Goal: Task Accomplishment & Management: Manage account settings

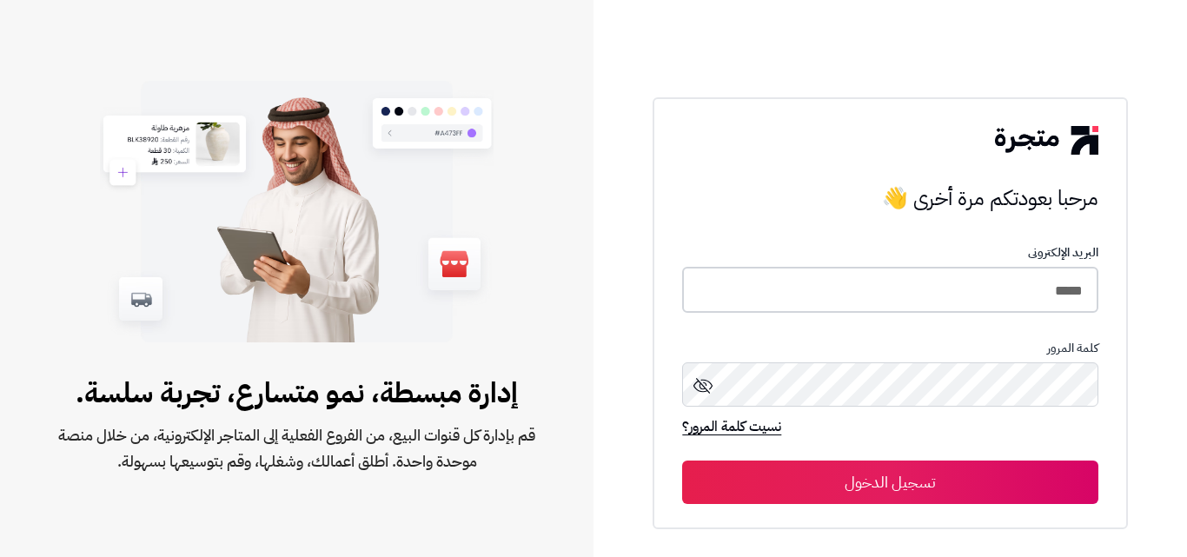
click at [1069, 297] on input "*****" at bounding box center [889, 290] width 415 height 46
type input "*"
type input "*****"
click at [682, 460] on button "تسجيل الدخول" at bounding box center [889, 481] width 415 height 43
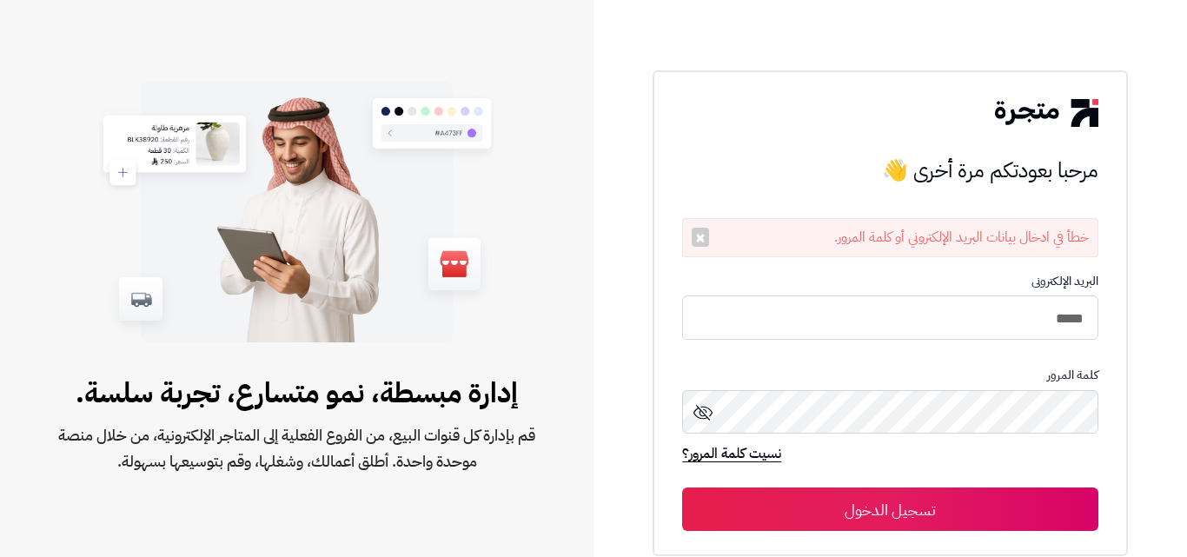
click at [704, 413] on icon at bounding box center [702, 413] width 19 height 16
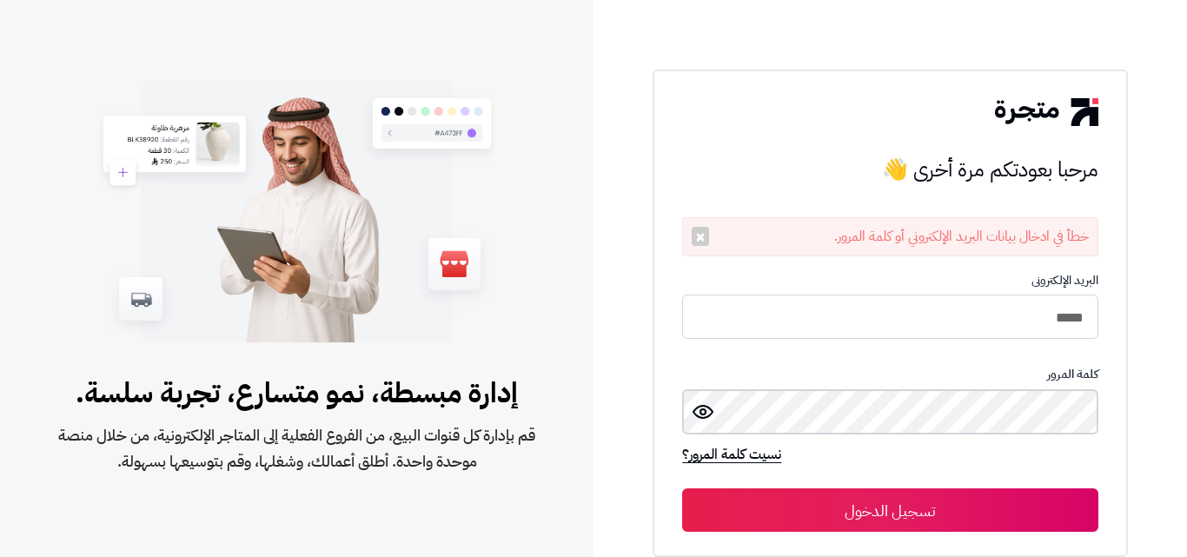
click at [682, 488] on button "تسجيل الدخول" at bounding box center [889, 509] width 415 height 43
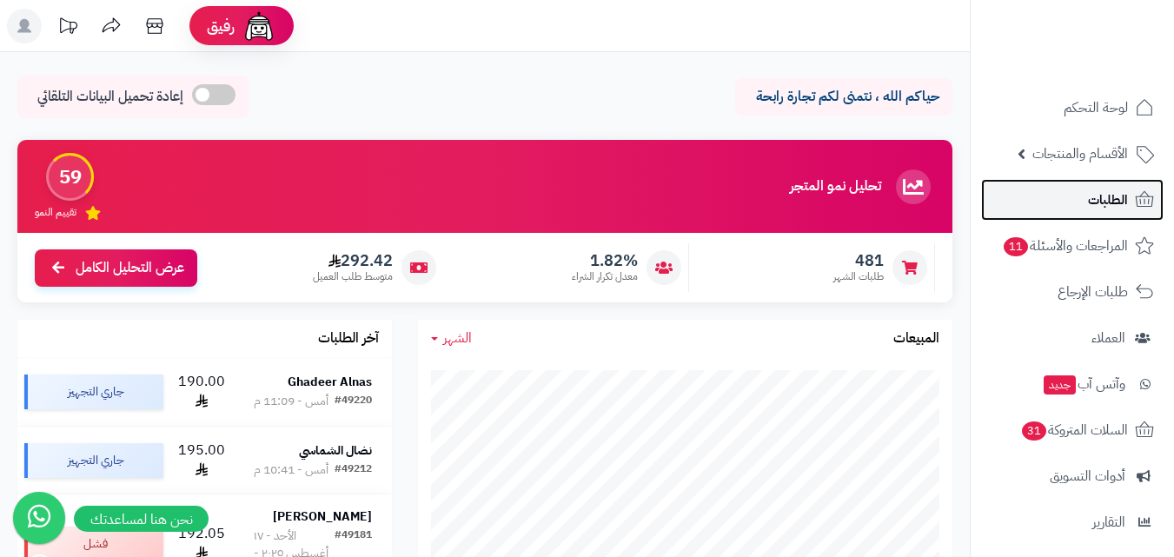
click at [1099, 187] on link "الطلبات" at bounding box center [1072, 200] width 182 height 42
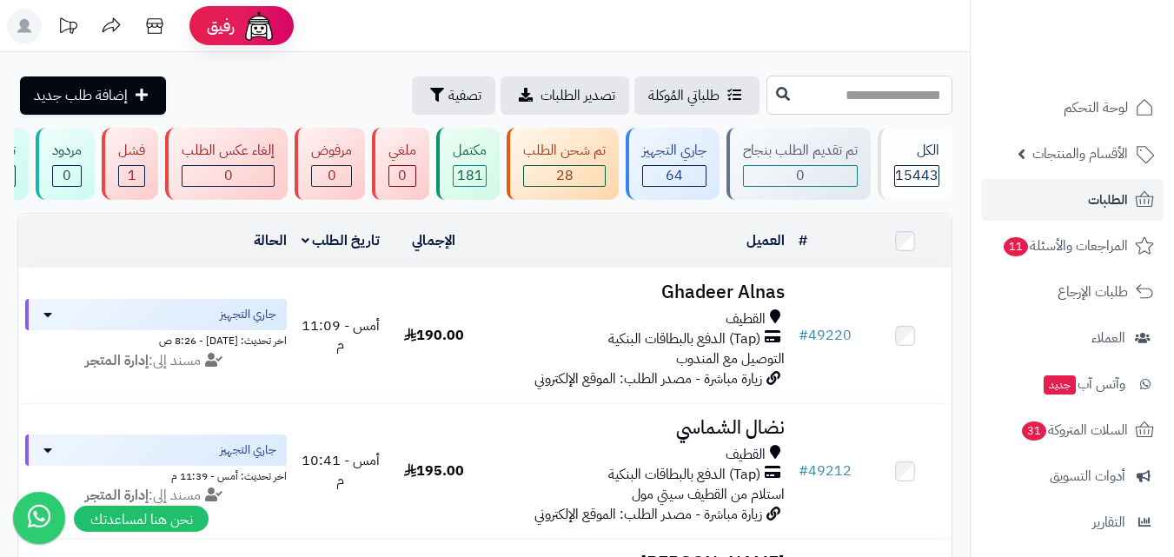
click at [820, 96] on input "text" at bounding box center [859, 95] width 186 height 39
type input "*****"
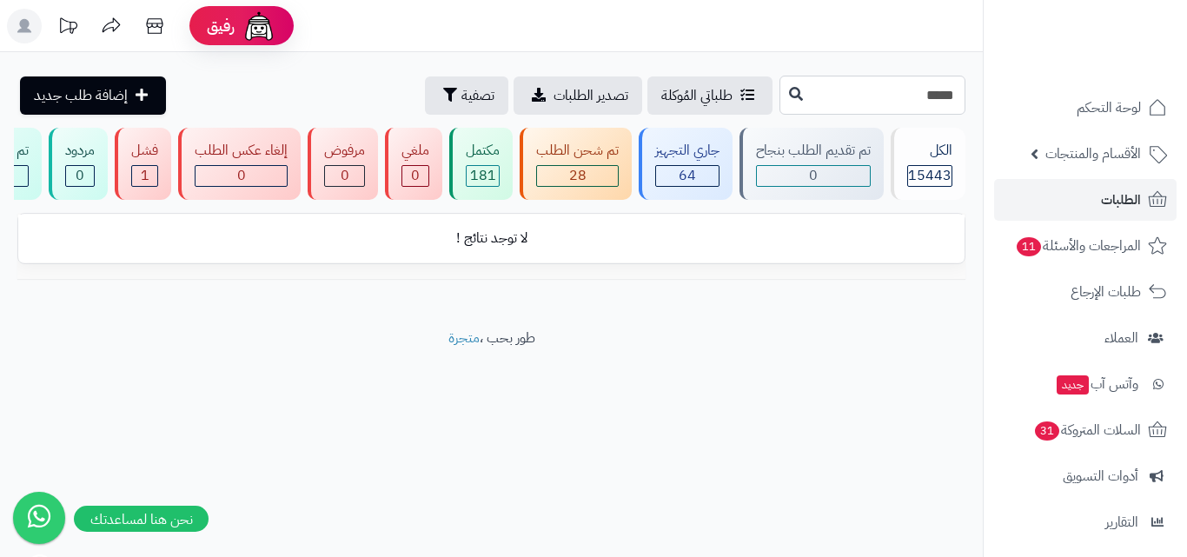
click at [898, 106] on input "*****" at bounding box center [872, 95] width 186 height 39
type input "*****"
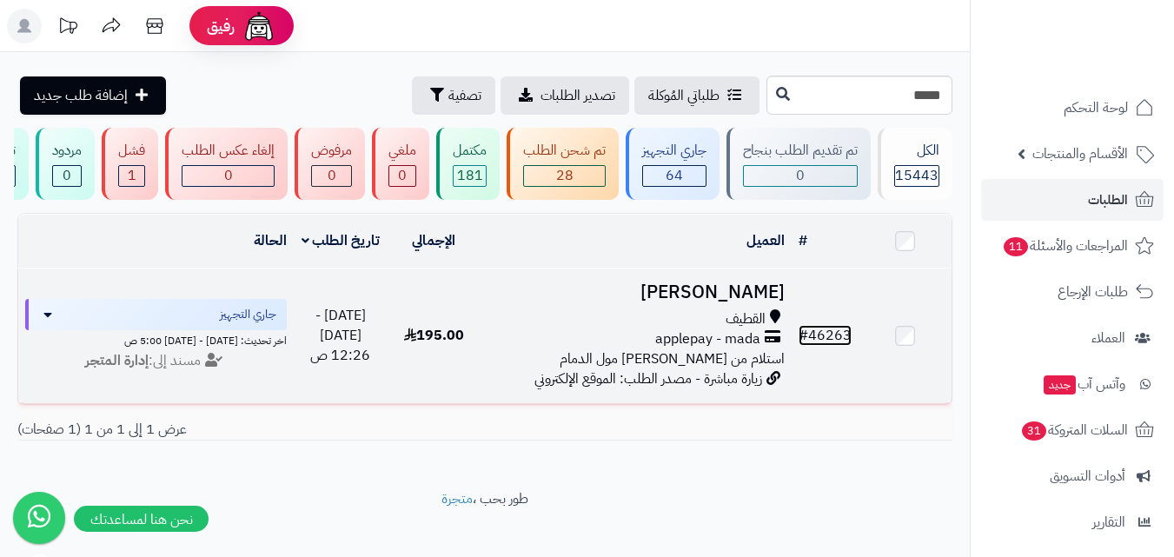
click at [817, 341] on link "# 46263" at bounding box center [824, 335] width 53 height 21
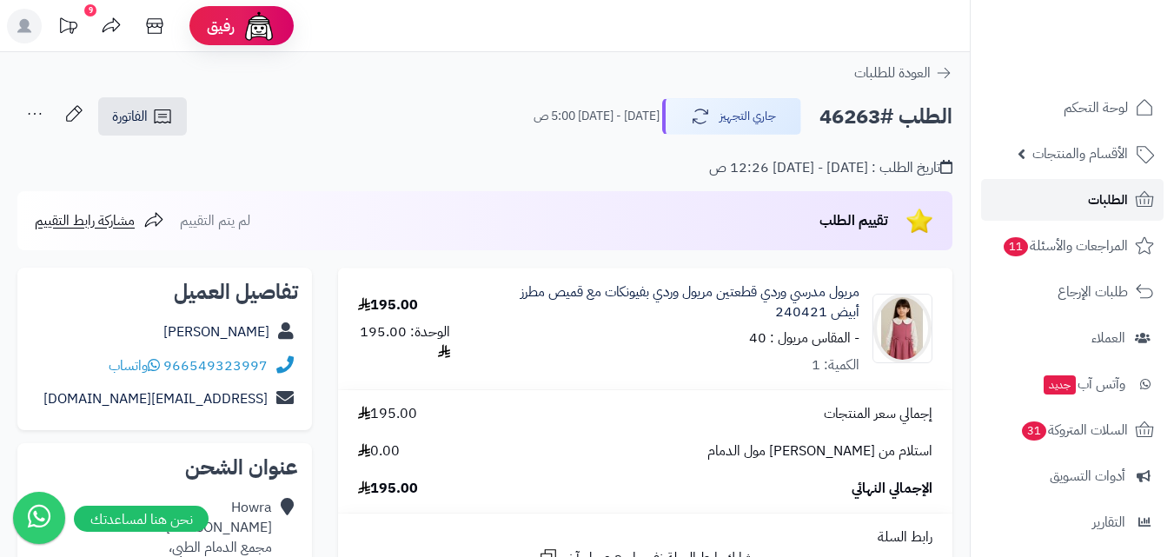
click at [1088, 195] on span "الطلبات" at bounding box center [1108, 200] width 40 height 24
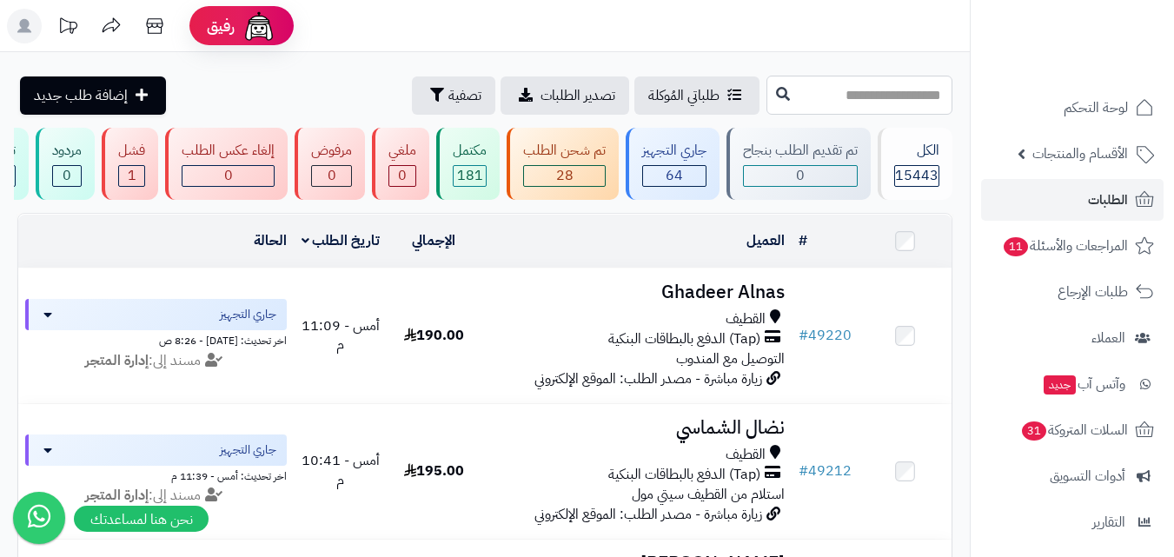
click at [873, 97] on input "text" at bounding box center [859, 95] width 186 height 39
type input "*****"
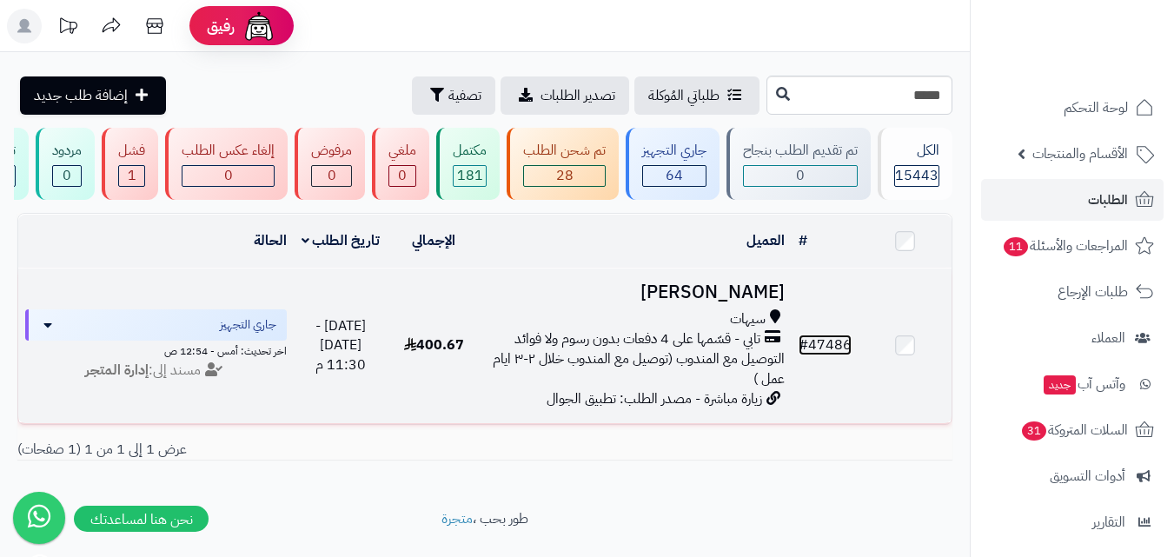
click at [824, 355] on link "# 47486" at bounding box center [824, 344] width 53 height 21
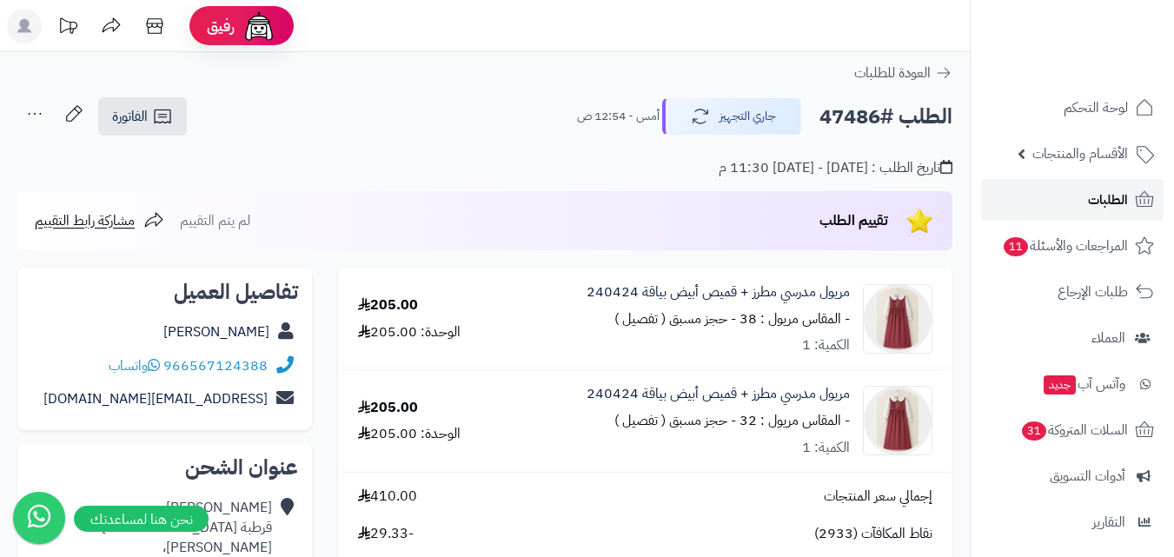
click at [1085, 202] on link "الطلبات" at bounding box center [1072, 200] width 182 height 42
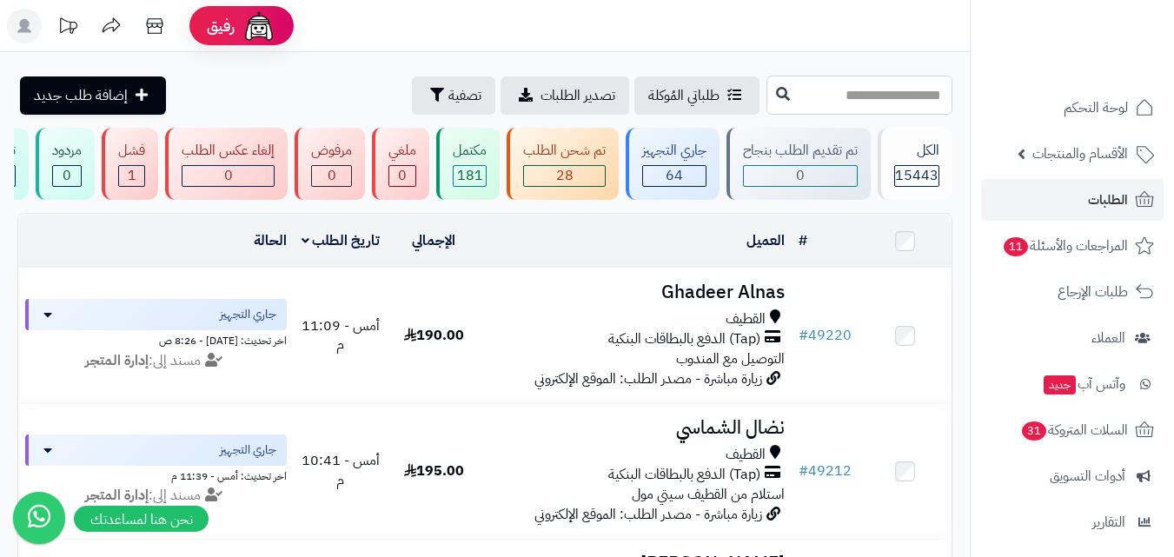
click at [841, 103] on input "text" at bounding box center [859, 95] width 186 height 39
type input "*****"
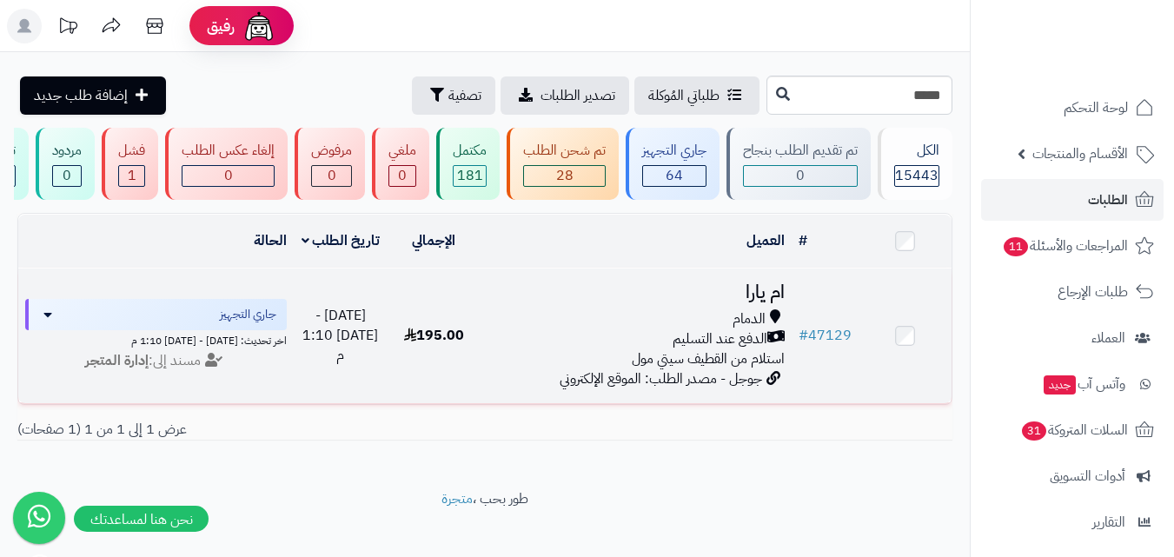
click at [745, 302] on h3 "ام يارا" at bounding box center [635, 292] width 297 height 20
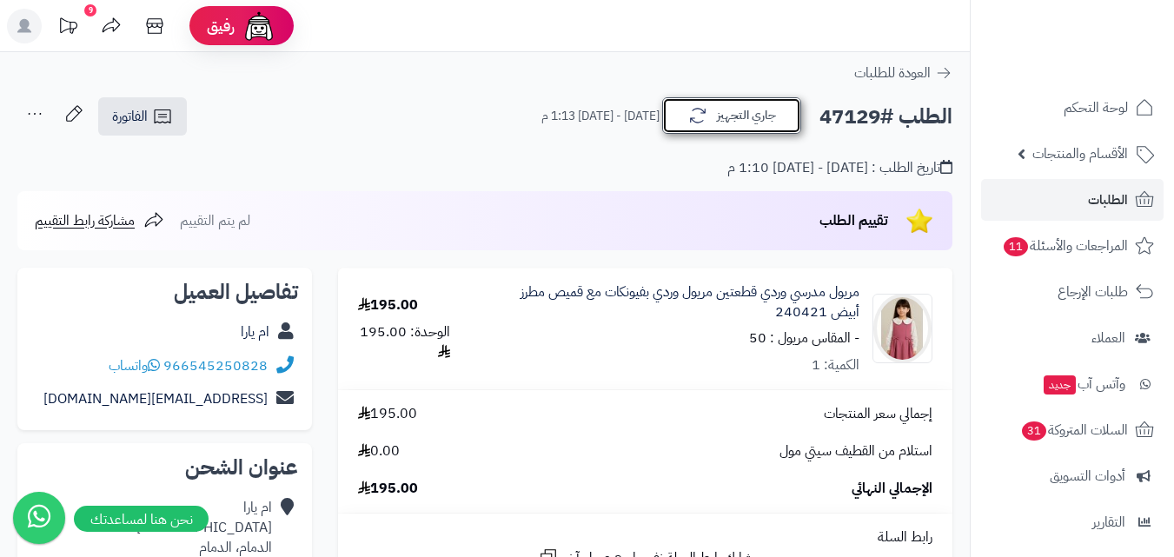
click at [720, 115] on button "جاري التجهيز" at bounding box center [731, 115] width 139 height 36
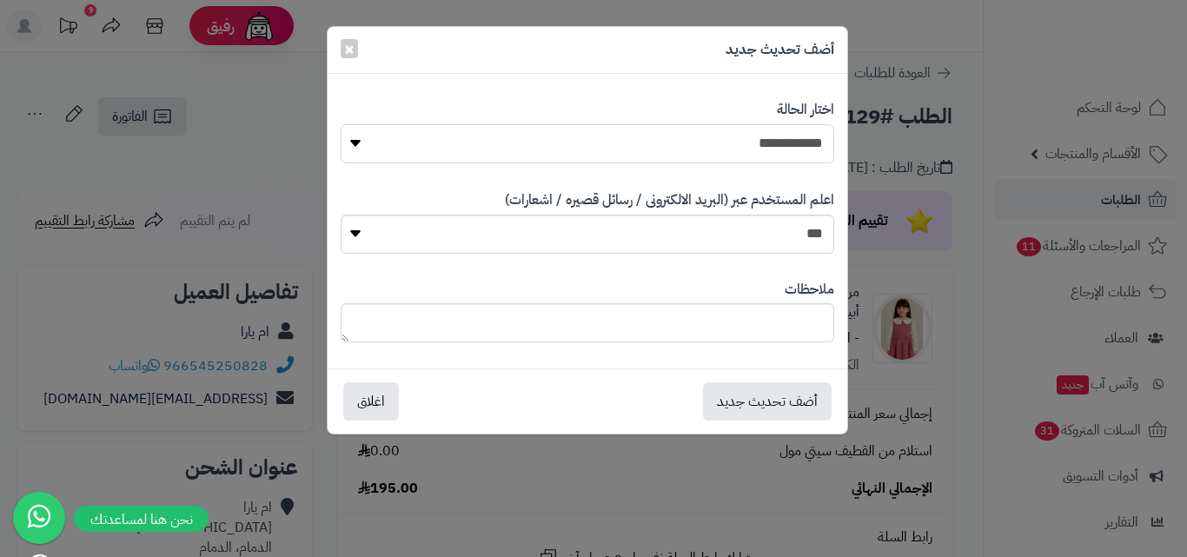
click at [750, 144] on select "**********" at bounding box center [587, 143] width 493 height 39
click at [464, 97] on div "**********" at bounding box center [587, 131] width 493 height 89
click at [347, 54] on span "×" at bounding box center [349, 48] width 10 height 26
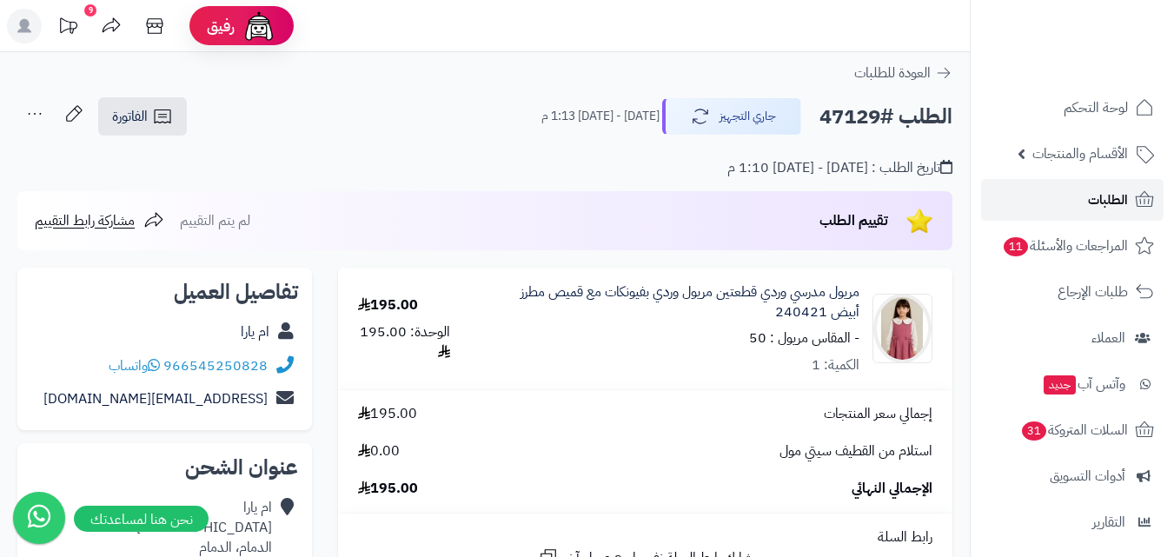
click at [1090, 200] on span "الطلبات" at bounding box center [1108, 200] width 40 height 24
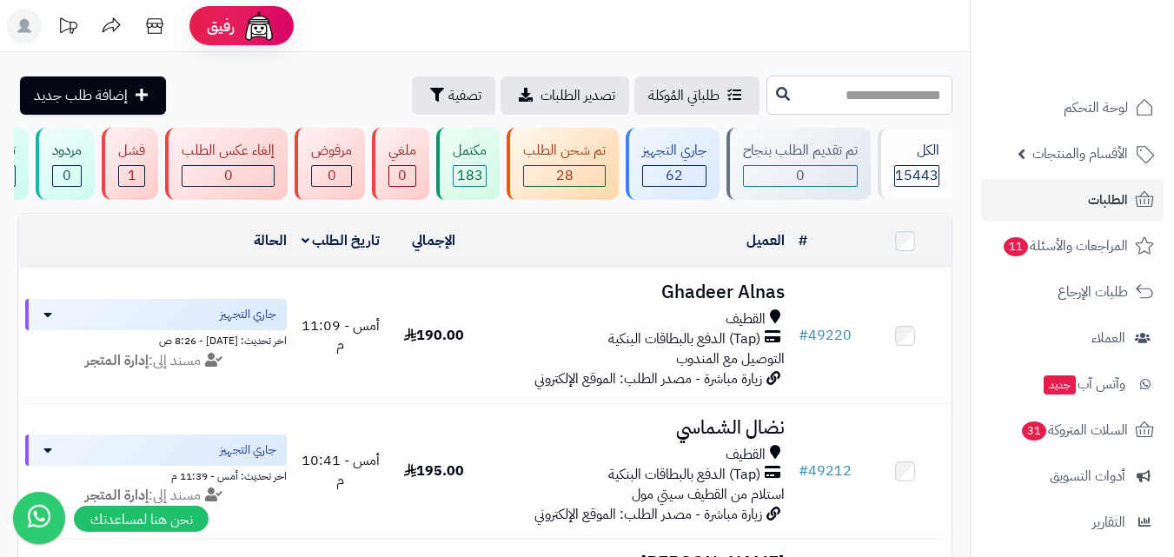
click at [870, 99] on input "text" at bounding box center [859, 95] width 186 height 39
type input "*****"
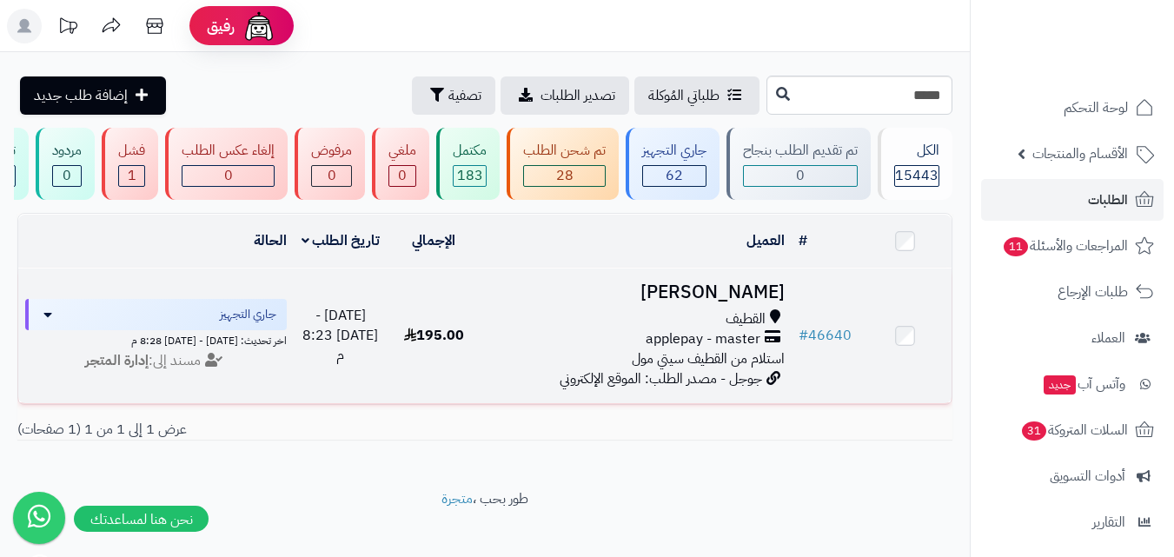
click at [685, 302] on h3 "زينب ال عبدالغني" at bounding box center [635, 292] width 297 height 20
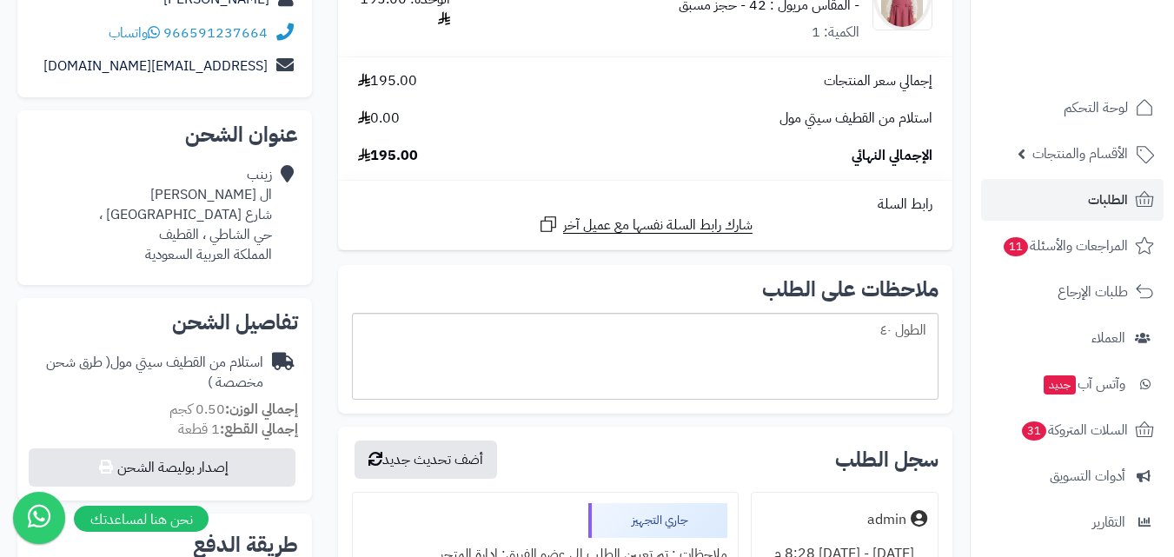
scroll to position [347, 0]
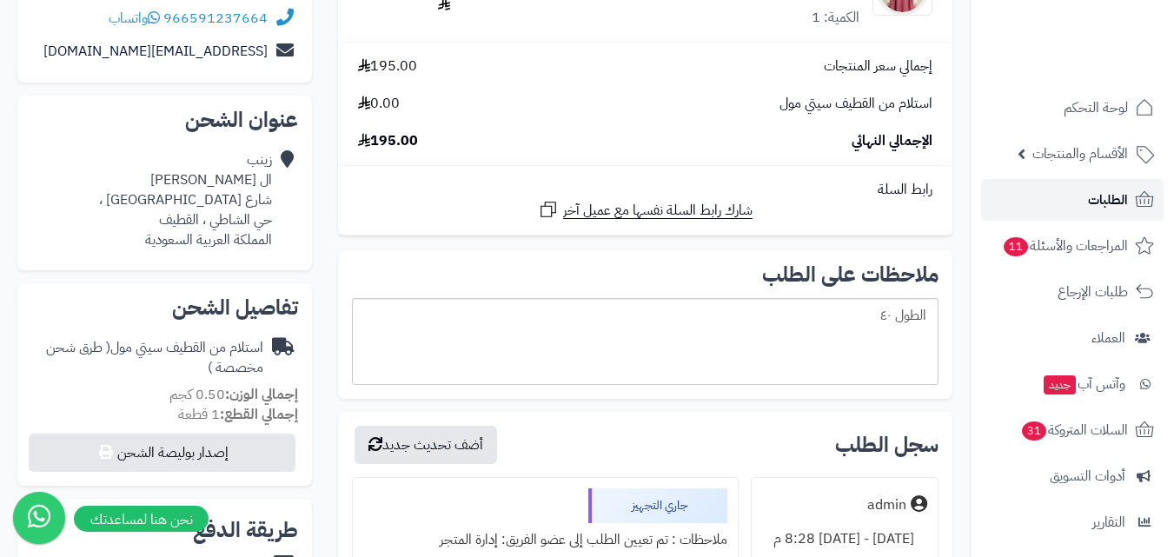
click at [1065, 198] on link "الطلبات" at bounding box center [1072, 200] width 182 height 42
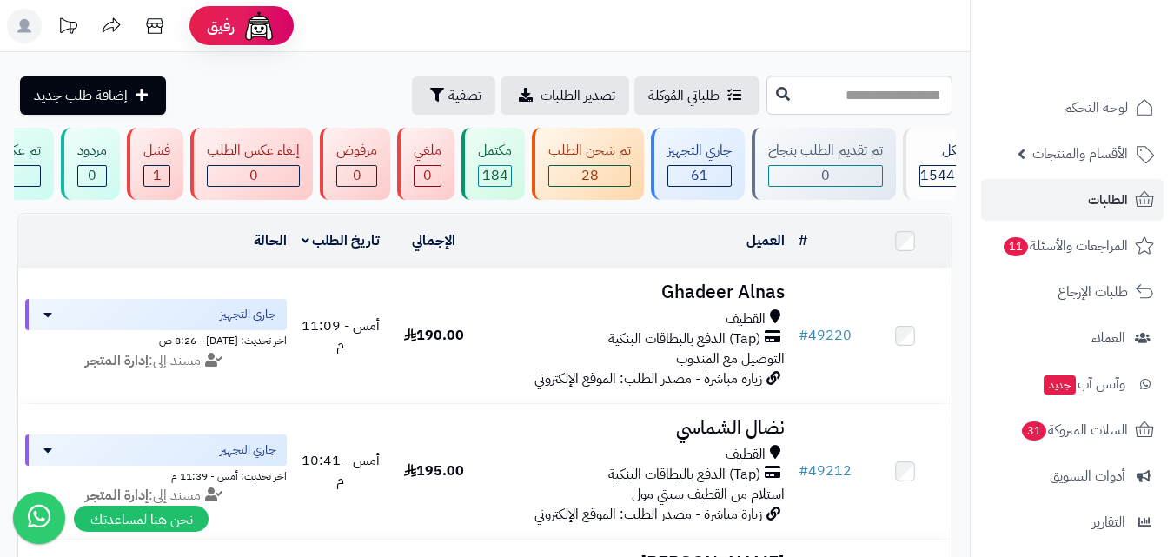
scroll to position [0, 1]
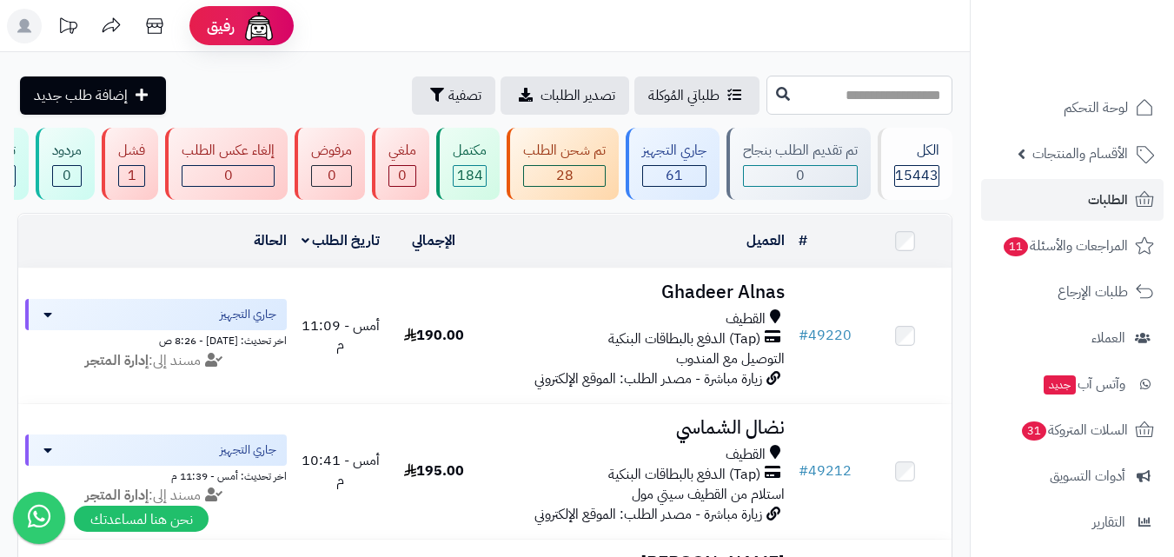
click at [812, 103] on input "text" at bounding box center [859, 95] width 186 height 39
type input "*****"
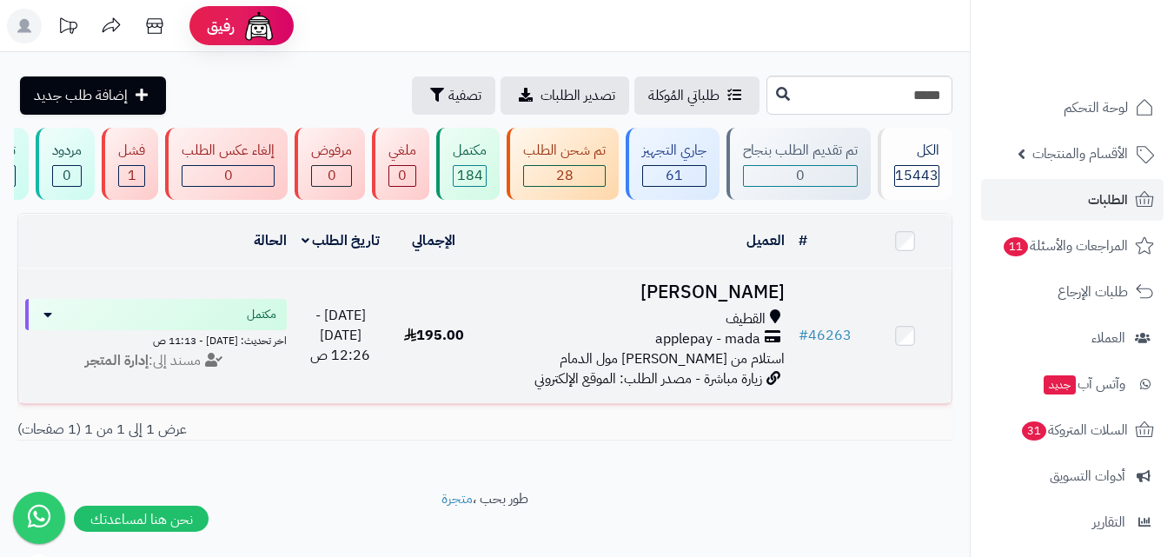
click at [664, 302] on h3 "[PERSON_NAME]" at bounding box center [635, 292] width 297 height 20
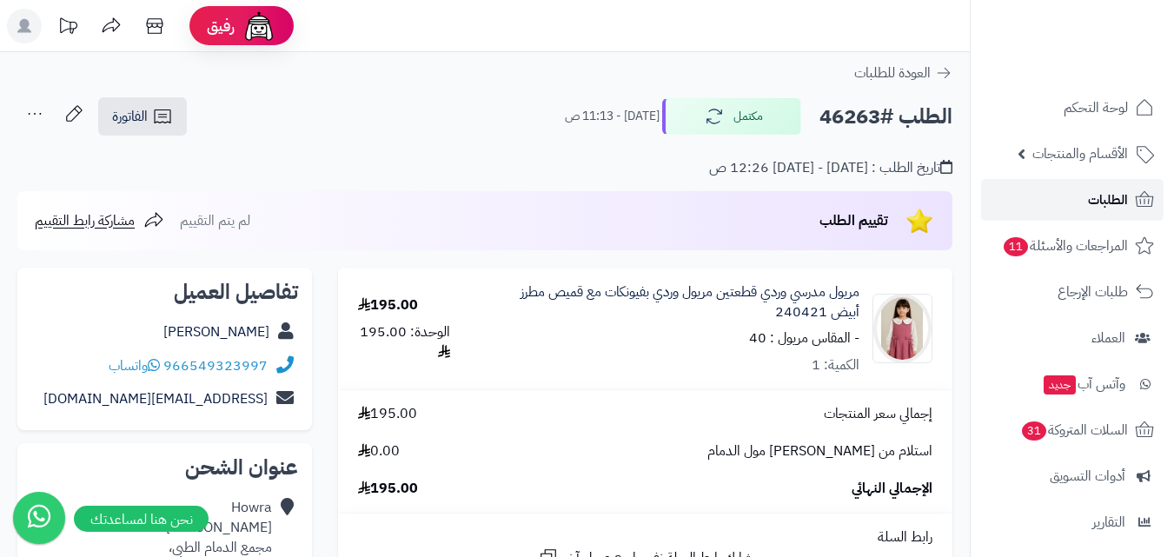
click at [1006, 186] on link "الطلبات" at bounding box center [1072, 200] width 182 height 42
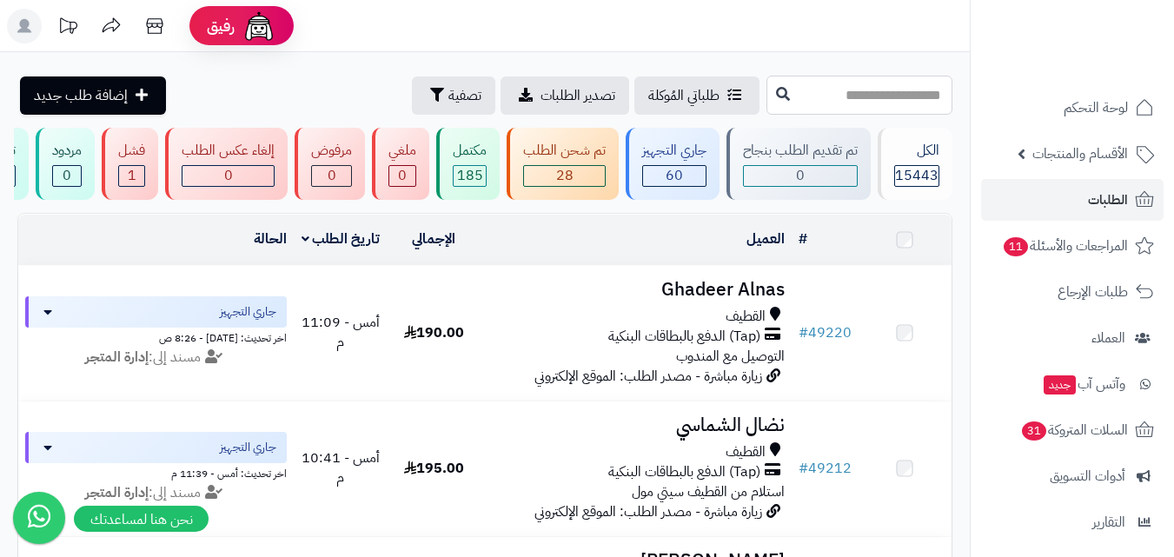
drag, startPoint x: 0, startPoint y: 0, endPoint x: 870, endPoint y: 105, distance: 876.8
click at [870, 105] on input "text" at bounding box center [859, 95] width 186 height 39
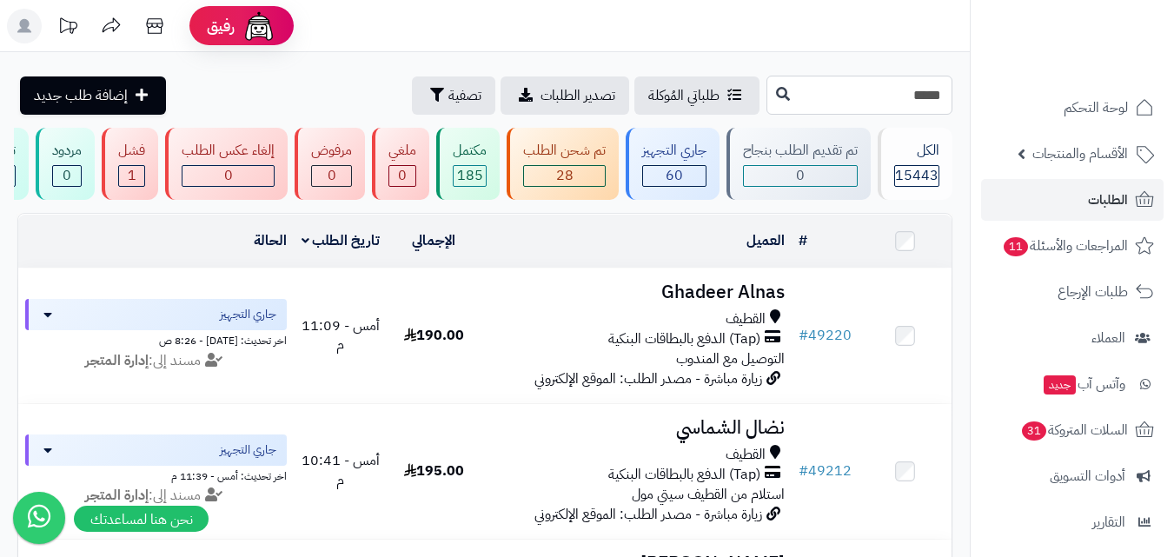
type input "*****"
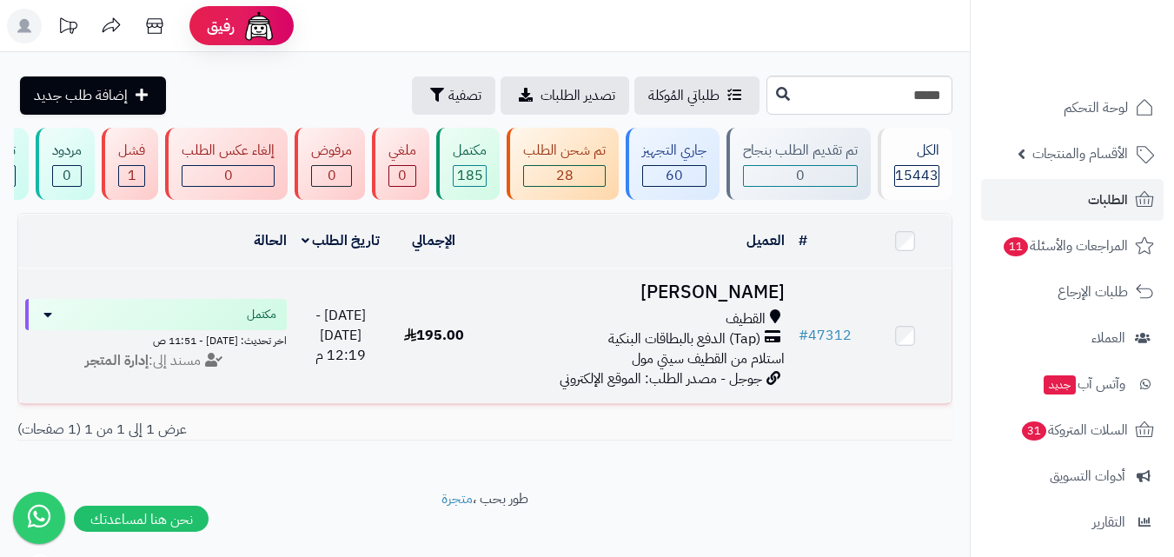
click at [735, 293] on h3 "[PERSON_NAME]" at bounding box center [635, 292] width 297 height 20
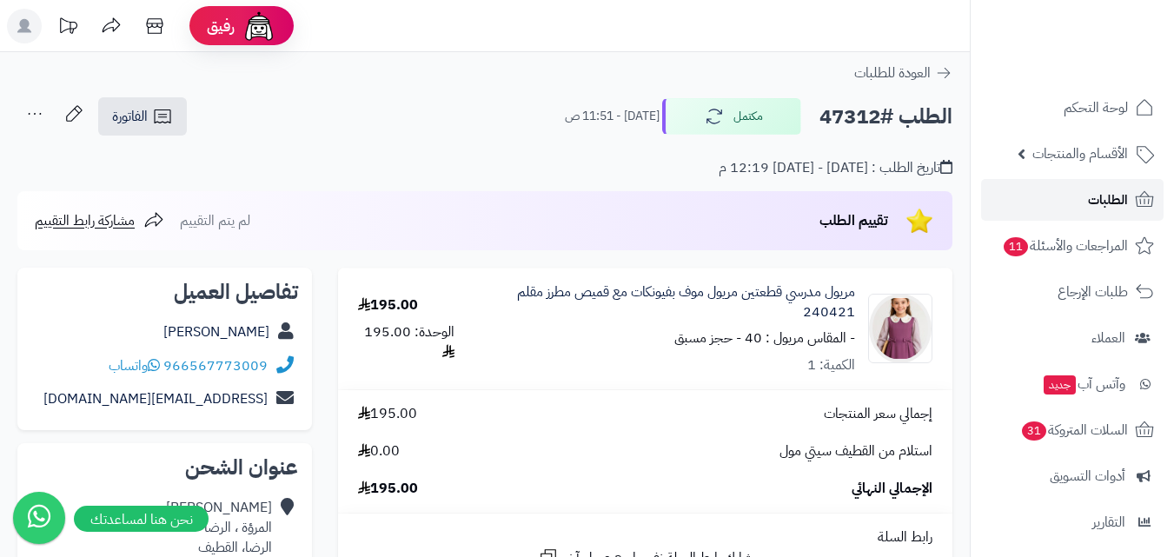
click at [1080, 201] on link "الطلبات" at bounding box center [1072, 200] width 182 height 42
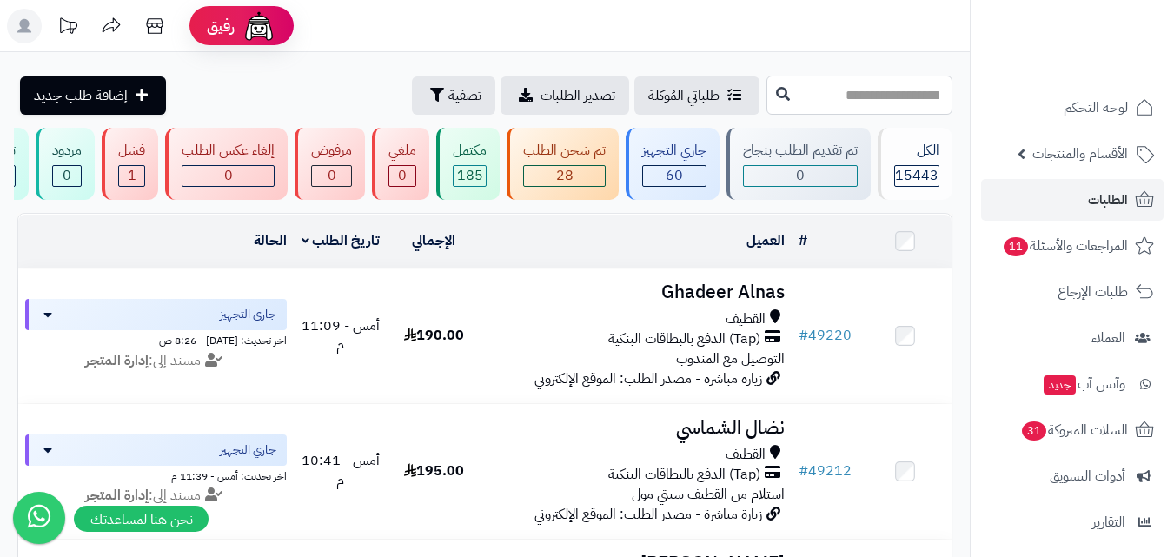
drag, startPoint x: 0, startPoint y: 0, endPoint x: 877, endPoint y: 109, distance: 883.4
click at [877, 109] on input "text" at bounding box center [859, 95] width 186 height 39
type input "*****"
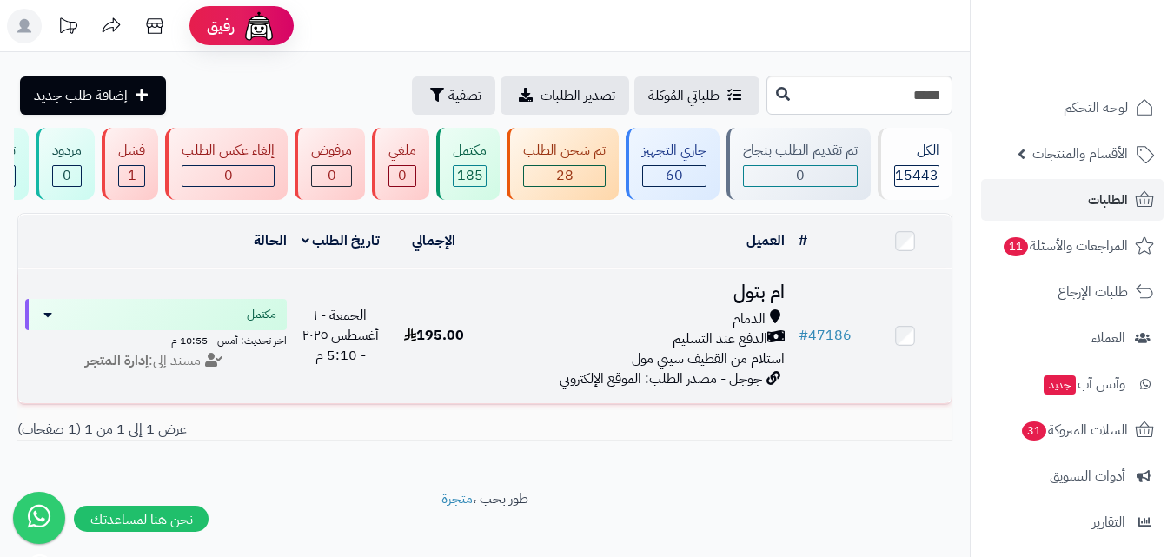
click at [764, 297] on h3 "ام بتول" at bounding box center [635, 292] width 297 height 20
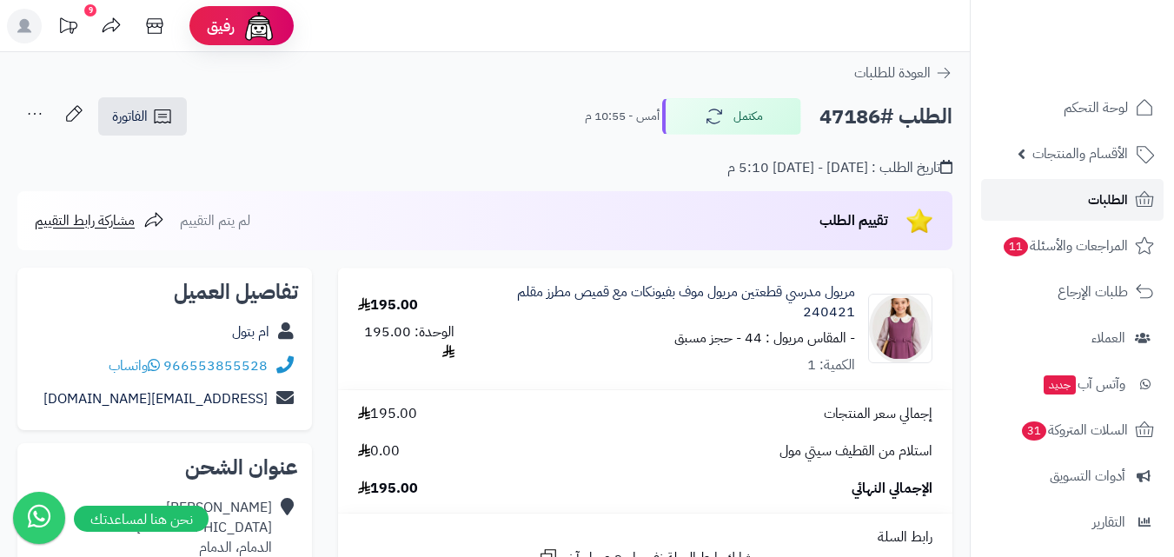
click at [1062, 201] on link "الطلبات" at bounding box center [1072, 200] width 182 height 42
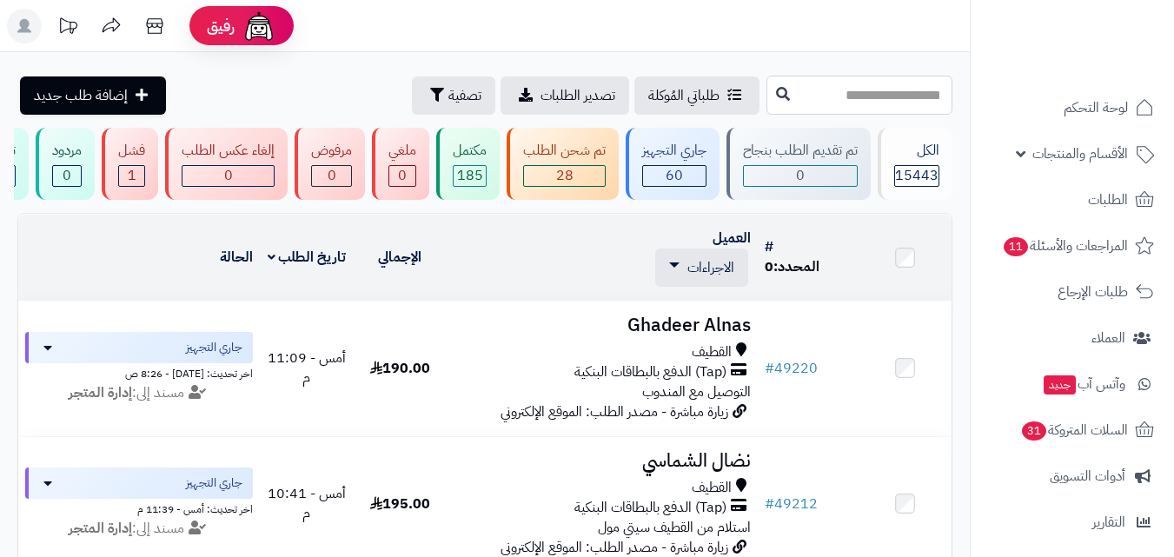
click at [835, 96] on input "text" at bounding box center [859, 95] width 186 height 39
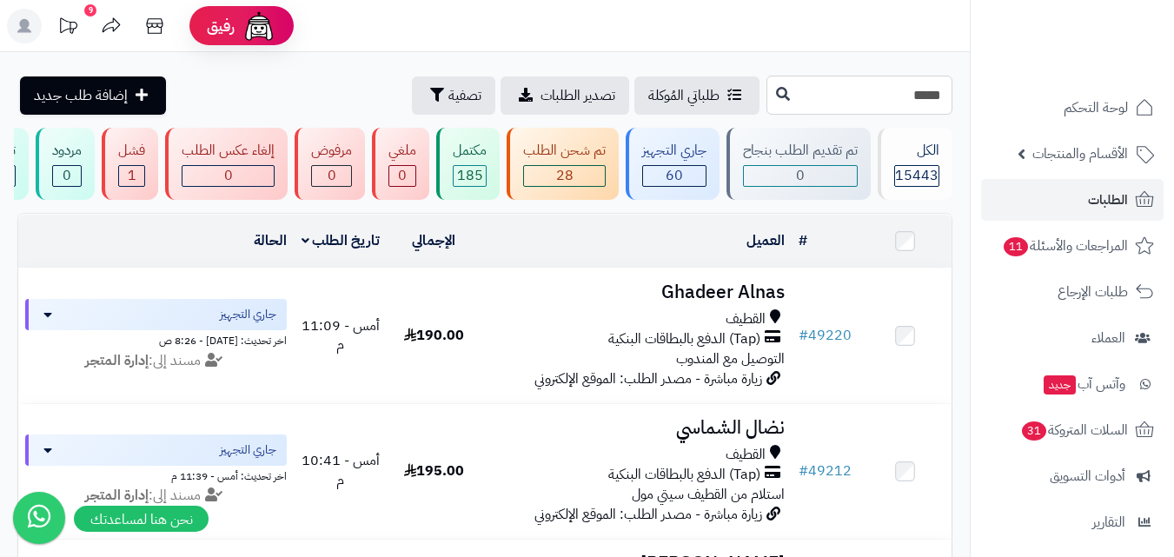
type input "*****"
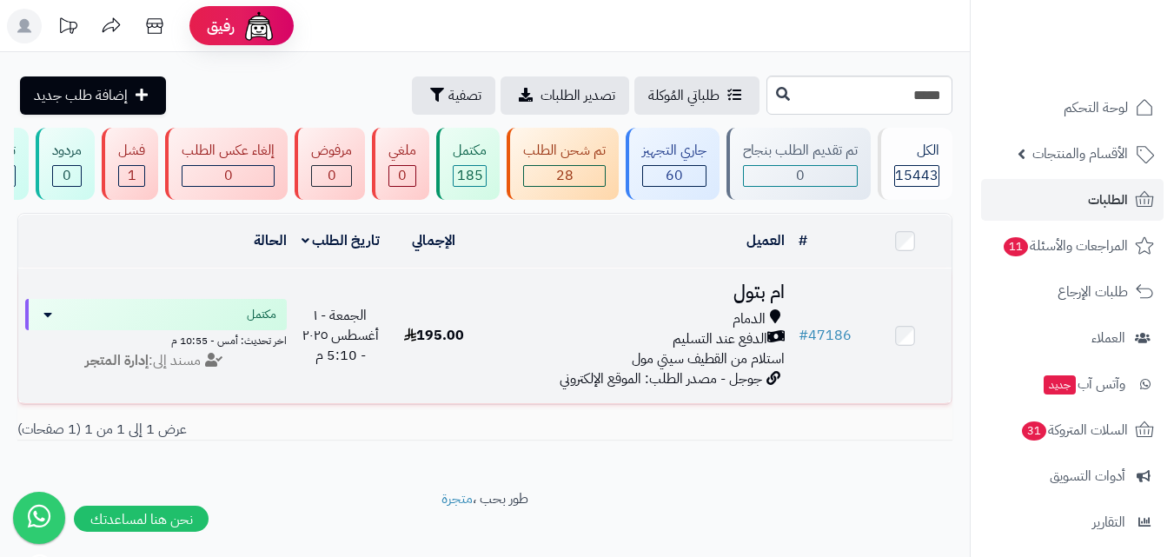
click at [758, 300] on h3 "ام بتول" at bounding box center [635, 292] width 297 height 20
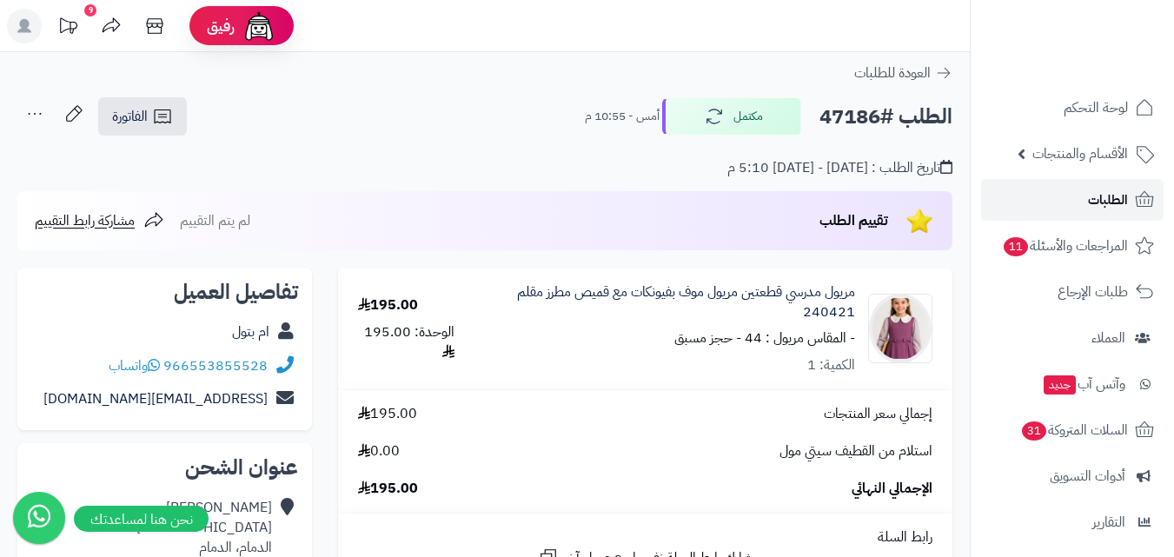
click at [1047, 194] on link "الطلبات" at bounding box center [1072, 200] width 182 height 42
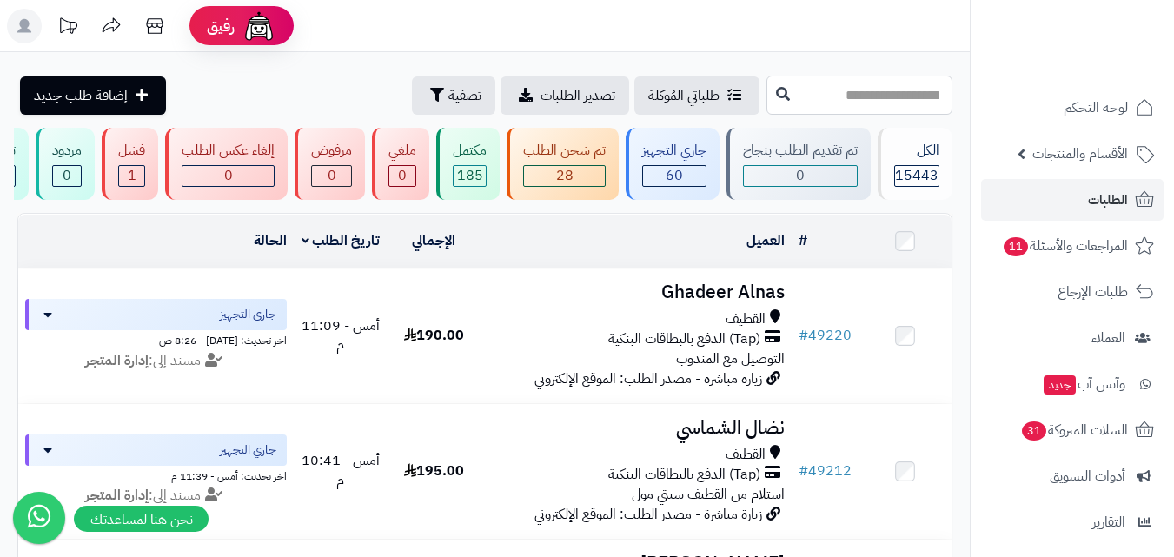
click at [882, 102] on input "text" at bounding box center [859, 95] width 186 height 39
type input "*****"
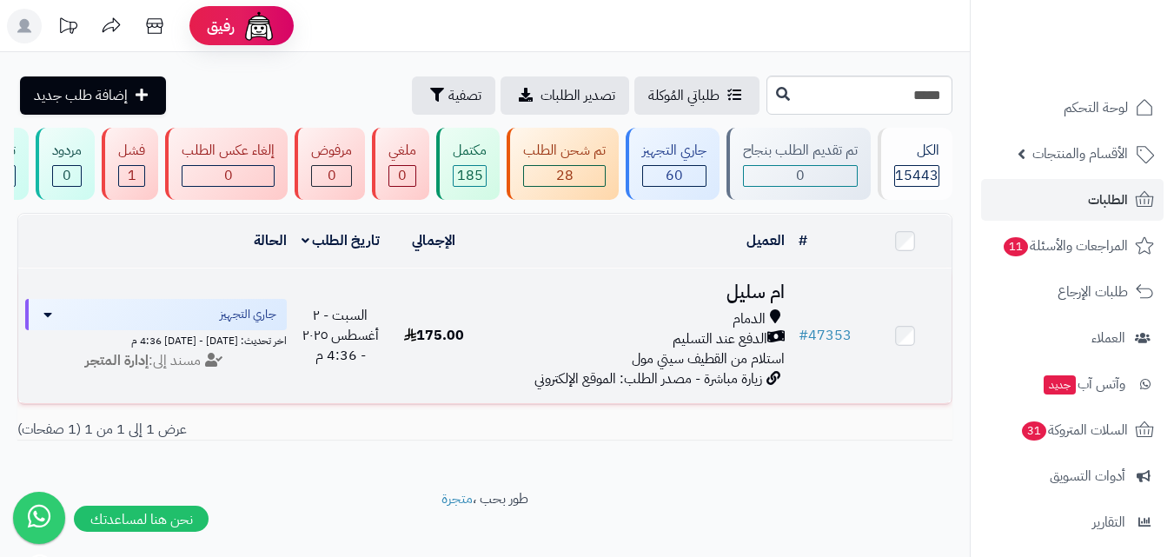
click at [740, 340] on span "الدفع عند التسليم" at bounding box center [719, 339] width 95 height 20
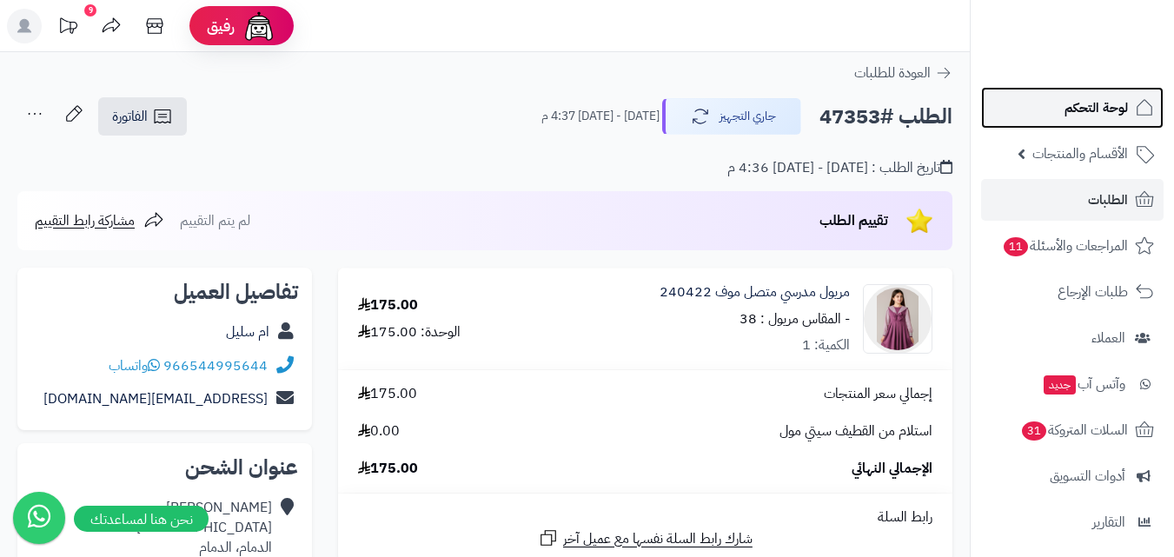
click at [1115, 101] on span "لوحة التحكم" at bounding box center [1095, 108] width 63 height 24
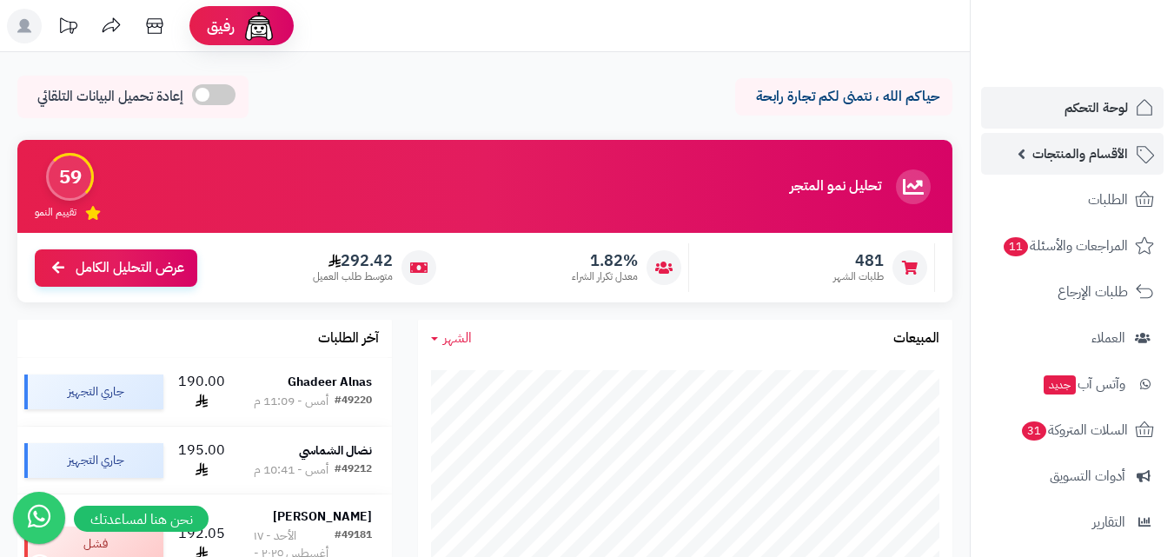
click at [1091, 142] on span "الأقسام والمنتجات" at bounding box center [1080, 154] width 96 height 24
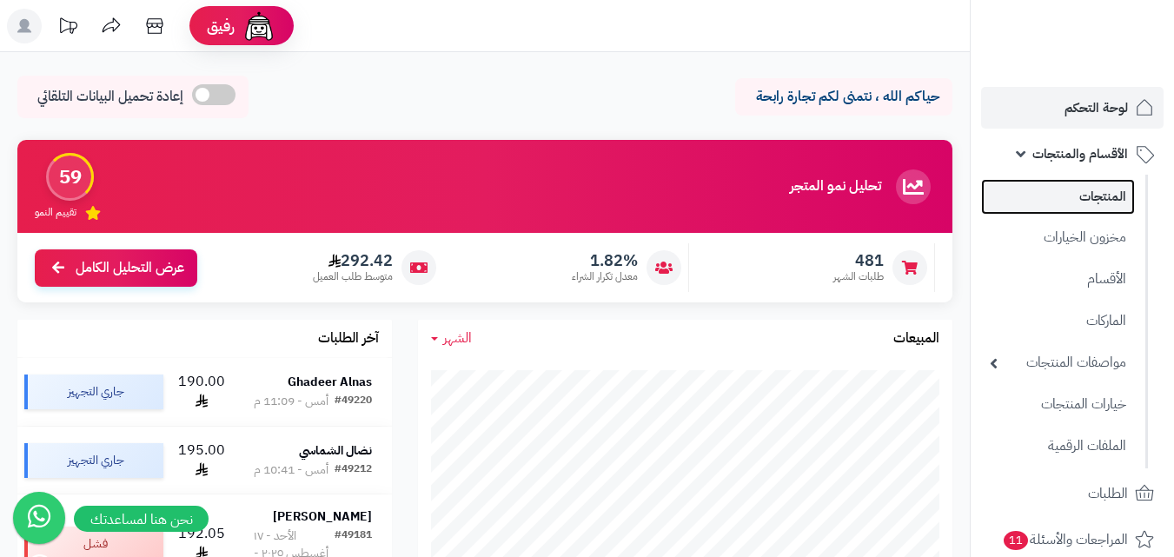
click at [1102, 193] on link "المنتجات" at bounding box center [1058, 197] width 154 height 36
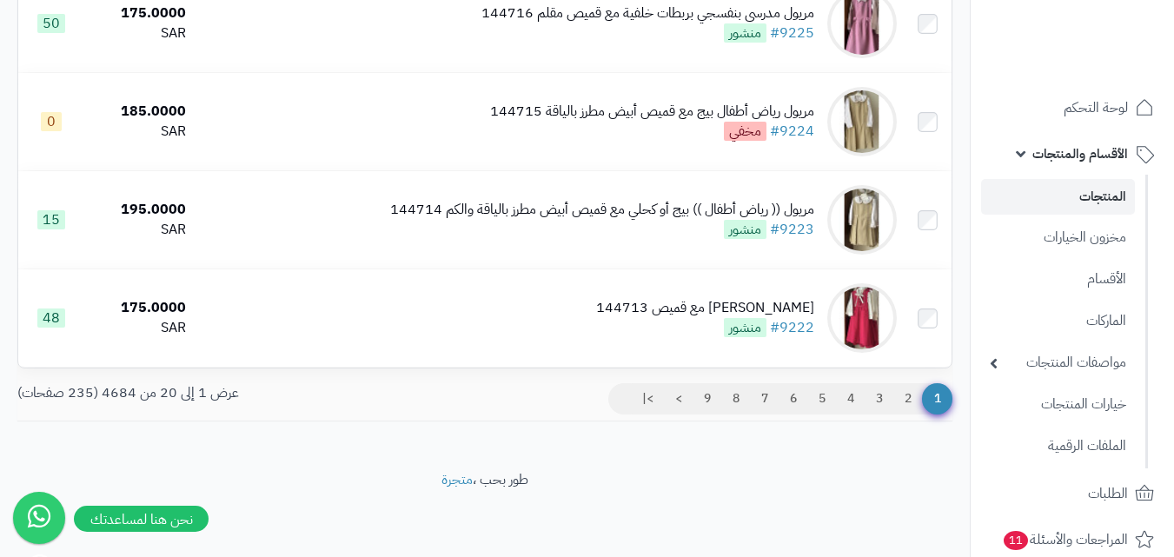
scroll to position [1835, 0]
click at [906, 403] on link "2" at bounding box center [908, 398] width 30 height 31
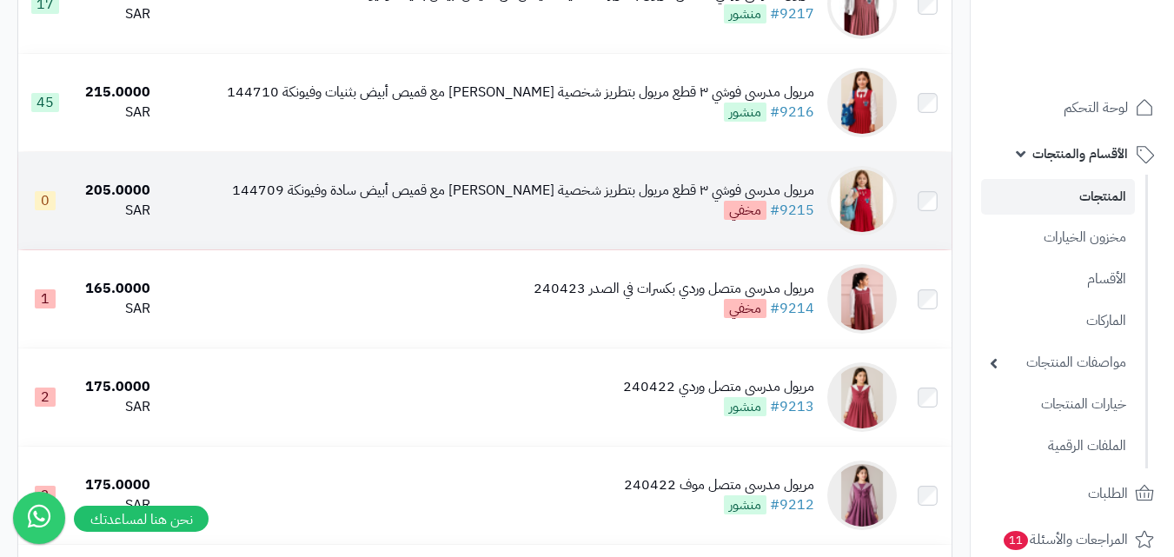
scroll to position [695, 0]
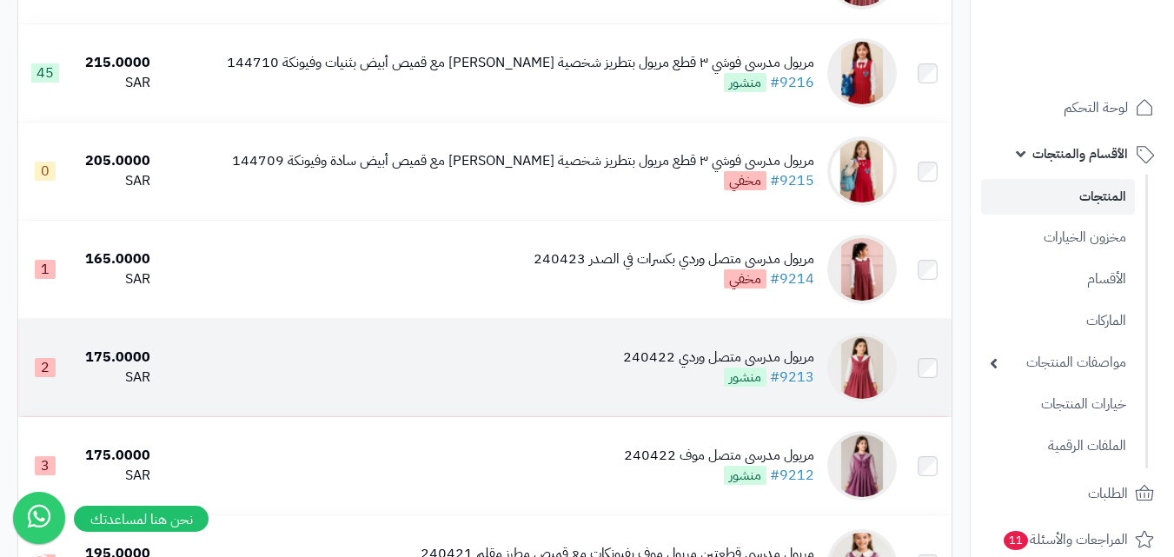
click at [648, 367] on div "مريول مدرسي متصل وردي 240422" at bounding box center [718, 357] width 191 height 20
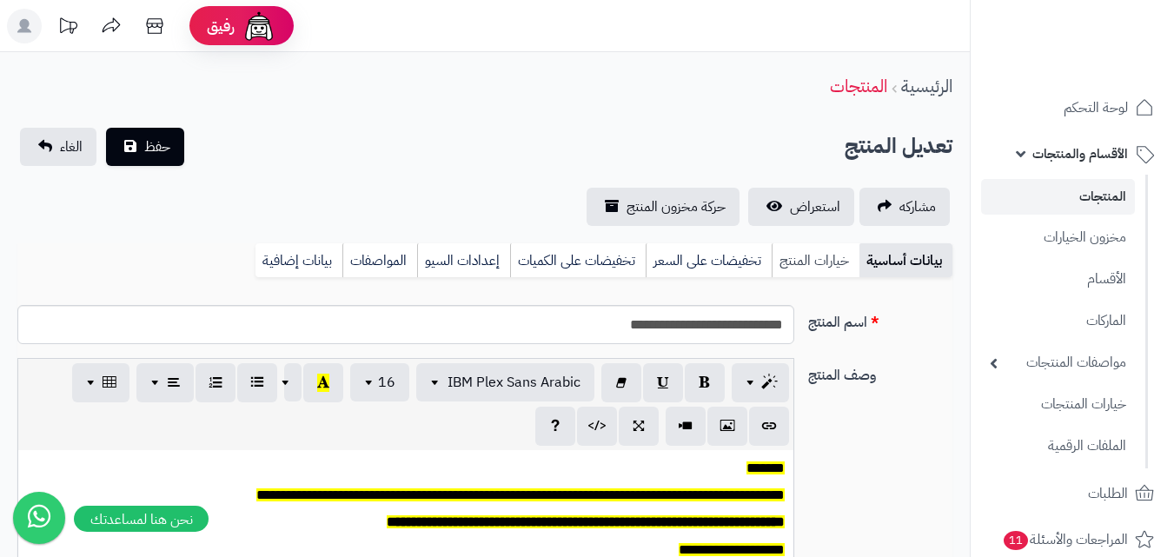
scroll to position [143, 0]
click at [815, 262] on link "خيارات المنتج" at bounding box center [815, 260] width 88 height 35
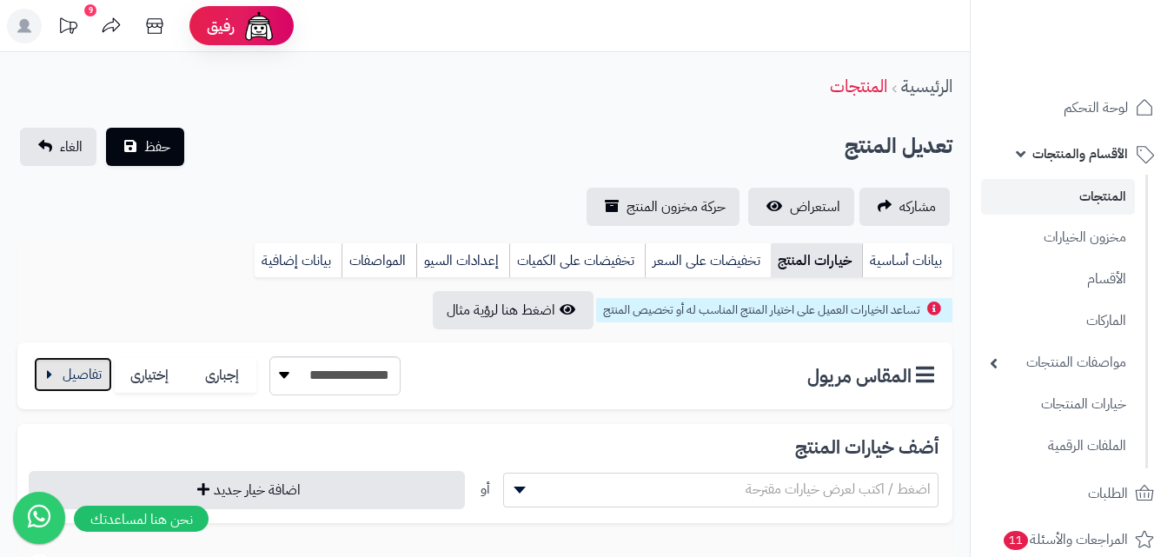
click at [72, 367] on button "button" at bounding box center [73, 374] width 78 height 35
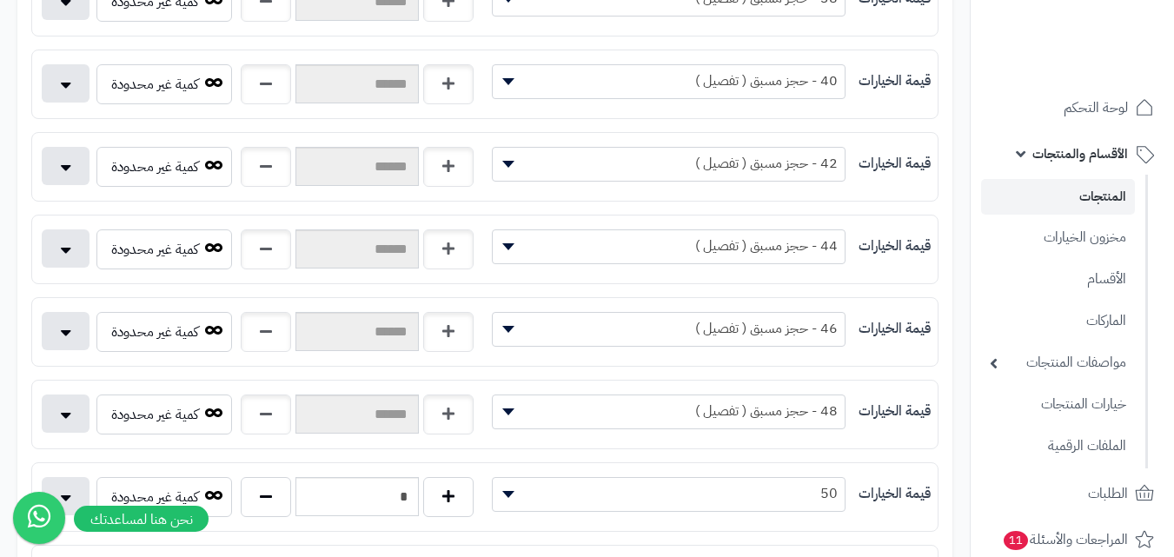
scroll to position [608, 0]
click at [519, 333] on span "46 - حجز مسبق ( تفصيل )" at bounding box center [669, 327] width 352 height 26
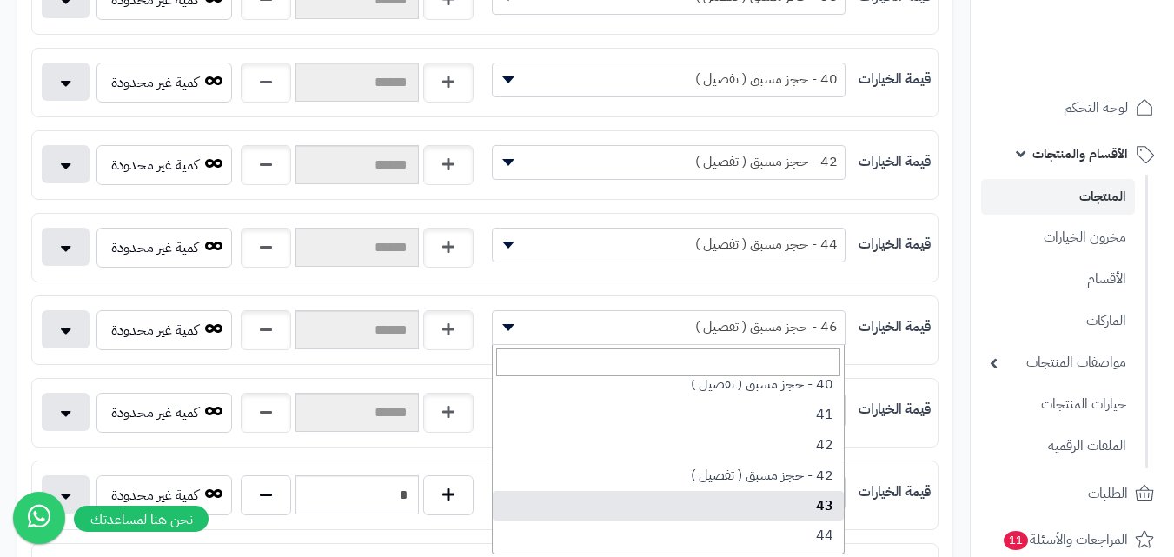
scroll to position [521, 0]
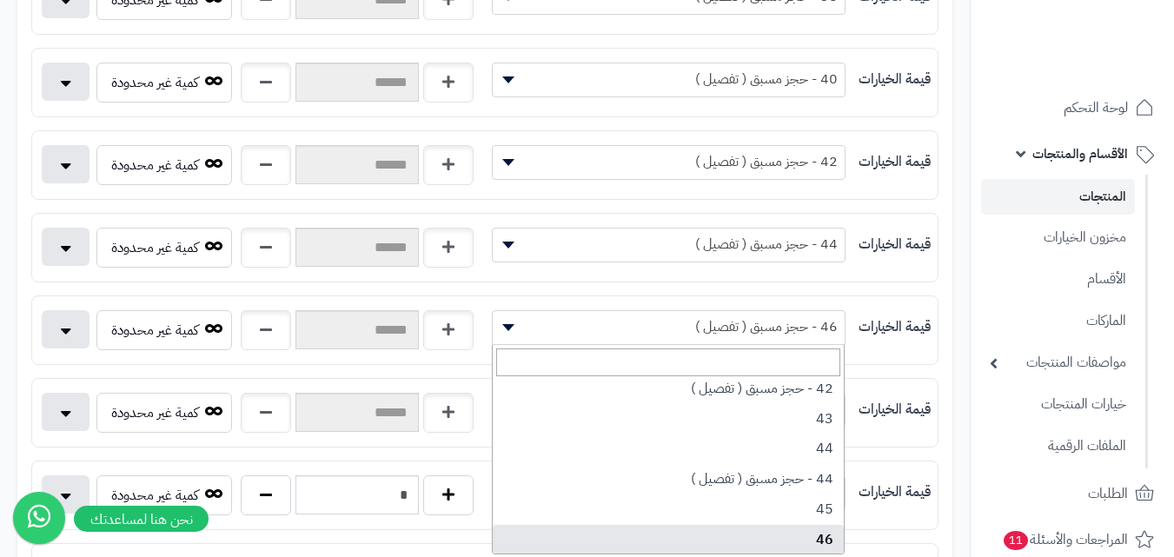
select select "***"
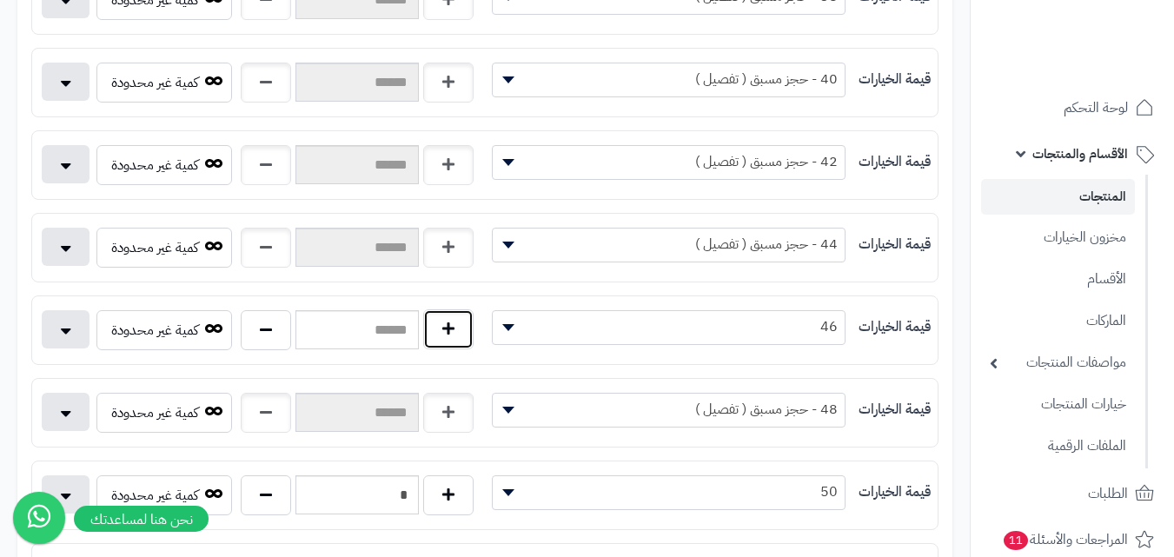
click at [445, 321] on button "button" at bounding box center [448, 329] width 50 height 40
type input "*"
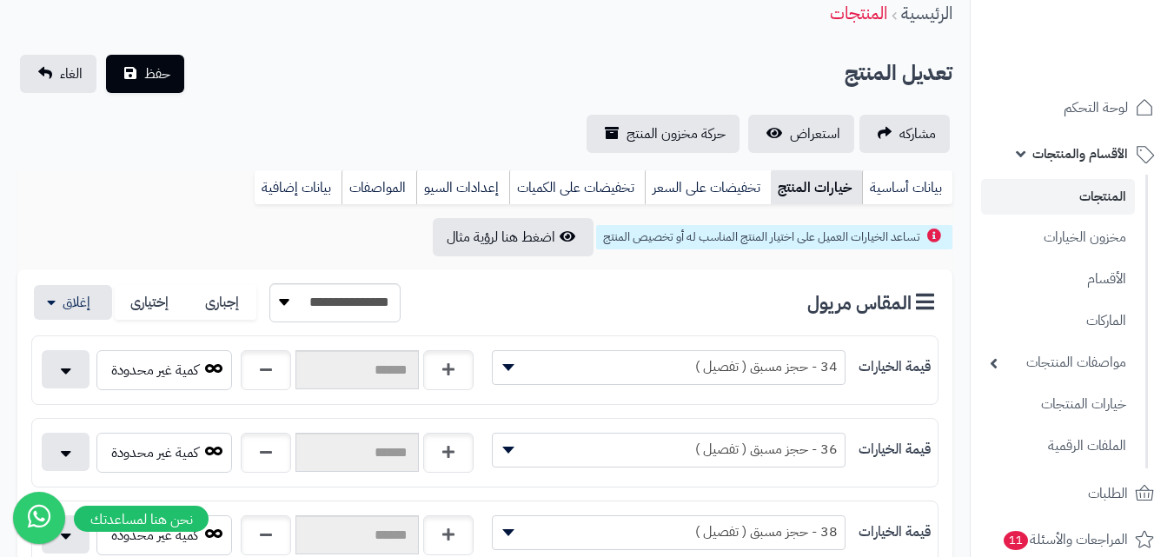
scroll to position [0, 0]
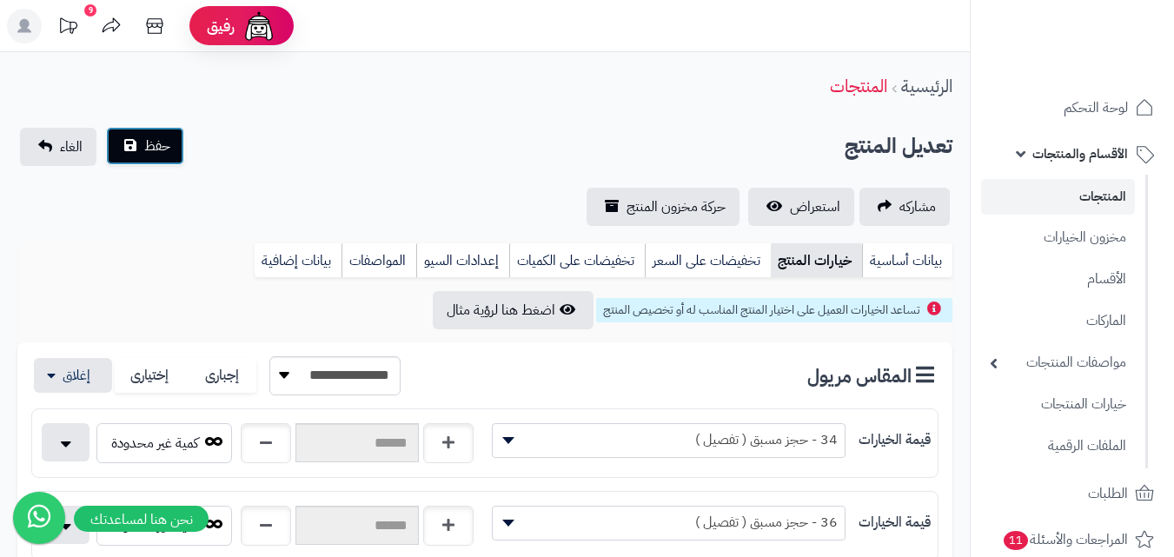
click at [135, 150] on button "حفظ" at bounding box center [145, 146] width 78 height 38
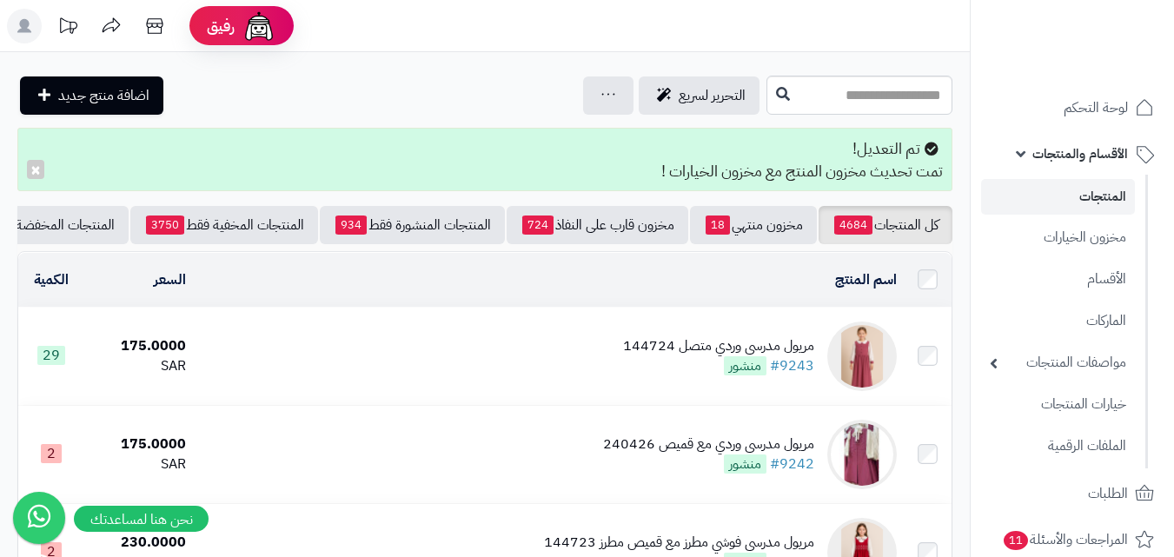
click at [1078, 147] on span "الأقسام والمنتجات" at bounding box center [1080, 154] width 96 height 24
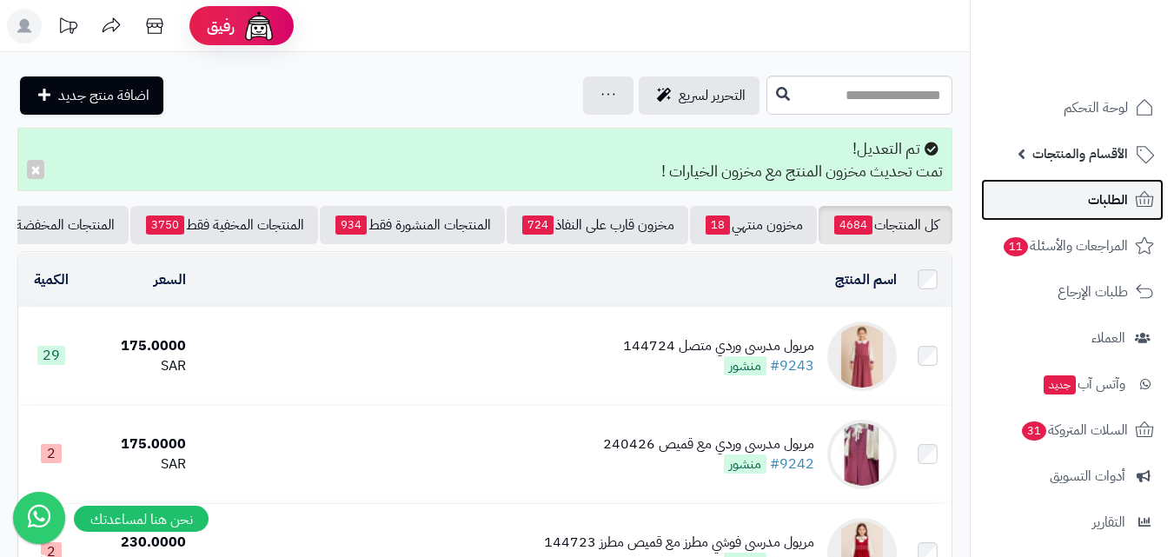
click at [1088, 207] on span "الطلبات" at bounding box center [1108, 200] width 40 height 24
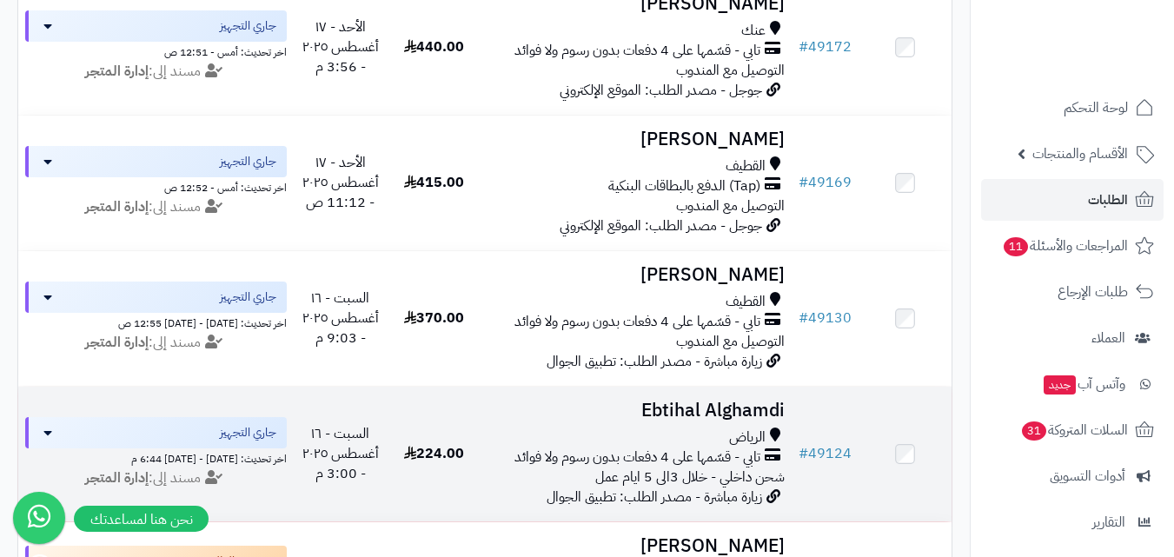
scroll to position [782, 0]
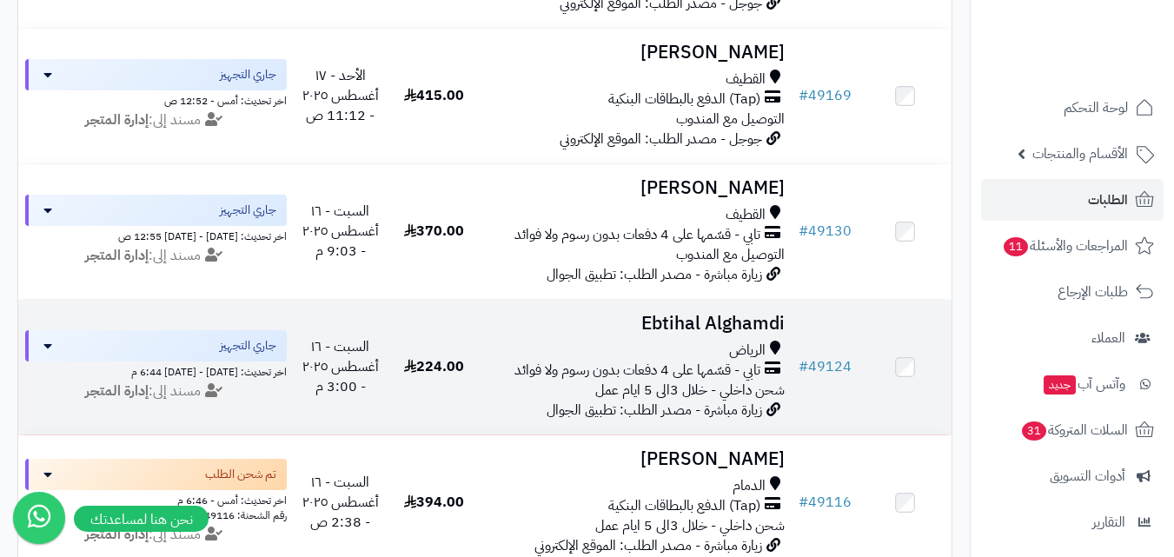
click at [680, 356] on div "الرياض" at bounding box center [635, 351] width 297 height 20
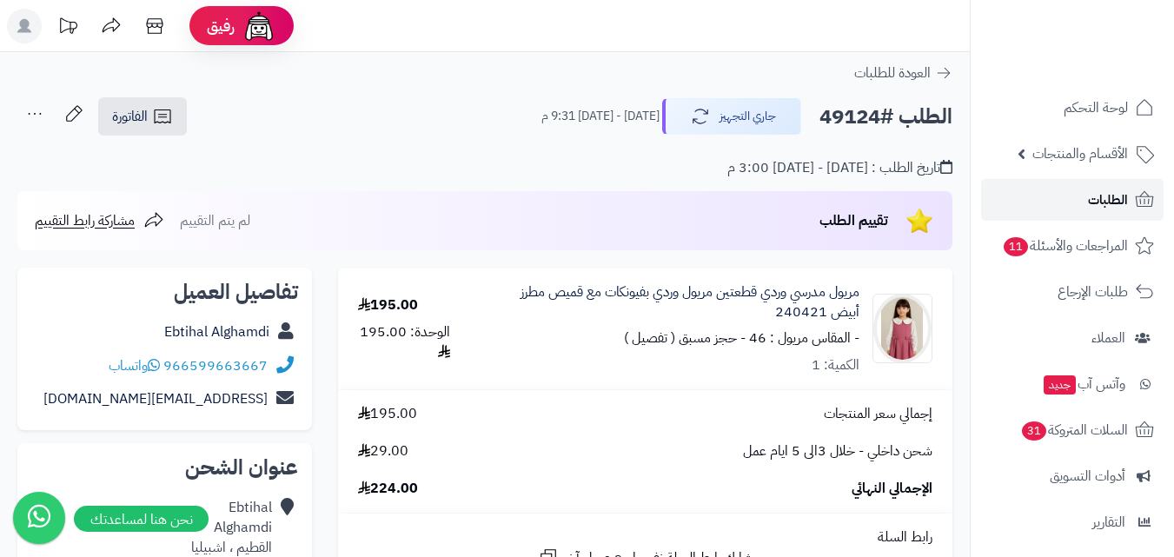
click at [1115, 200] on span "الطلبات" at bounding box center [1108, 200] width 40 height 24
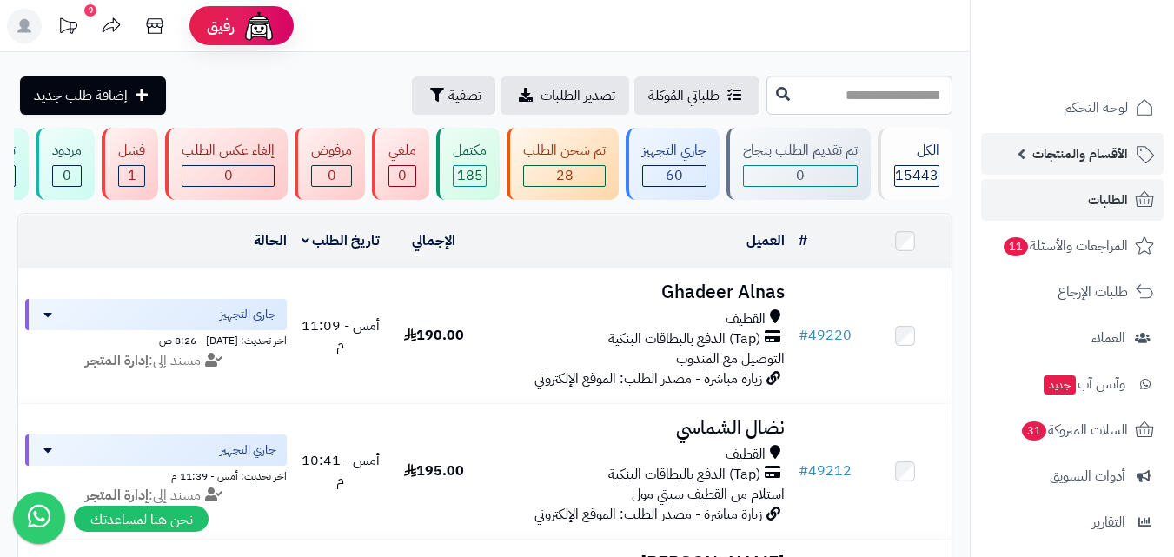
click at [1094, 169] on link "الأقسام والمنتجات" at bounding box center [1072, 154] width 182 height 42
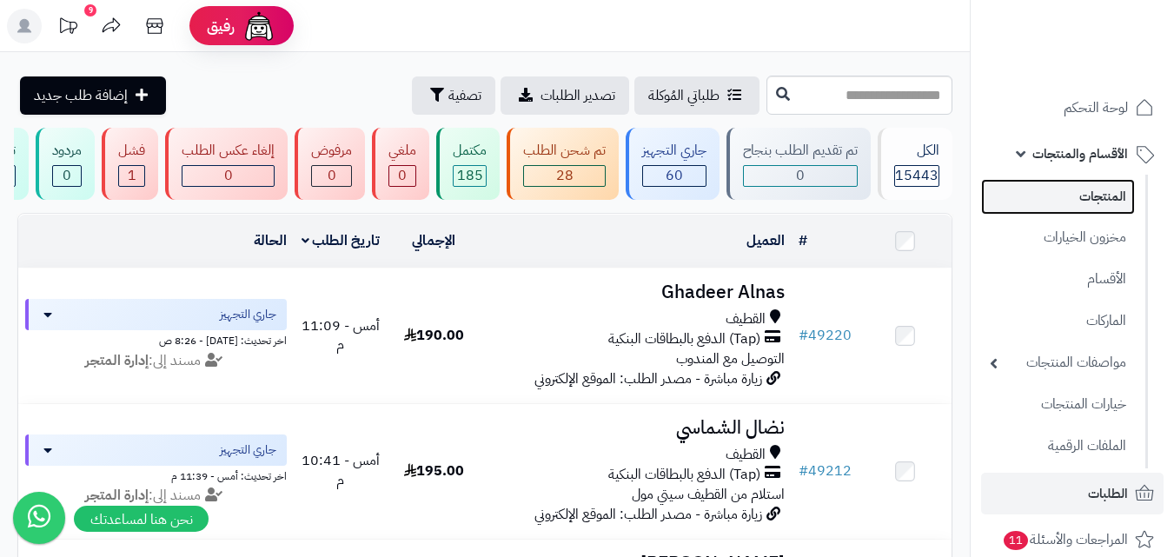
click at [1085, 197] on link "المنتجات" at bounding box center [1058, 197] width 154 height 36
click at [1105, 203] on link "المنتجات" at bounding box center [1058, 197] width 154 height 36
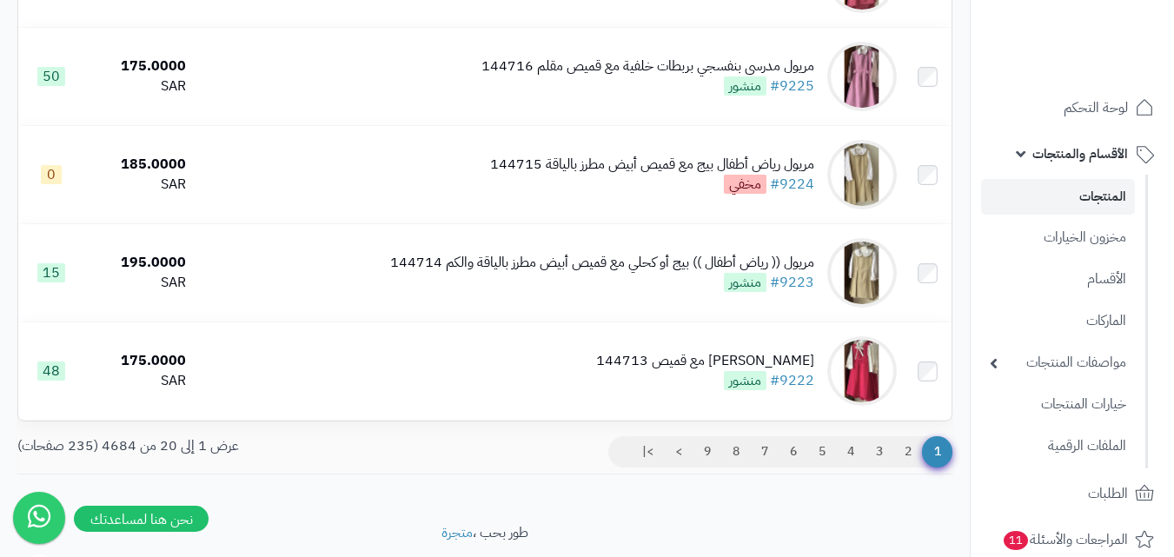
scroll to position [1824, 0]
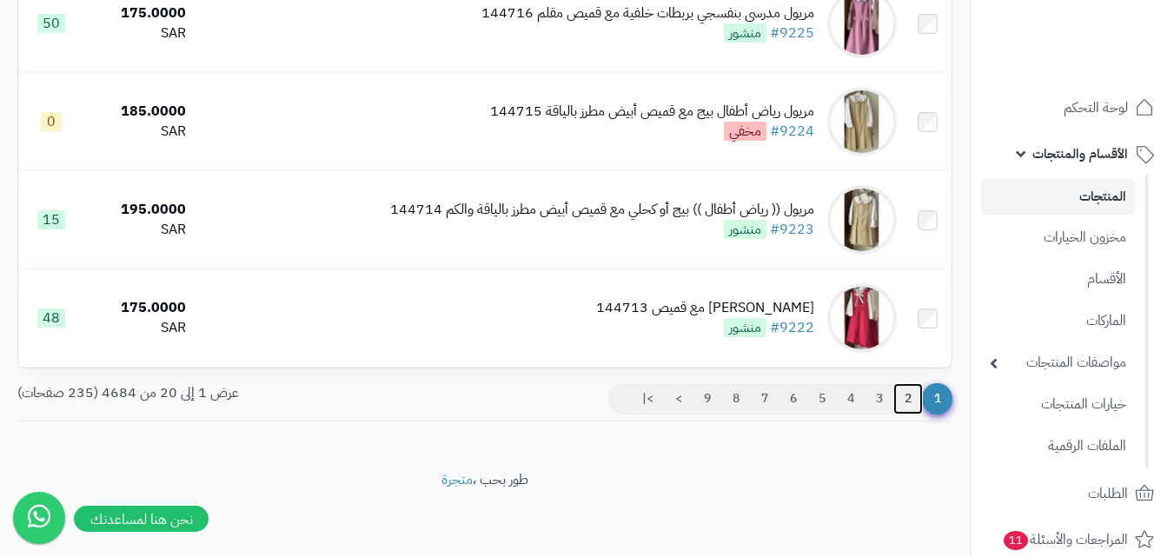
click at [903, 409] on link "2" at bounding box center [908, 398] width 30 height 31
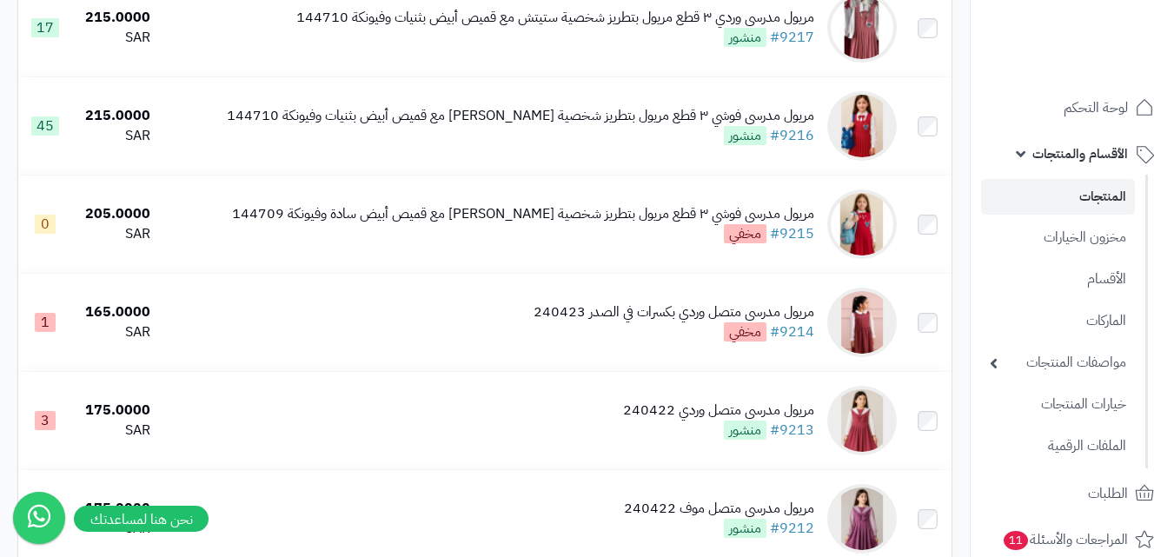
scroll to position [695, 0]
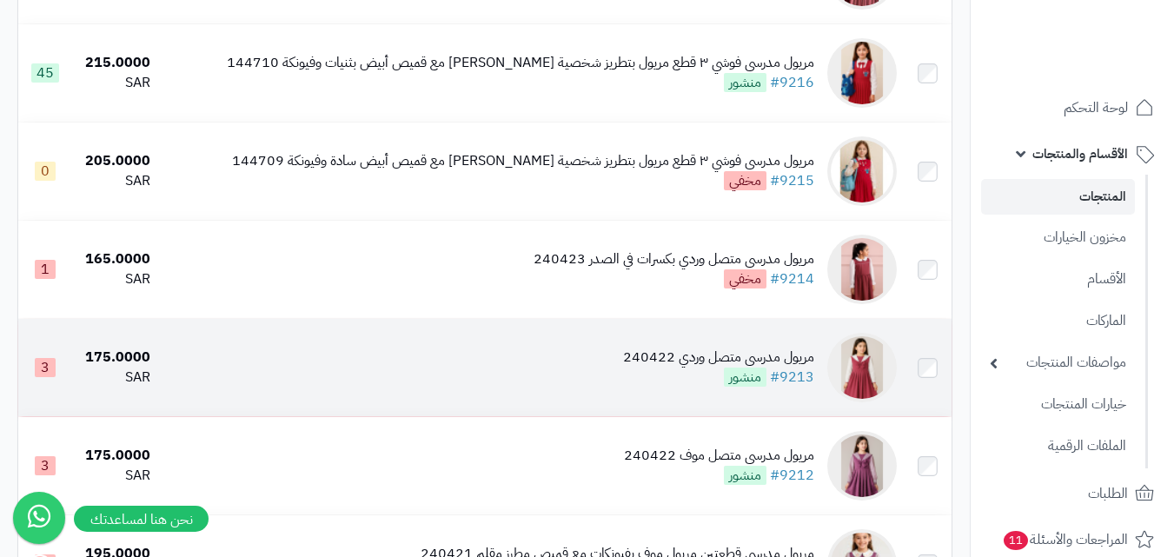
click at [682, 366] on div "مريول مدرسي متصل وردي 240422" at bounding box center [718, 357] width 191 height 20
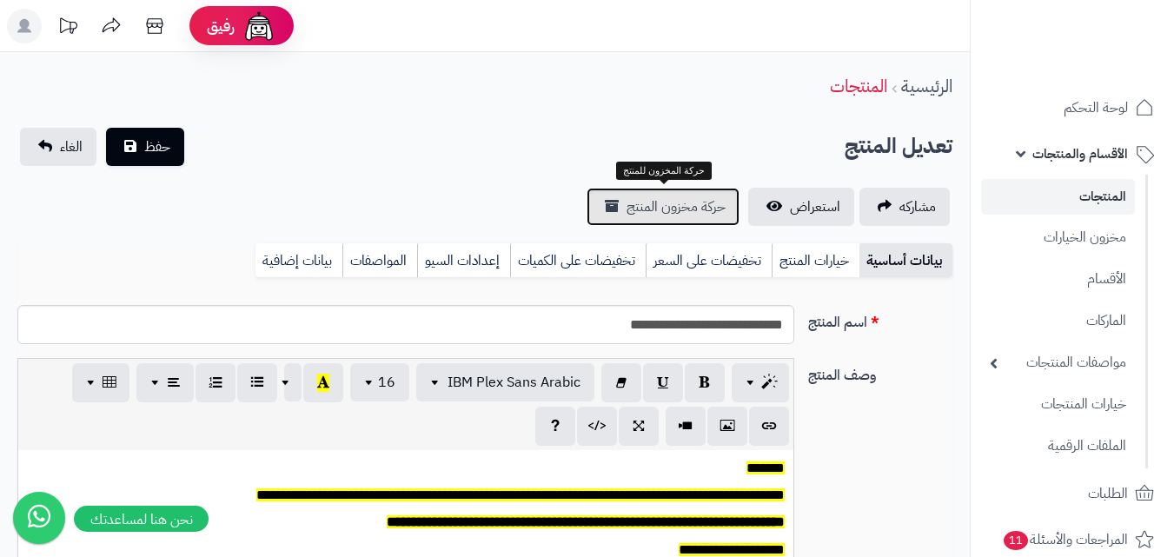
scroll to position [143, 0]
click at [685, 212] on span "حركة مخزون المنتج" at bounding box center [675, 206] width 99 height 21
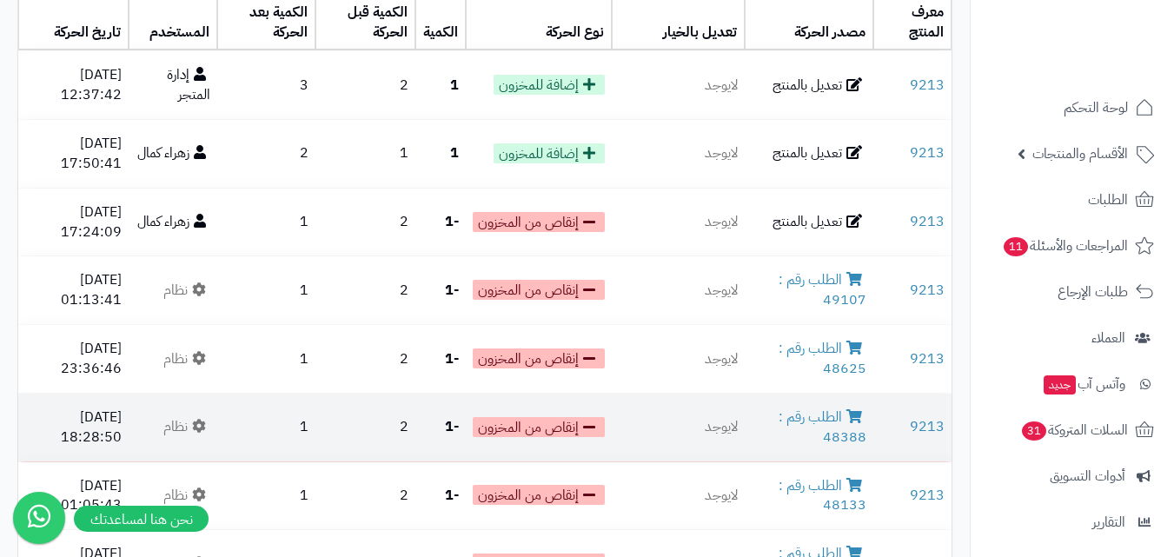
scroll to position [174, 0]
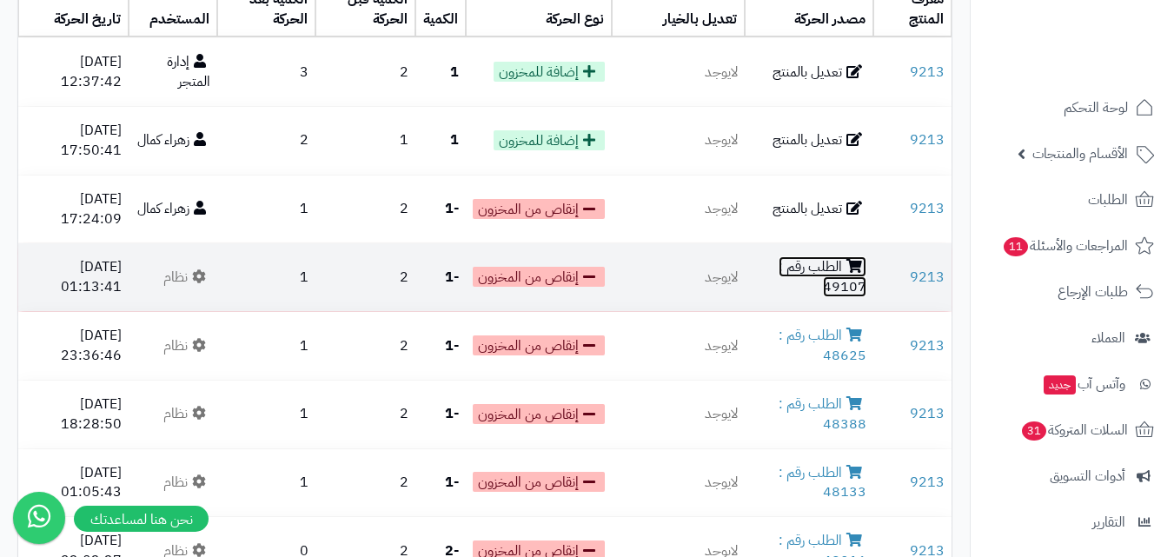
click at [849, 279] on link "الطلب رقم : 49107" at bounding box center [822, 276] width 88 height 41
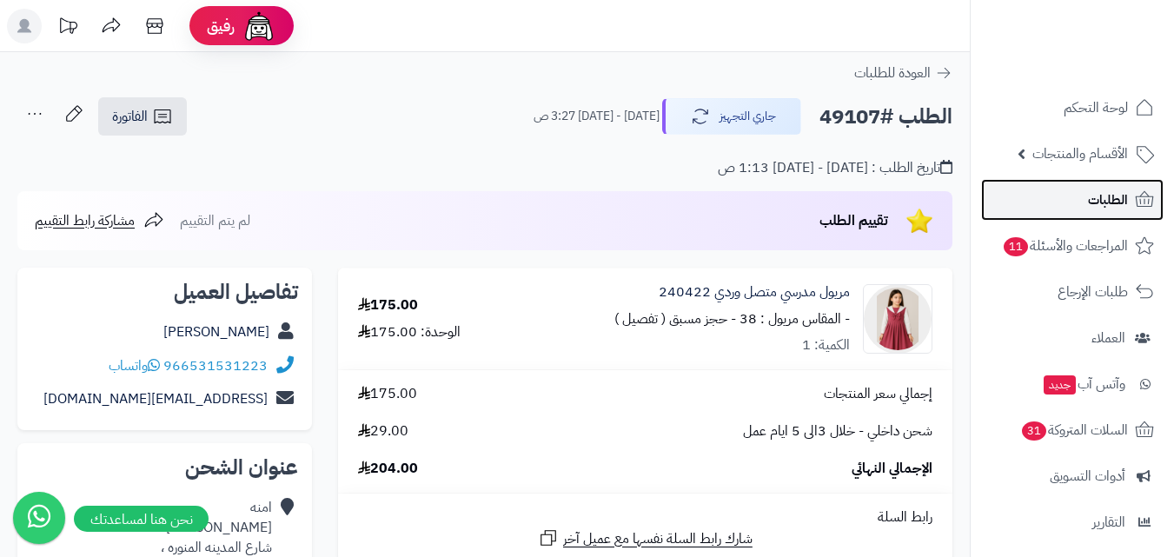
click at [1116, 195] on span "الطلبات" at bounding box center [1108, 200] width 40 height 24
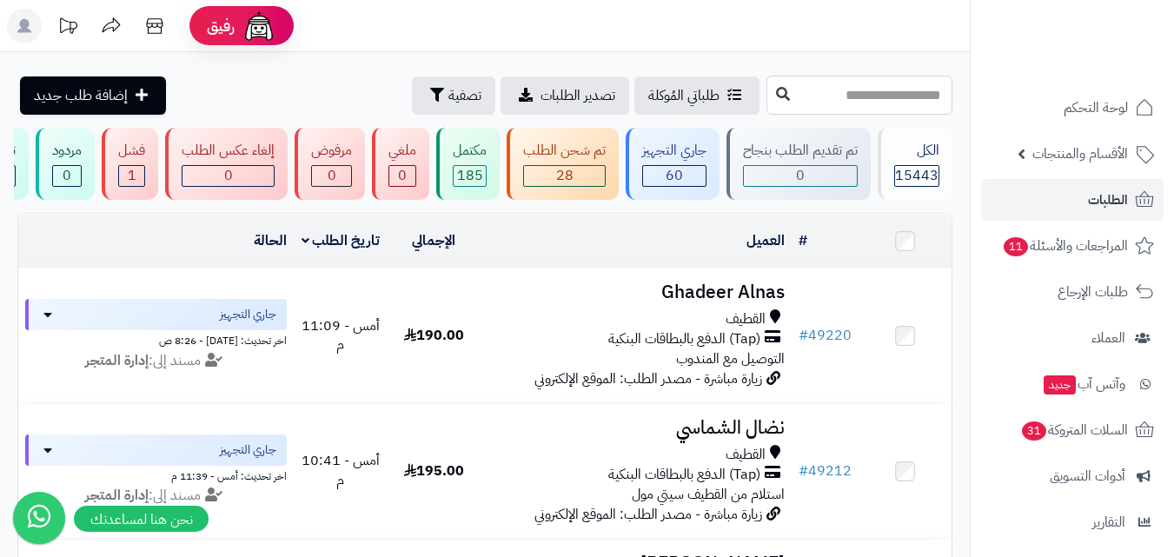
click at [878, 103] on input "text" at bounding box center [859, 95] width 186 height 39
type input "*****"
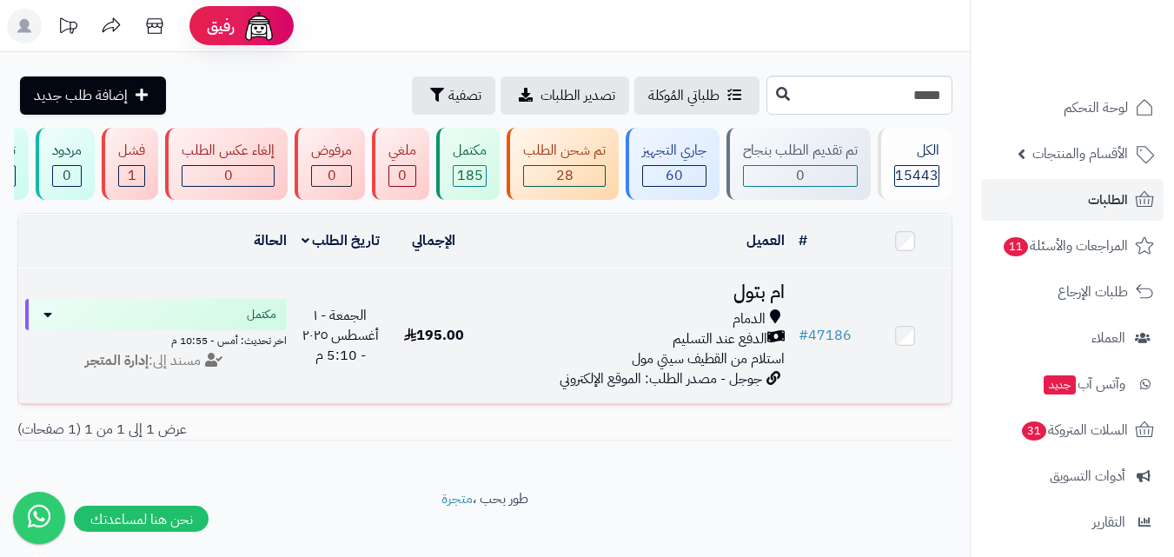
click at [750, 302] on h3 "ام بتول" at bounding box center [635, 292] width 297 height 20
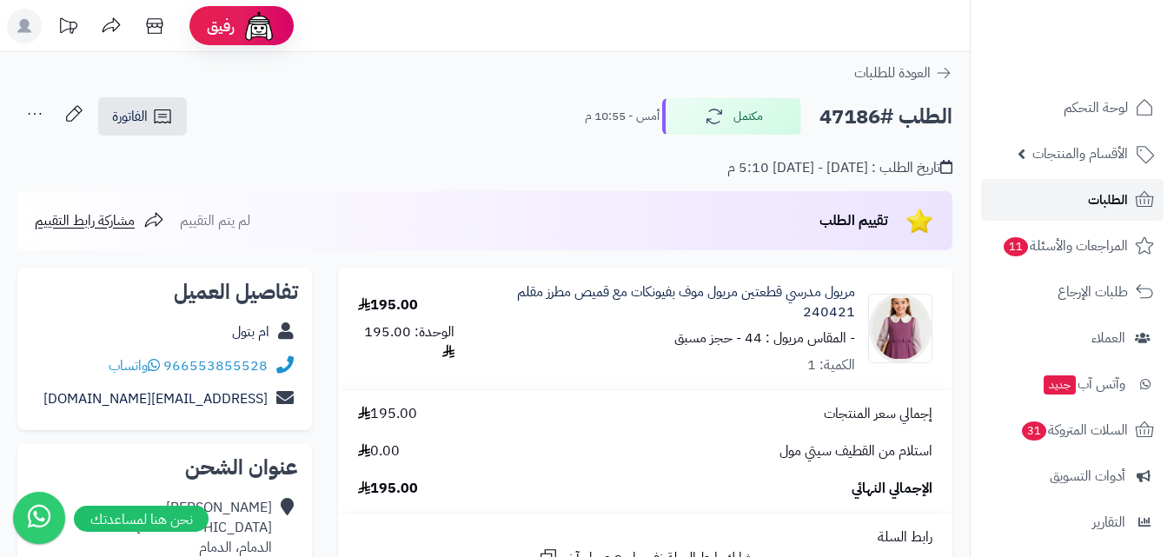
click at [1094, 196] on span "الطلبات" at bounding box center [1108, 200] width 40 height 24
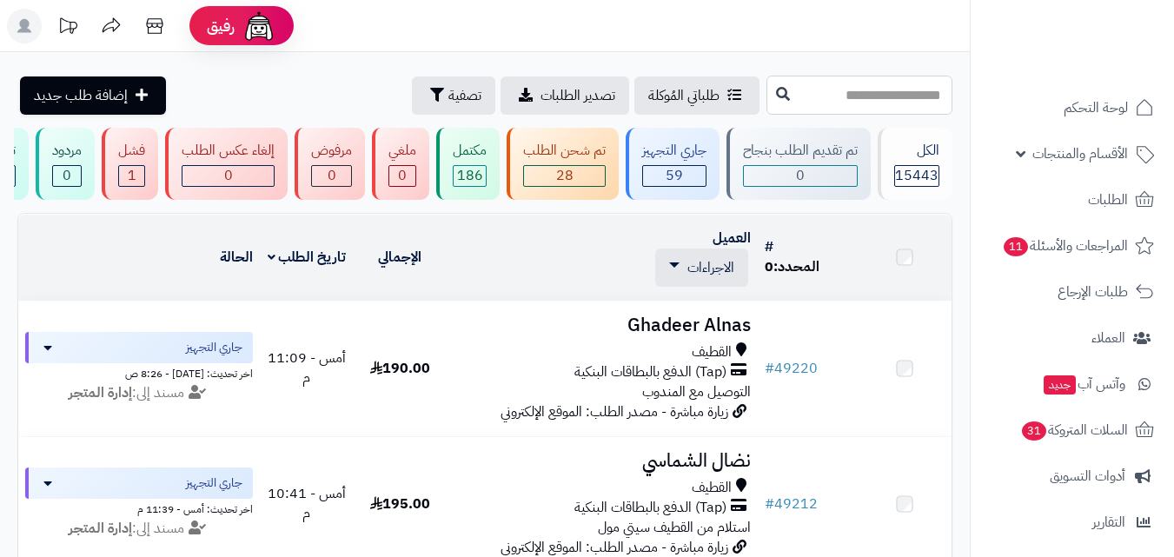
drag, startPoint x: 0, startPoint y: 0, endPoint x: 857, endPoint y: 108, distance: 864.2
click at [857, 108] on input "text" at bounding box center [859, 95] width 186 height 39
type input "*****"
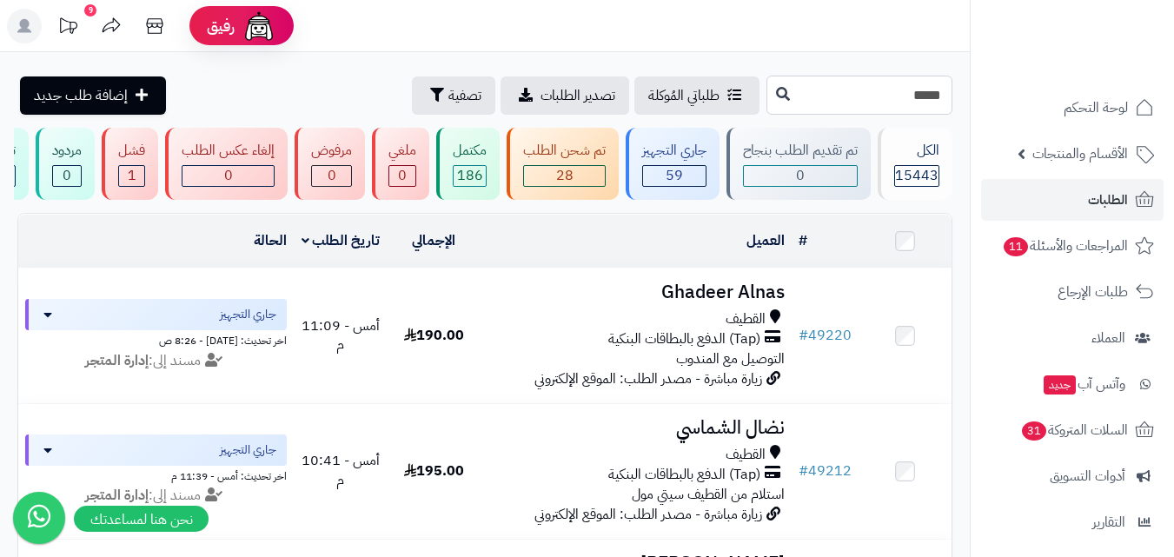
click at [849, 105] on input "*****" at bounding box center [859, 95] width 186 height 39
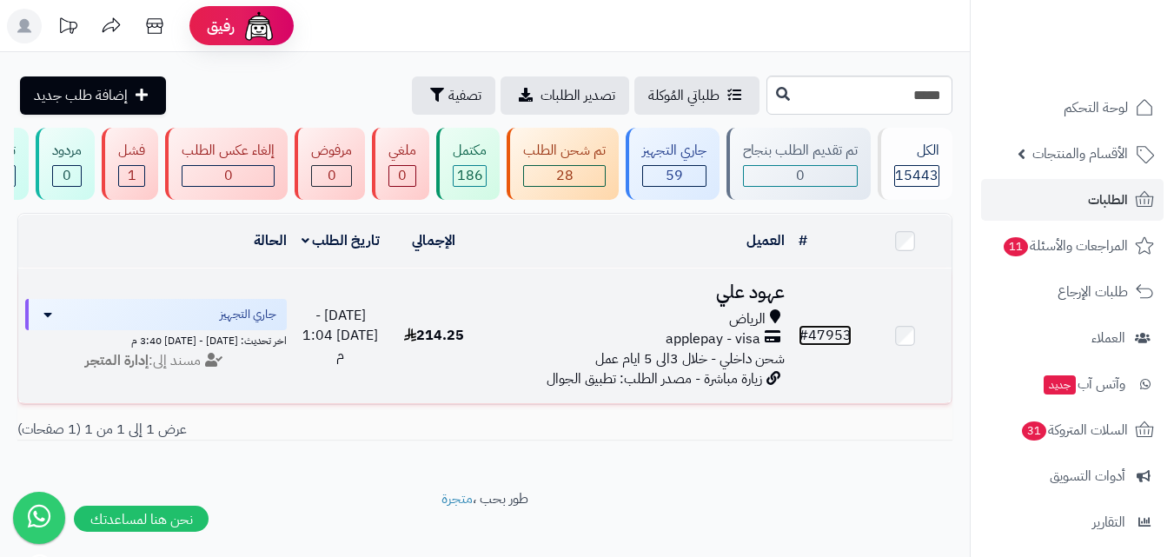
click at [826, 346] on link "# 47953" at bounding box center [824, 335] width 53 height 21
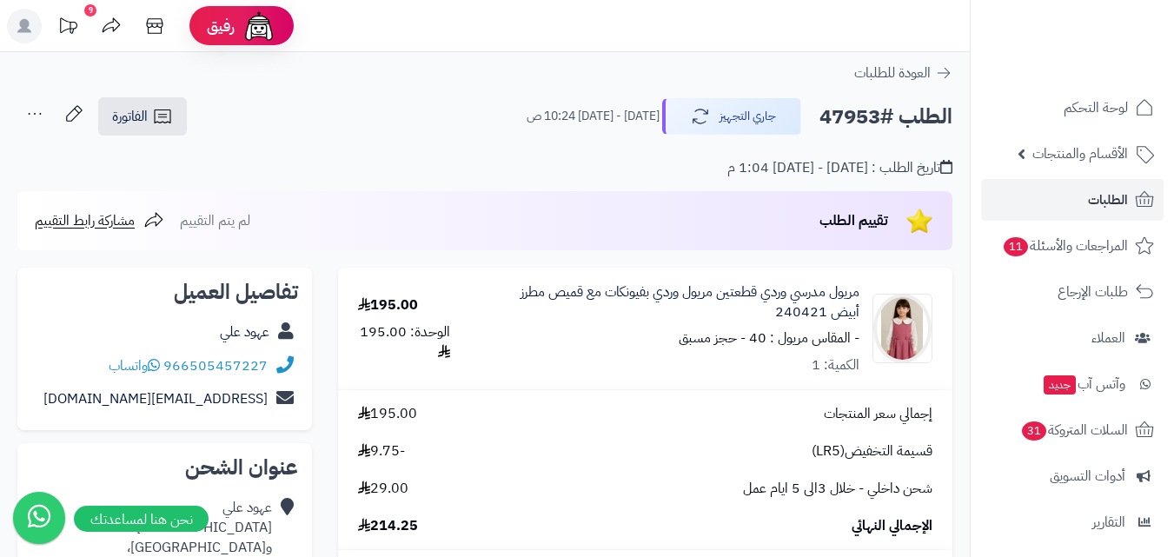
scroll to position [87, 0]
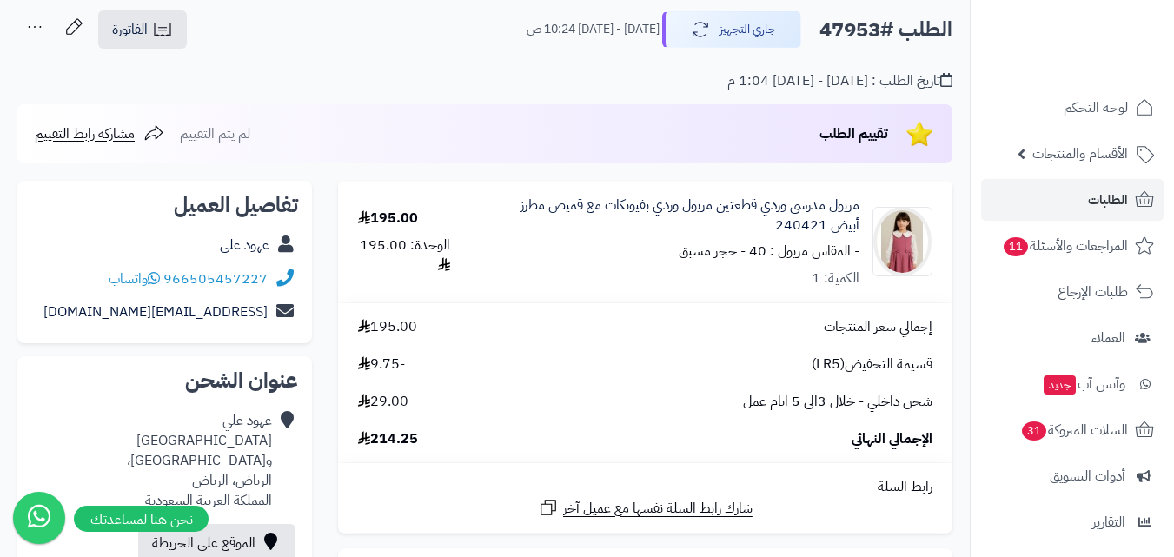
click at [633, 273] on div "مريول مدرسي وردي قطعتين مريول وردي بفيونكات مع قميص مطرز أبيض 240421 - المقاس م…" at bounding box center [674, 241] width 368 height 93
click at [1095, 202] on span "الطلبات" at bounding box center [1108, 200] width 40 height 24
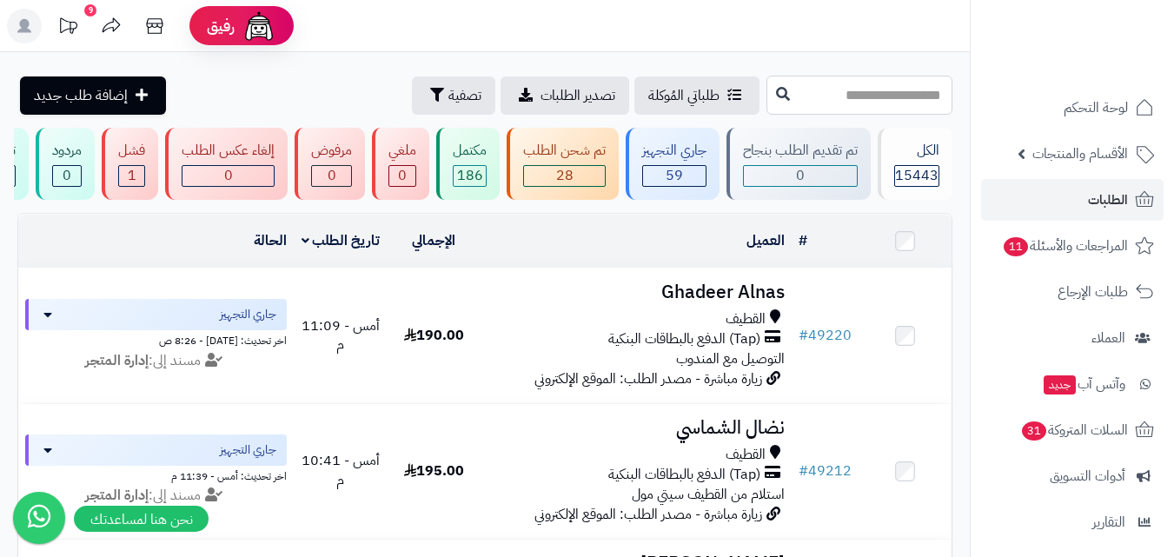
click at [848, 103] on input "text" at bounding box center [859, 95] width 186 height 39
type input "*****"
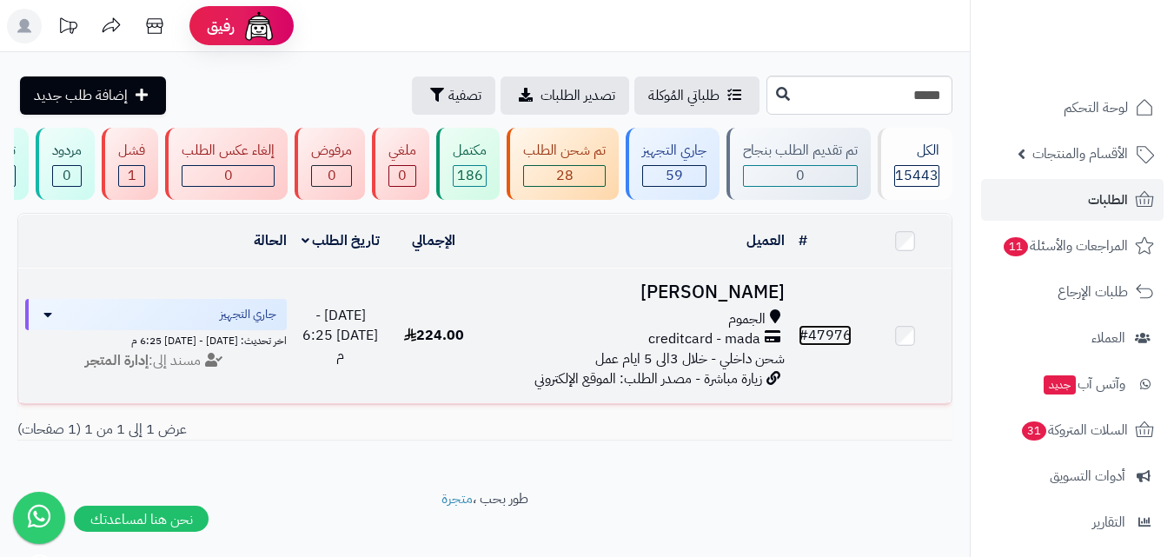
click at [829, 340] on link "# 47976" at bounding box center [824, 335] width 53 height 21
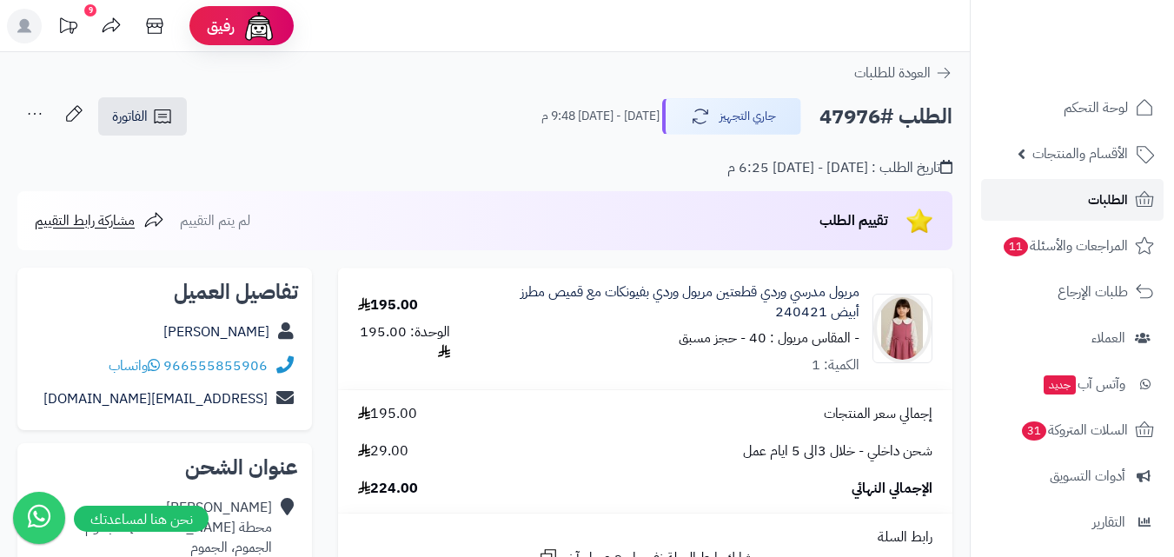
click at [1095, 195] on span "الطلبات" at bounding box center [1108, 200] width 40 height 24
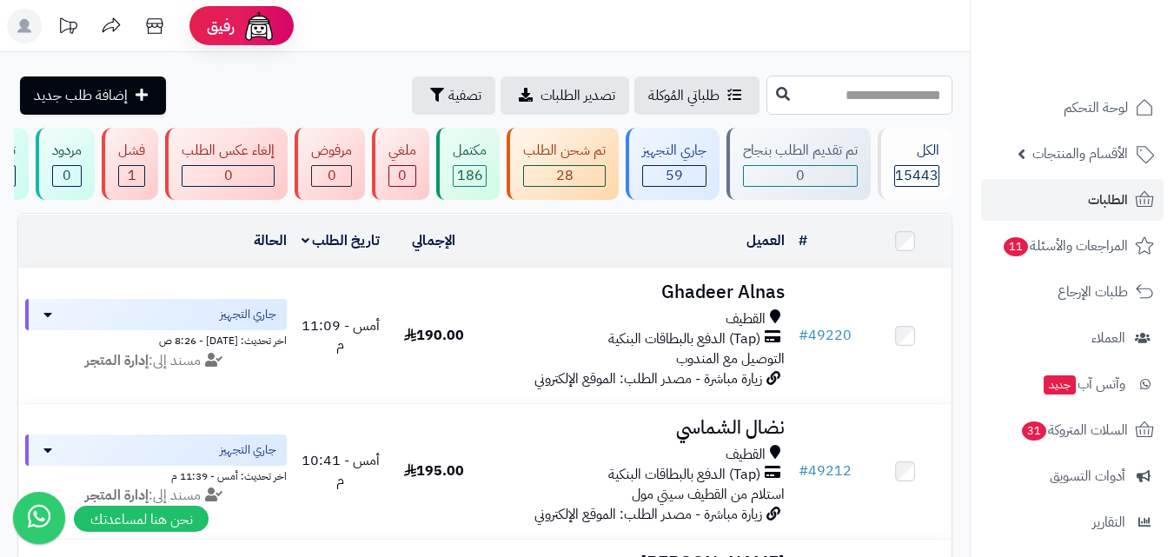
click at [798, 104] on input "text" at bounding box center [859, 95] width 186 height 39
type input "*****"
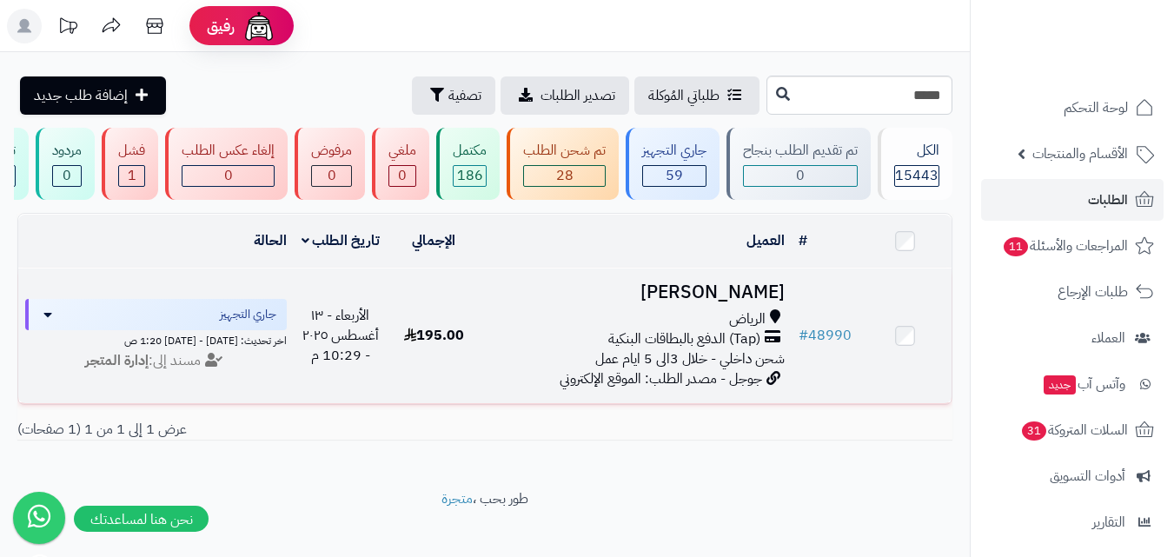
click at [824, 334] on td "# 48990" at bounding box center [824, 335] width 67 height 135
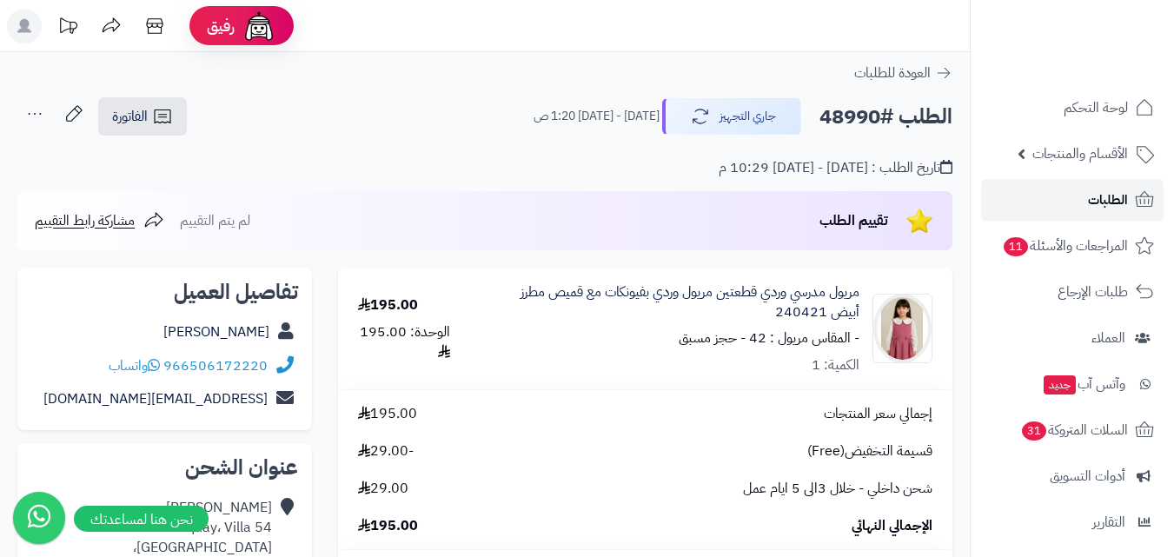
click at [1036, 204] on link "الطلبات" at bounding box center [1072, 200] width 182 height 42
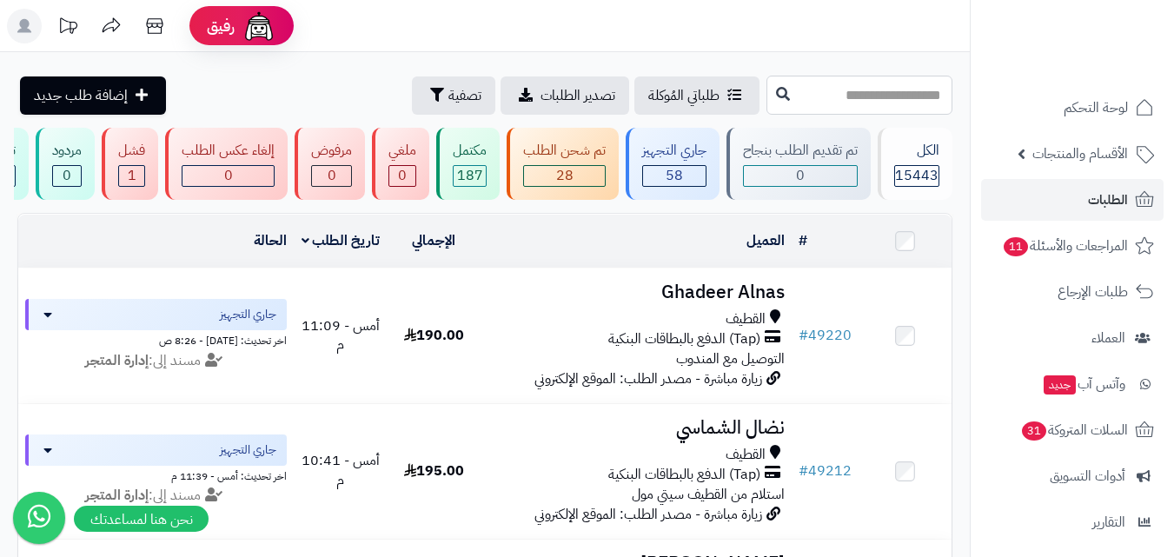
click at [897, 105] on input "text" at bounding box center [859, 95] width 186 height 39
type input "*****"
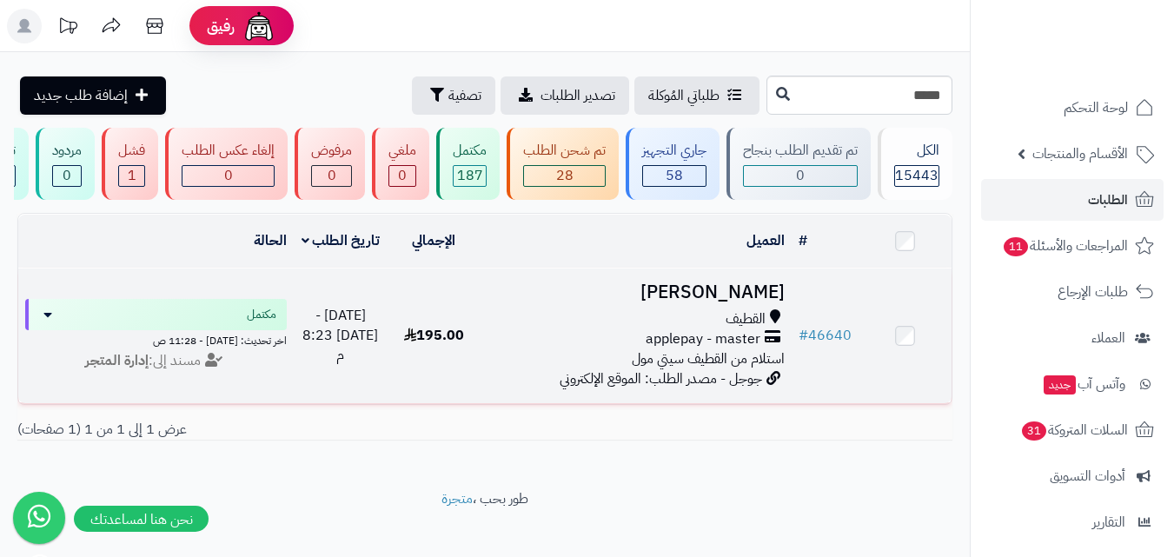
click at [759, 317] on td "[PERSON_NAME] applepay - master استلام من القطيف سيتي مول جوجل - مصدر الطلب: ال…" at bounding box center [635, 335] width 311 height 135
click at [806, 338] on span "#" at bounding box center [803, 335] width 10 height 21
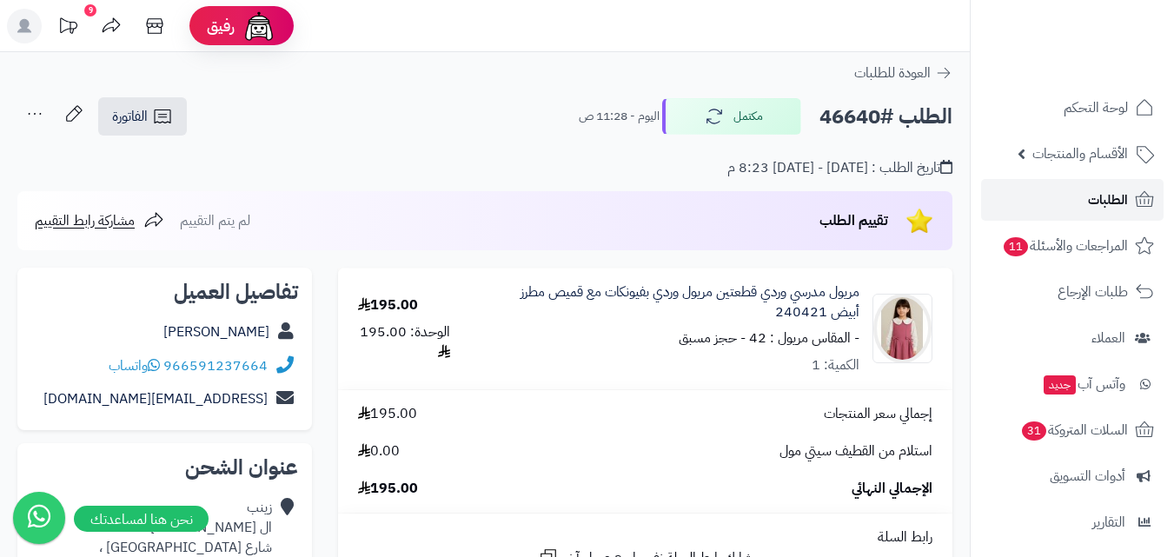
click at [1110, 189] on span "الطلبات" at bounding box center [1108, 200] width 40 height 24
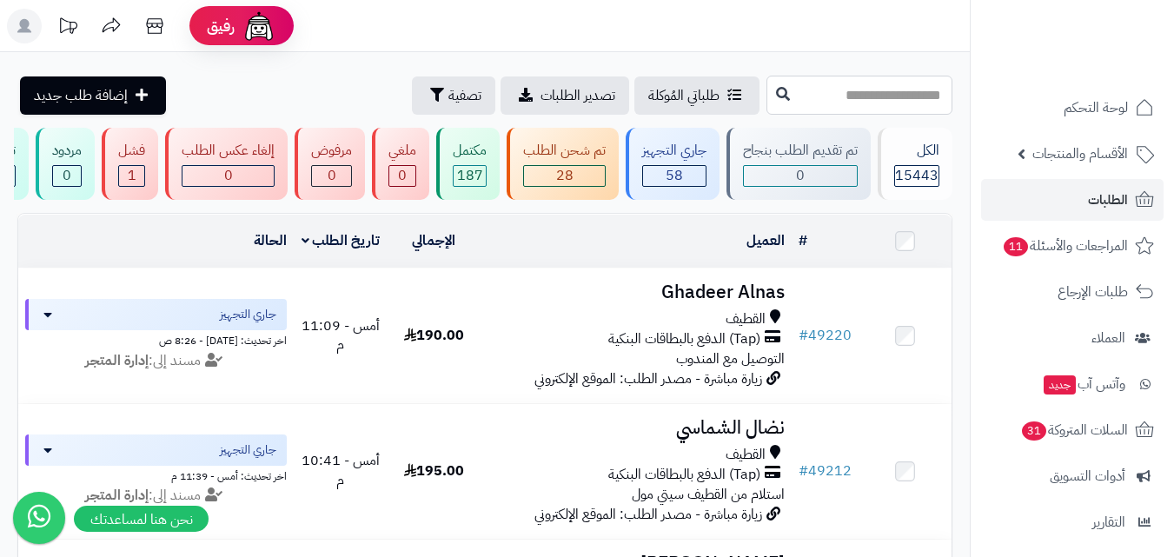
click at [910, 104] on input "text" at bounding box center [859, 95] width 186 height 39
type input "*****"
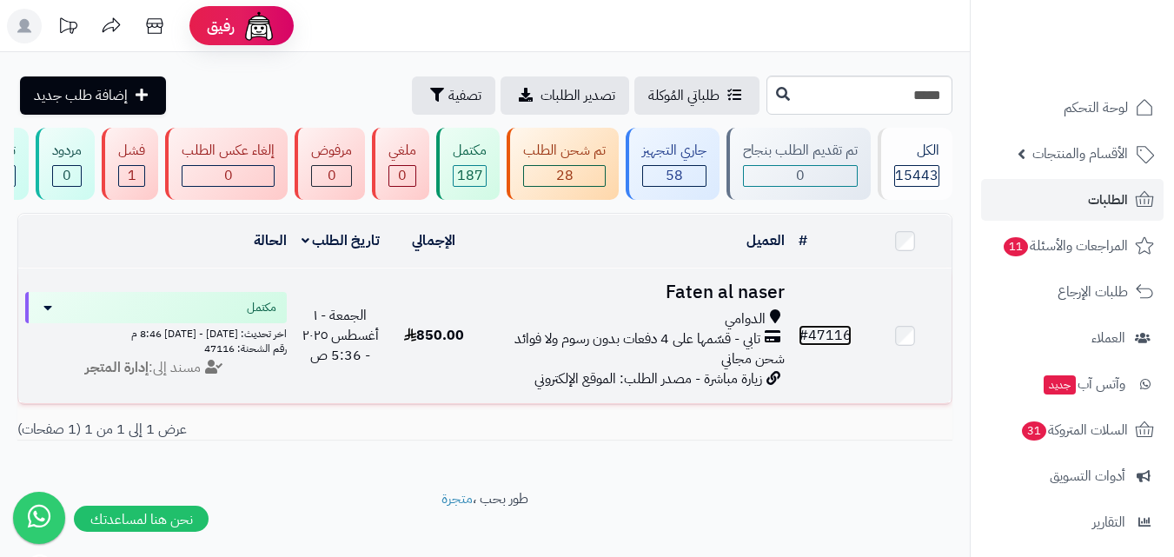
click at [837, 346] on link "# 47116" at bounding box center [824, 335] width 53 height 21
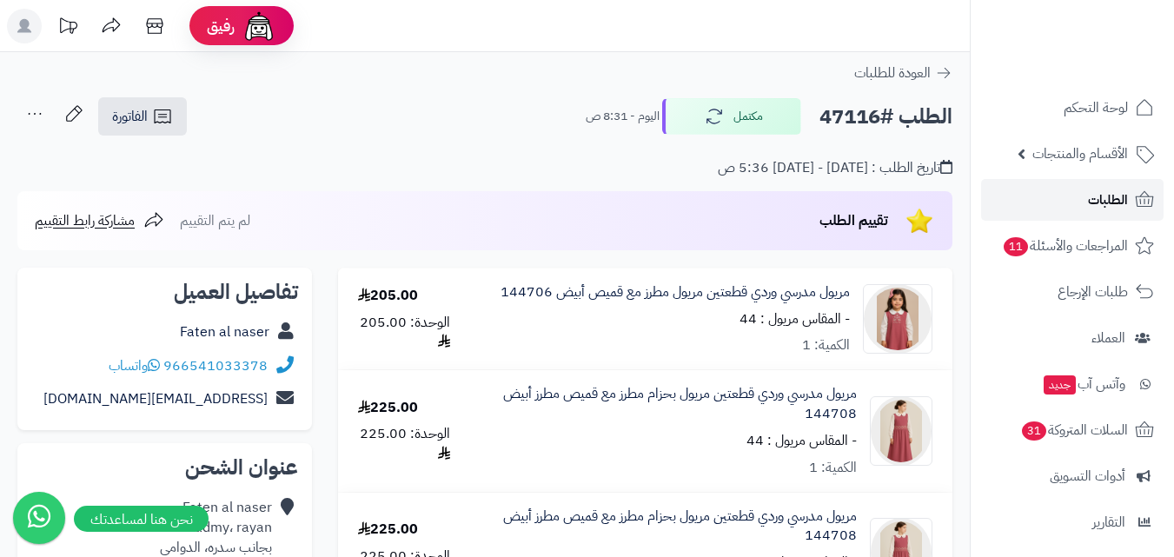
click at [1102, 201] on span "الطلبات" at bounding box center [1108, 200] width 40 height 24
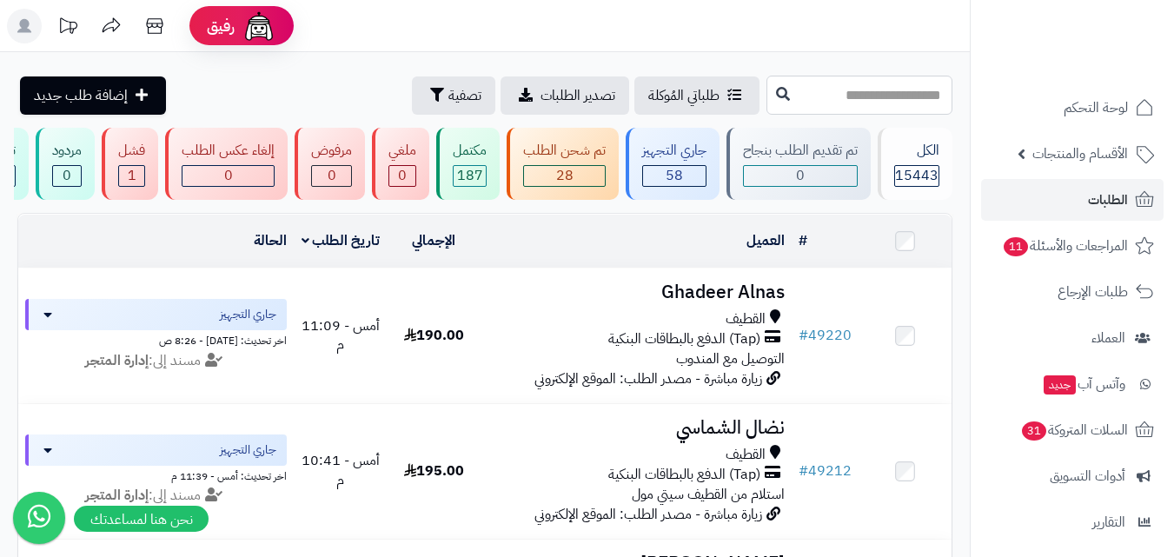
click at [864, 105] on input "text" at bounding box center [859, 95] width 186 height 39
type input "*****"
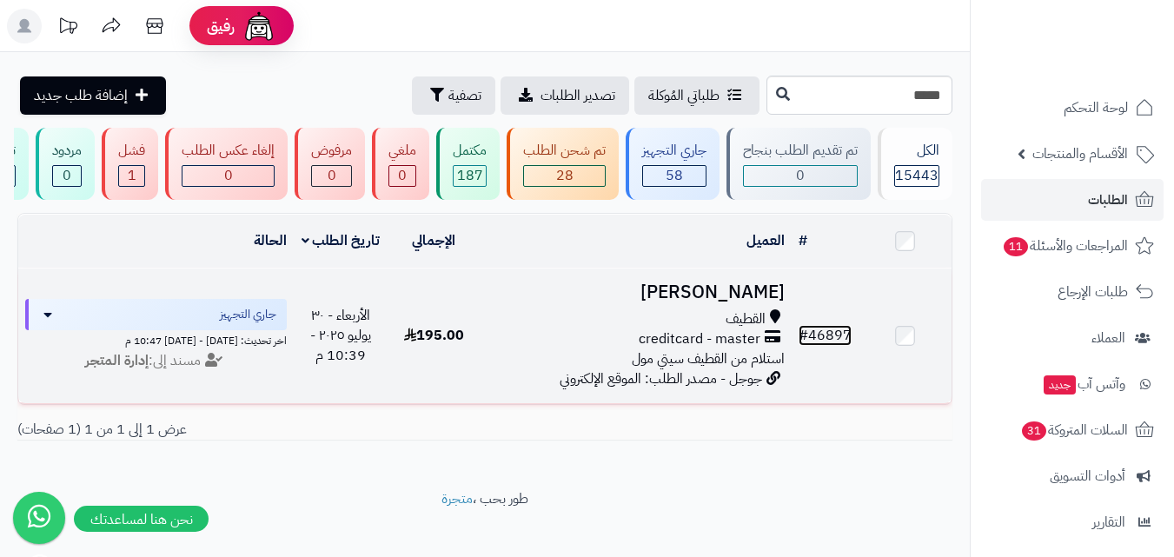
click at [826, 346] on link "# 46897" at bounding box center [824, 335] width 53 height 21
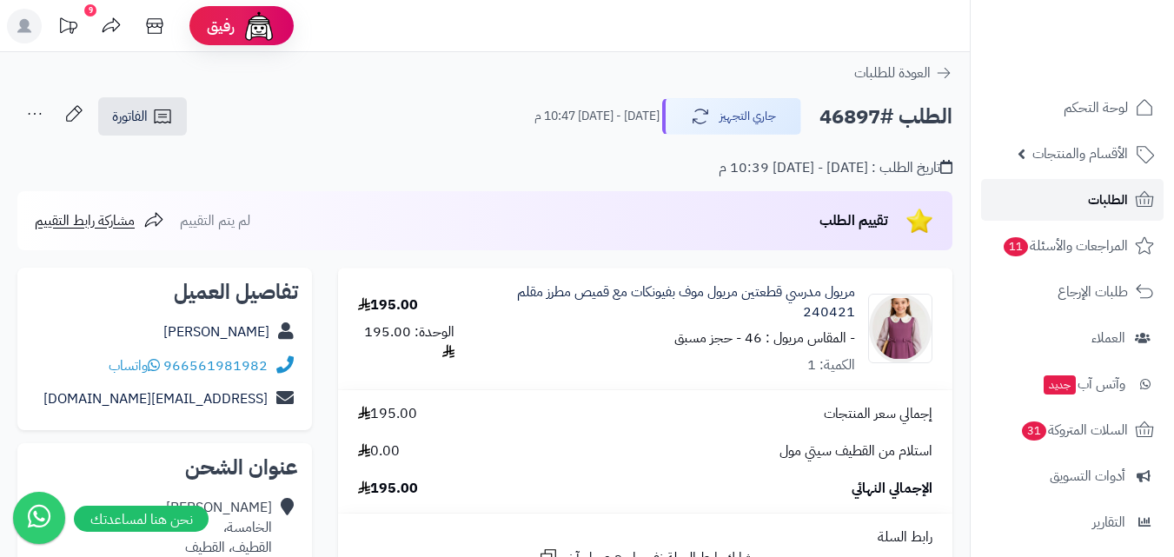
click at [1078, 189] on link "الطلبات" at bounding box center [1072, 200] width 182 height 42
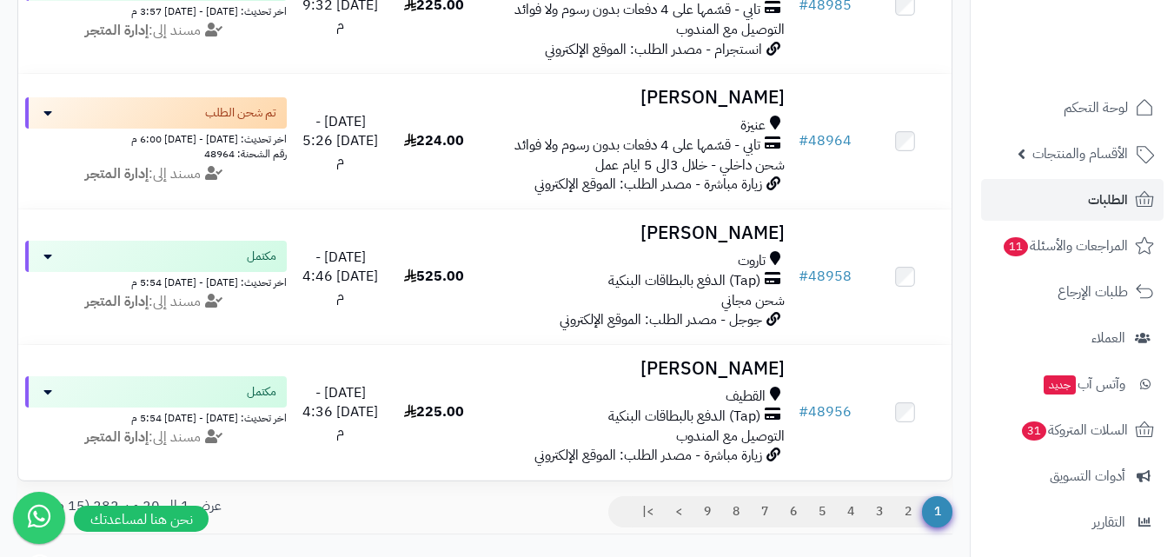
scroll to position [2634, 0]
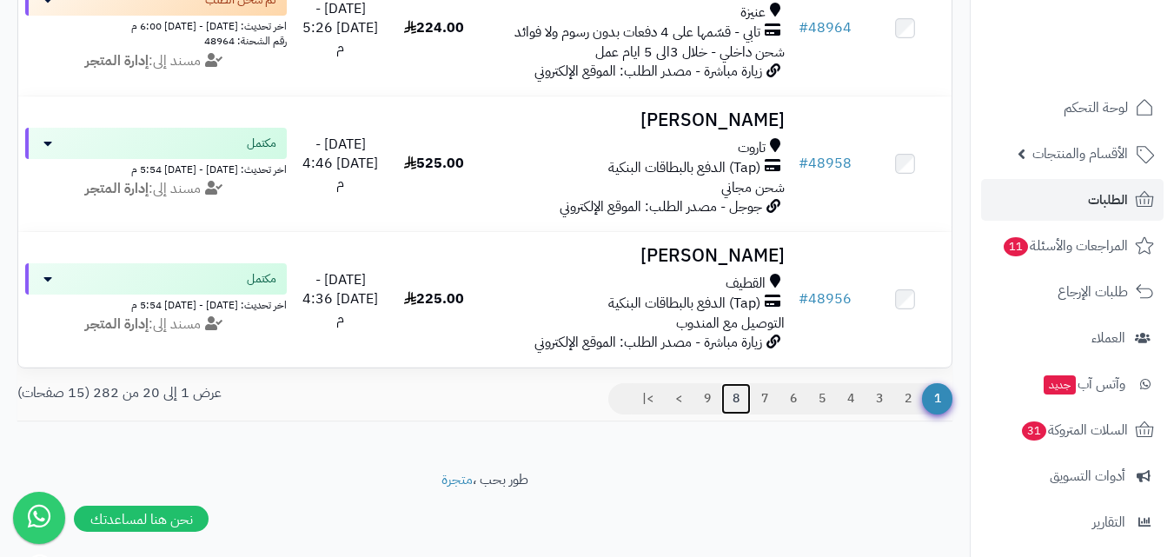
click at [739, 396] on link "8" at bounding box center [736, 398] width 30 height 31
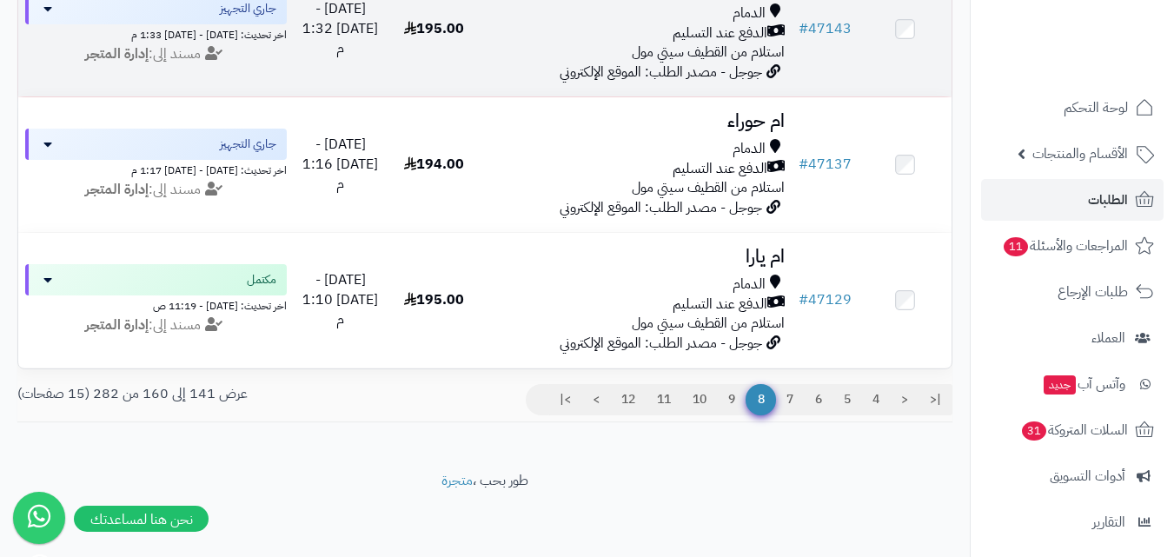
scroll to position [2674, 0]
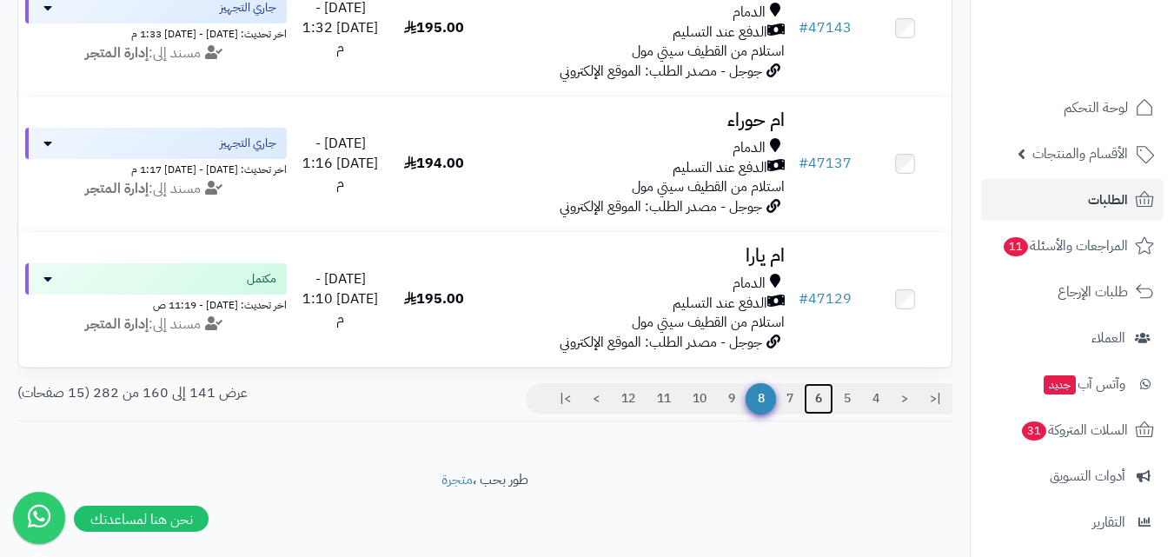
click at [817, 397] on link "6" at bounding box center [819, 398] width 30 height 31
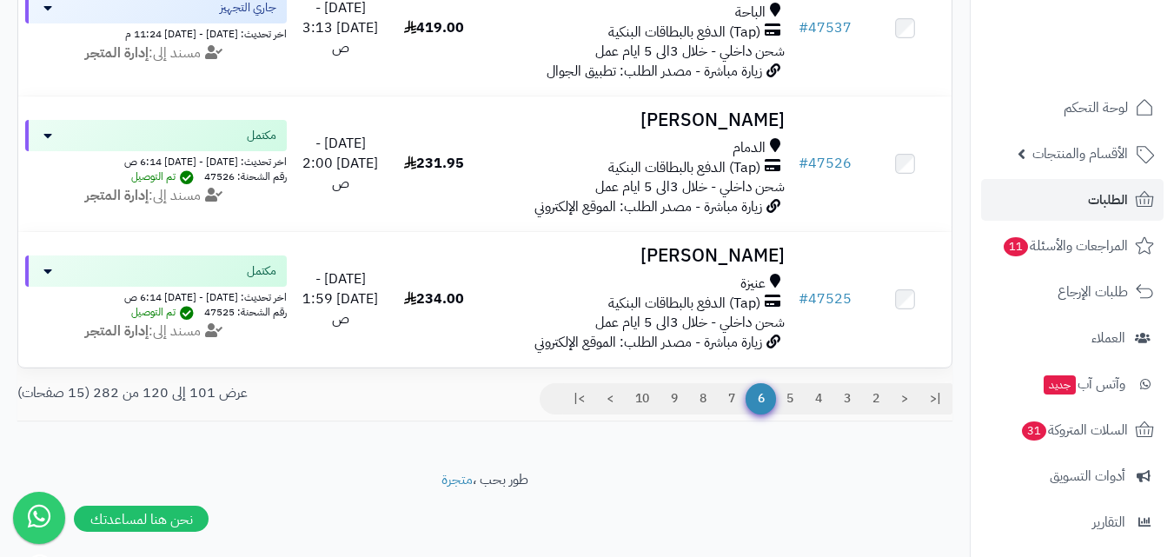
scroll to position [2654, 0]
click at [814, 399] on link "4" at bounding box center [819, 398] width 30 height 31
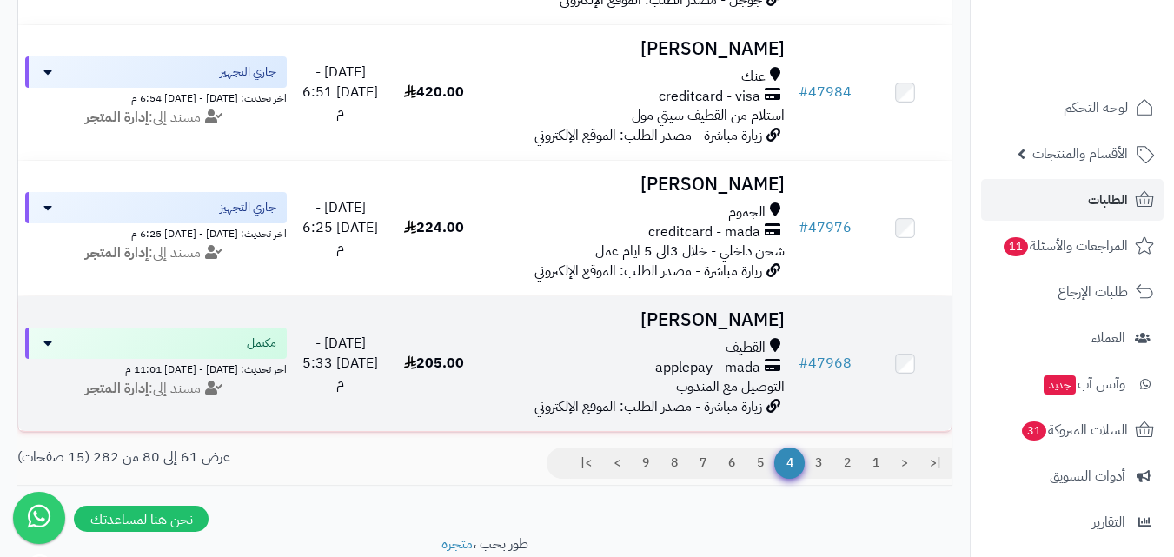
scroll to position [2654, 0]
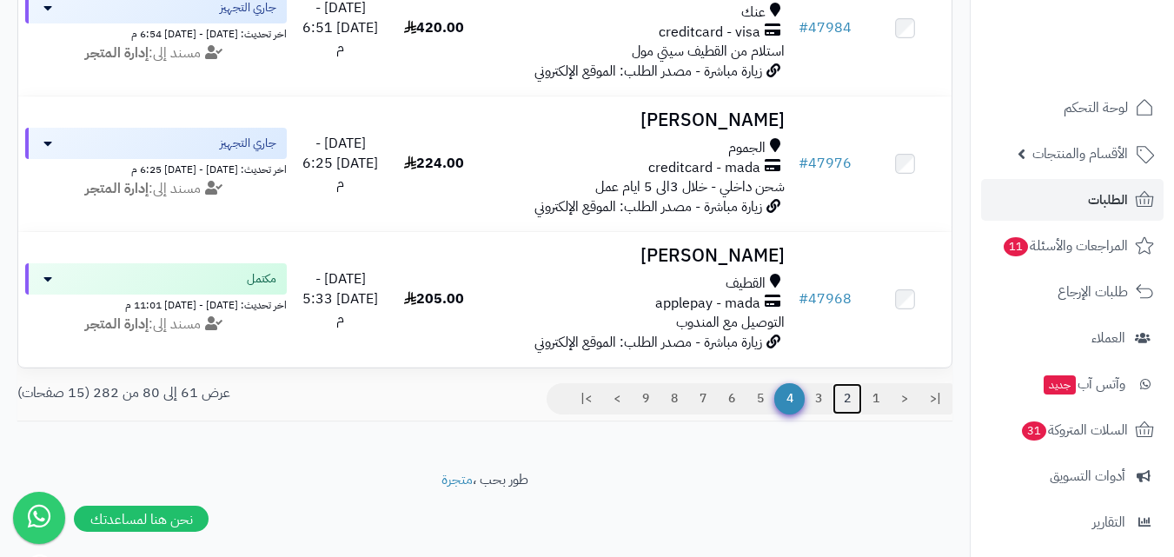
click at [840, 397] on link "2" at bounding box center [847, 398] width 30 height 31
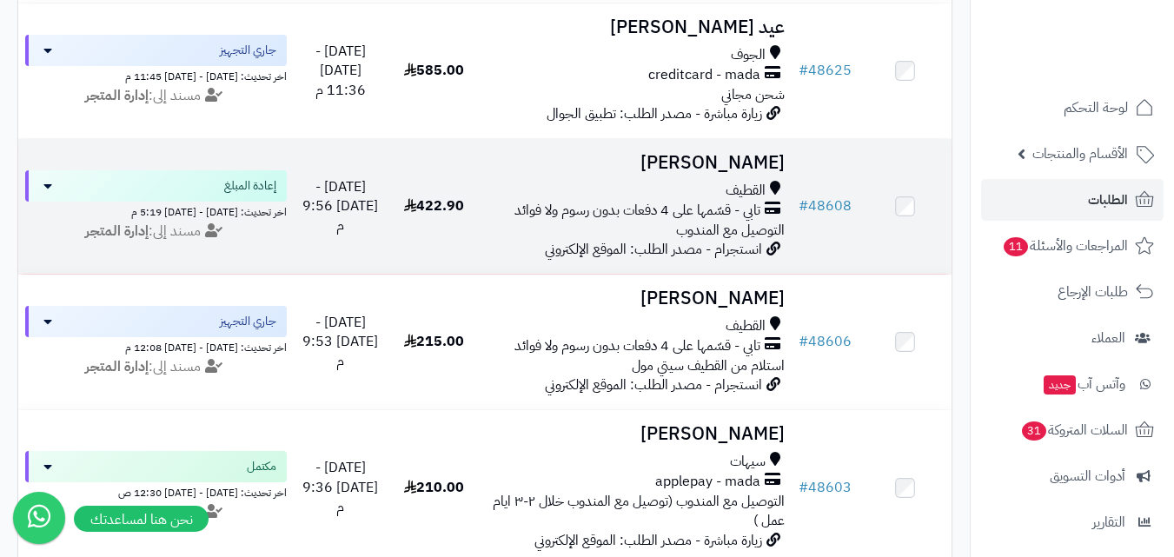
scroll to position [1911, 0]
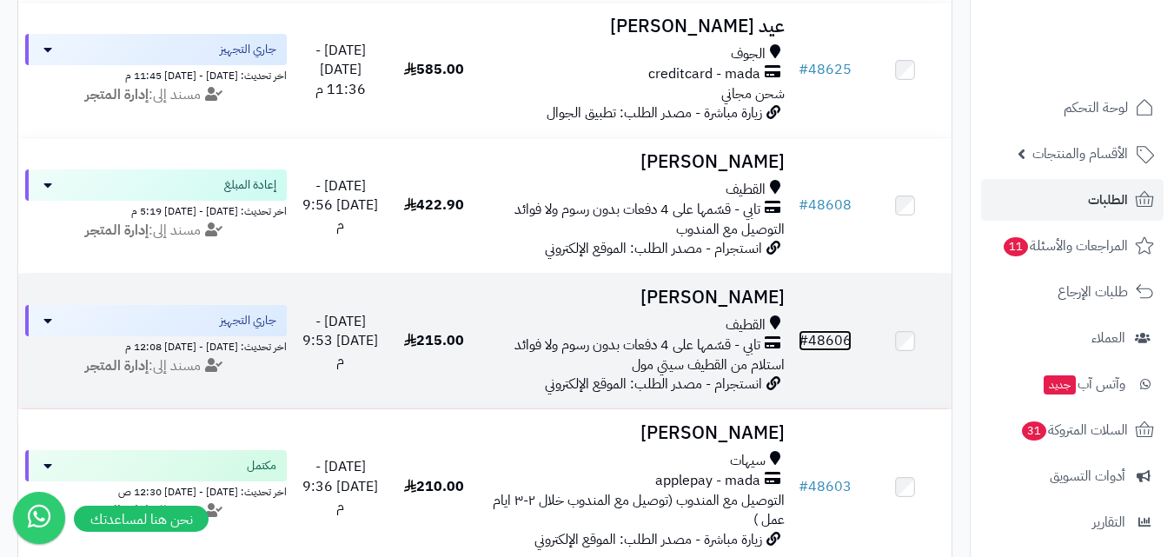
click at [816, 348] on link "# 48606" at bounding box center [824, 340] width 53 height 21
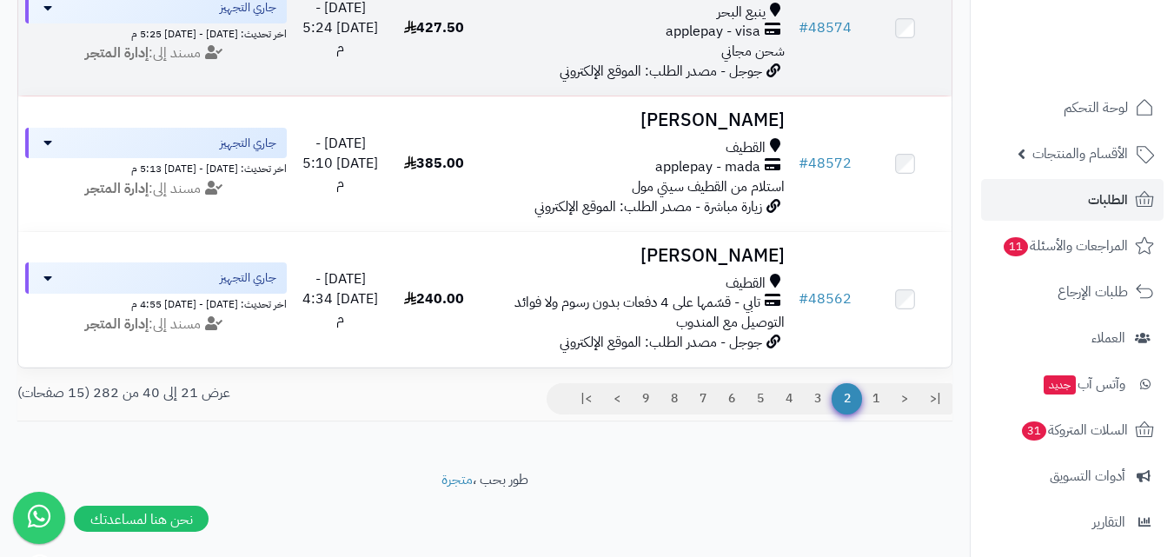
scroll to position [2674, 0]
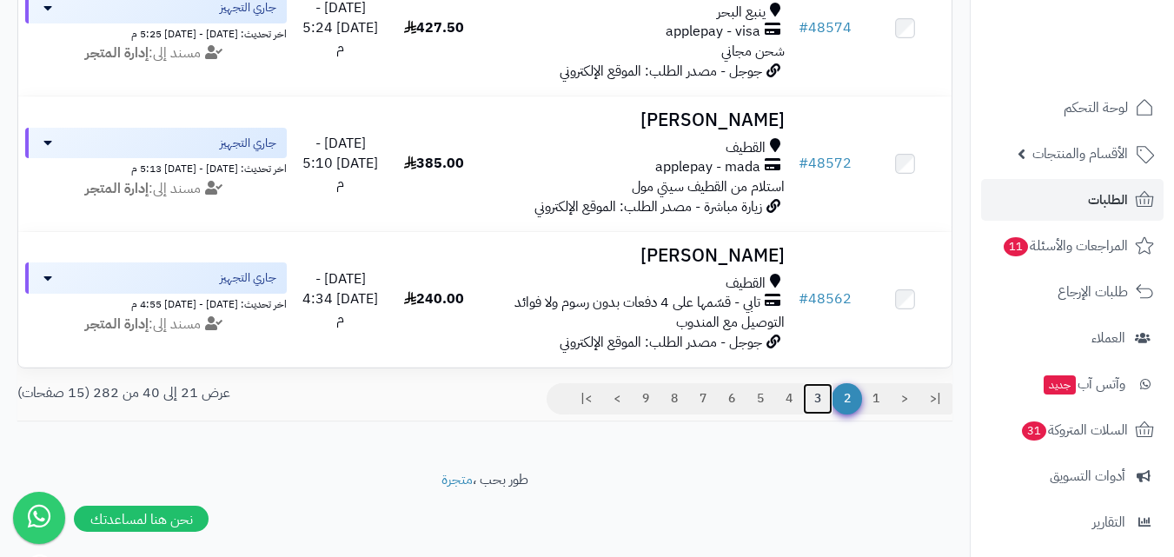
click at [816, 396] on link "3" at bounding box center [818, 398] width 30 height 31
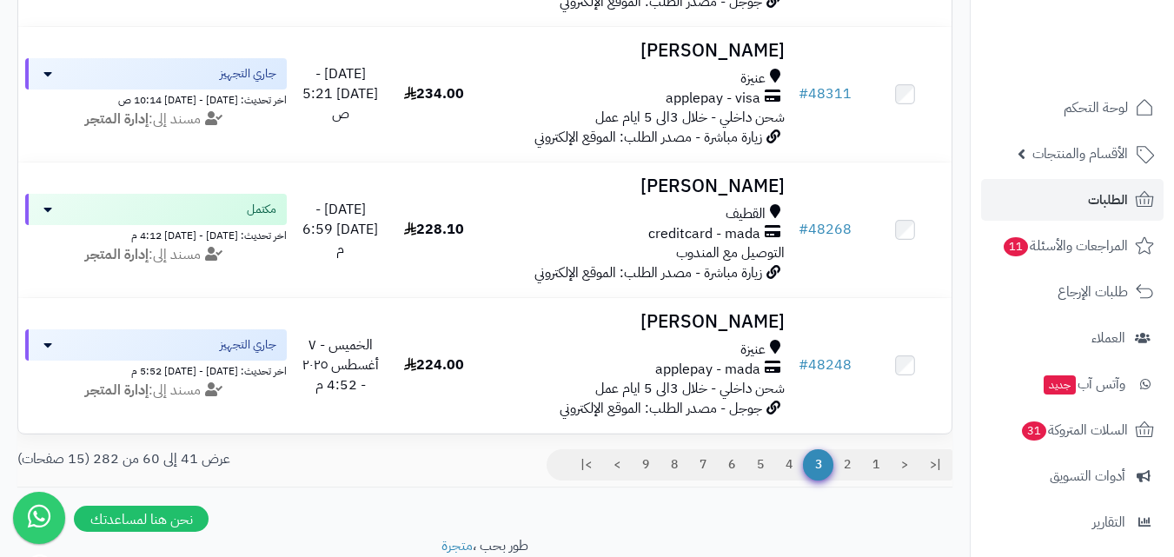
scroll to position [2606, 0]
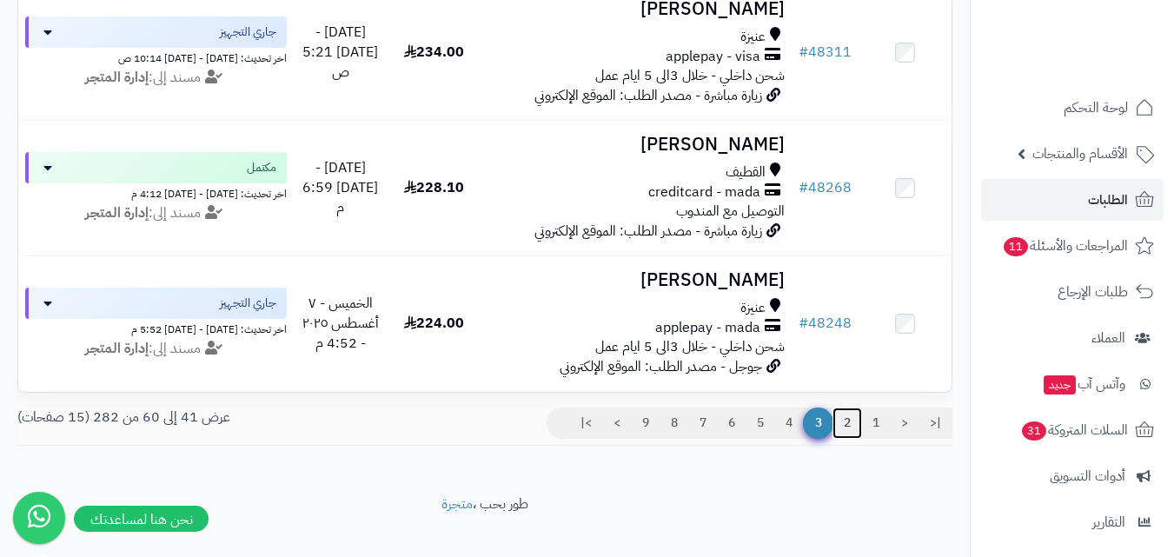
click at [845, 439] on link "2" at bounding box center [847, 422] width 30 height 31
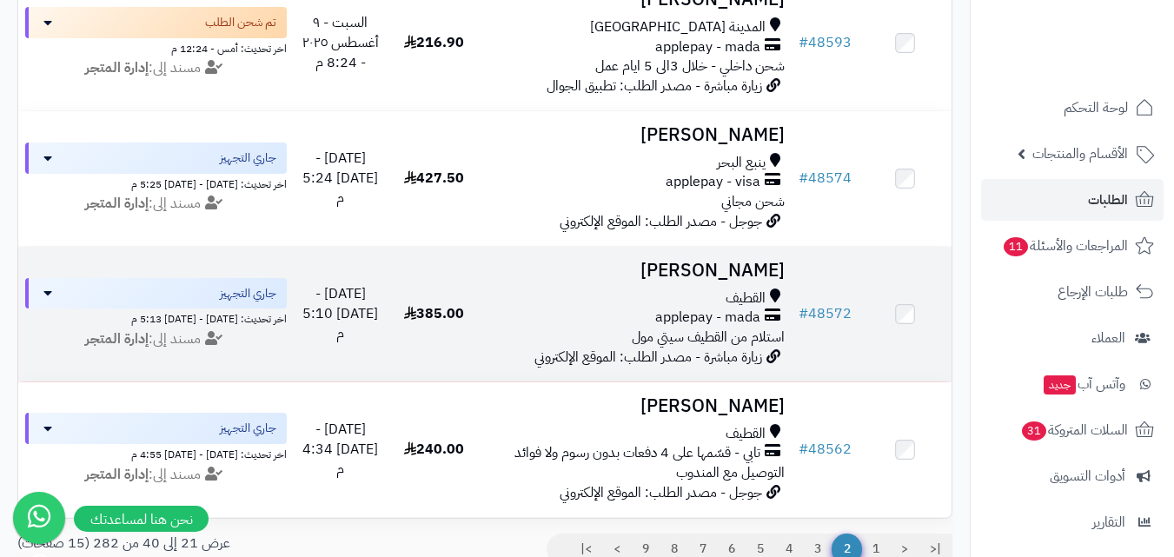
scroll to position [2674, 0]
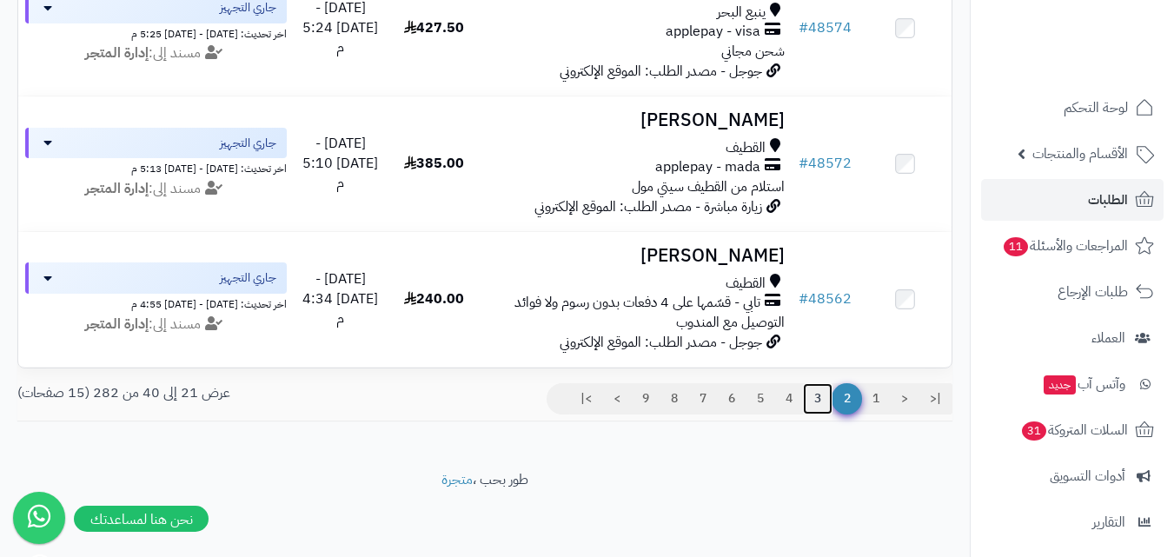
click at [817, 403] on link "3" at bounding box center [818, 398] width 30 height 31
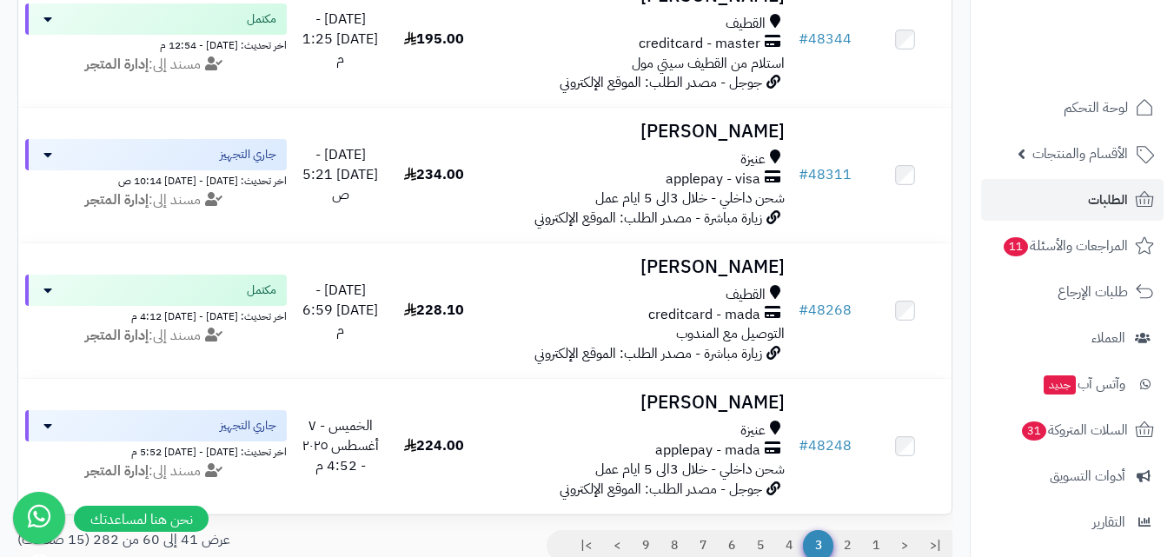
scroll to position [2654, 0]
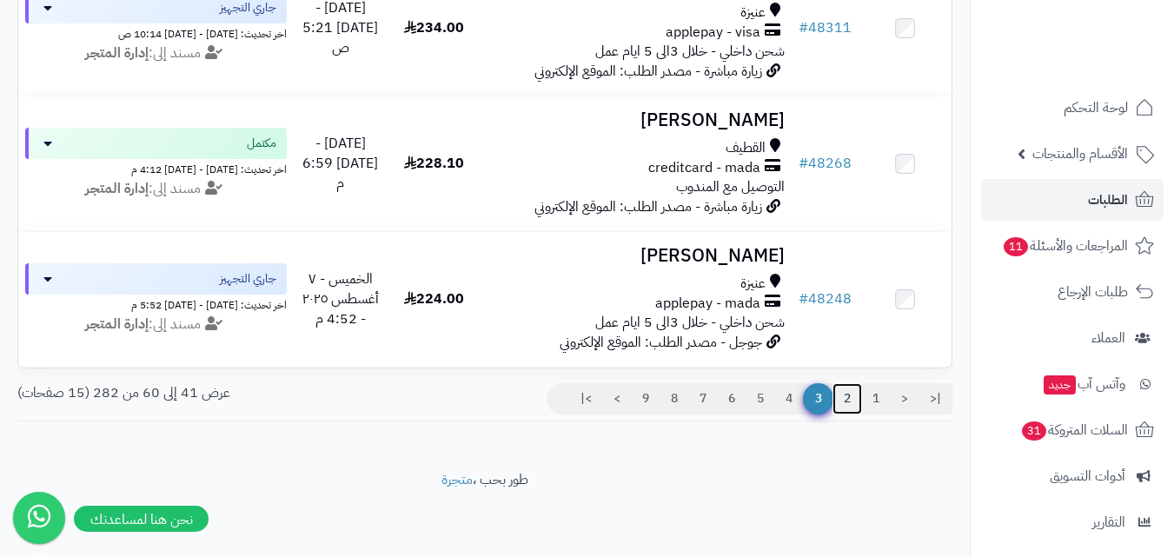
click at [839, 396] on link "2" at bounding box center [847, 398] width 30 height 31
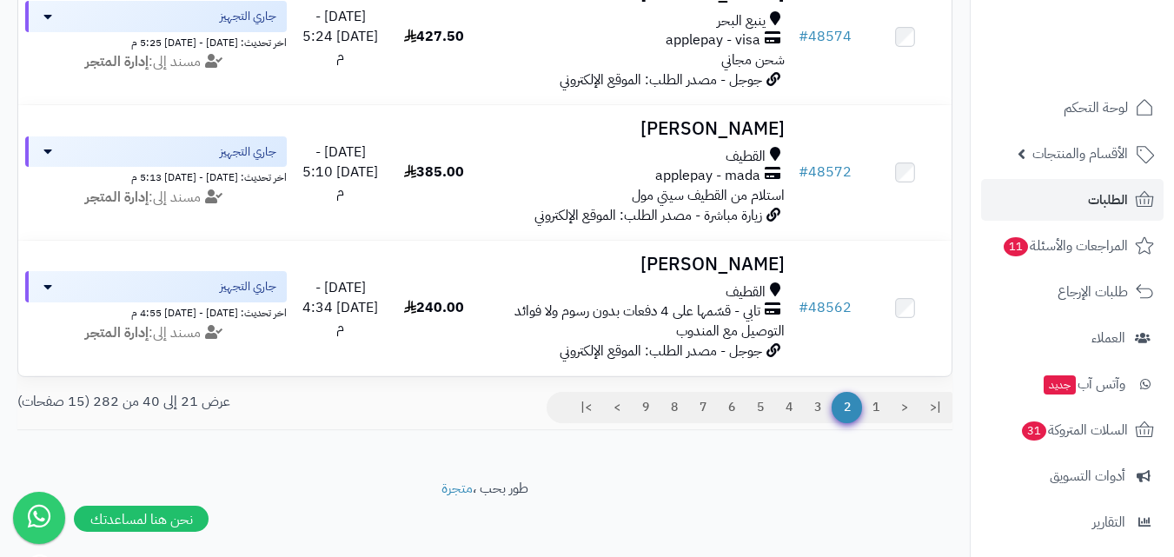
scroll to position [2674, 0]
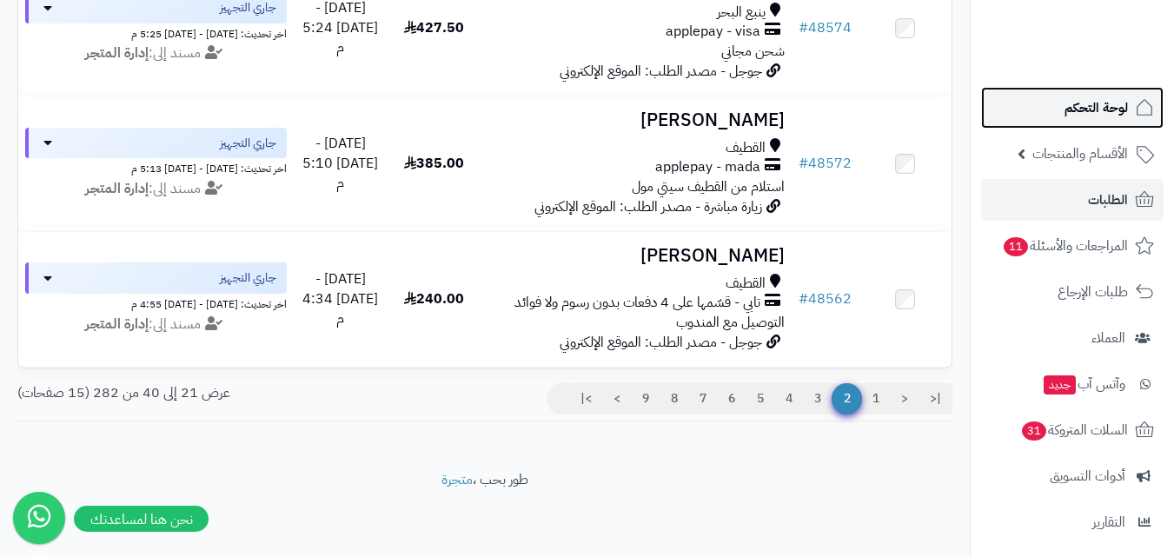
click at [1095, 104] on span "لوحة التحكم" at bounding box center [1095, 108] width 63 height 24
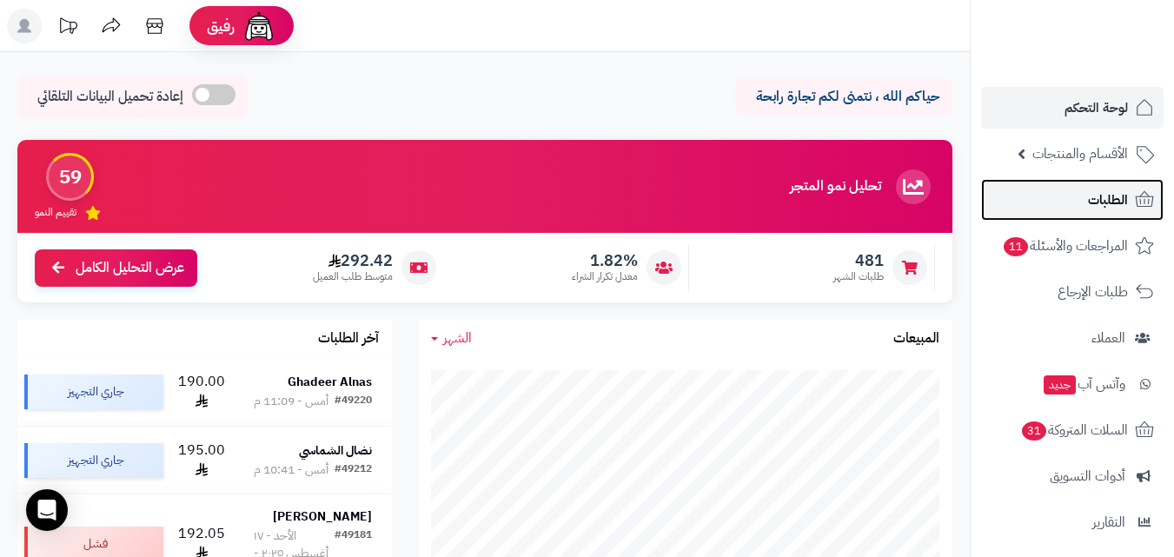
click at [1108, 195] on span "الطلبات" at bounding box center [1108, 200] width 40 height 24
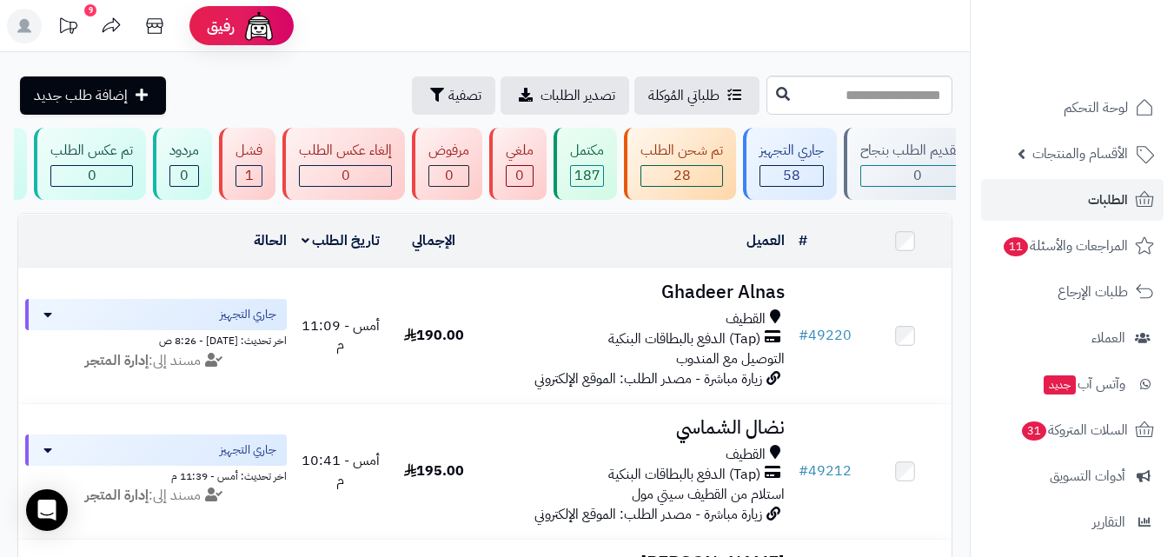
scroll to position [0, 1]
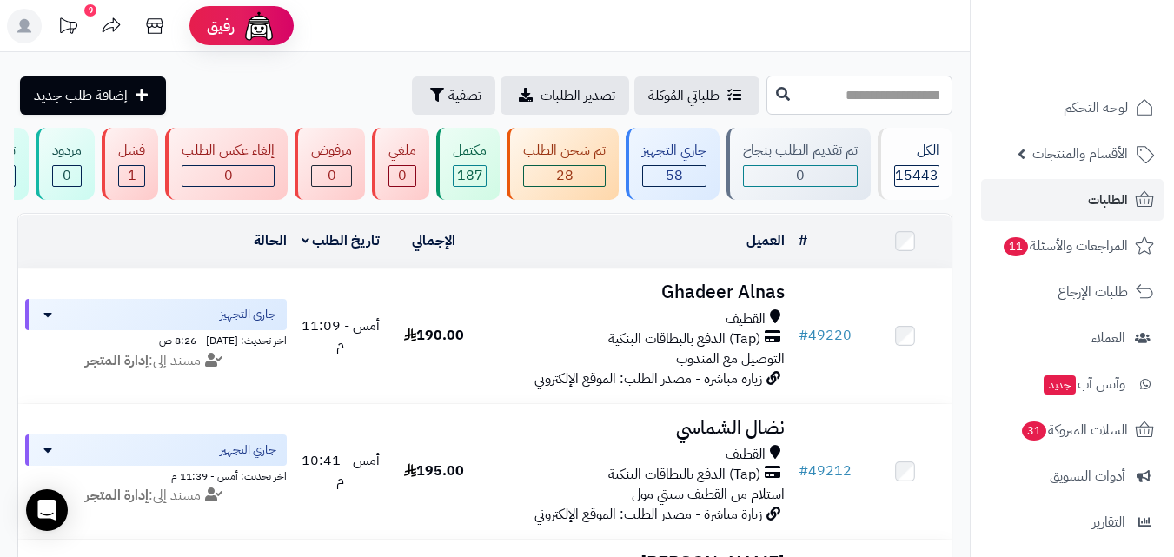
click at [798, 94] on input "text" at bounding box center [859, 95] width 186 height 39
type input "**********"
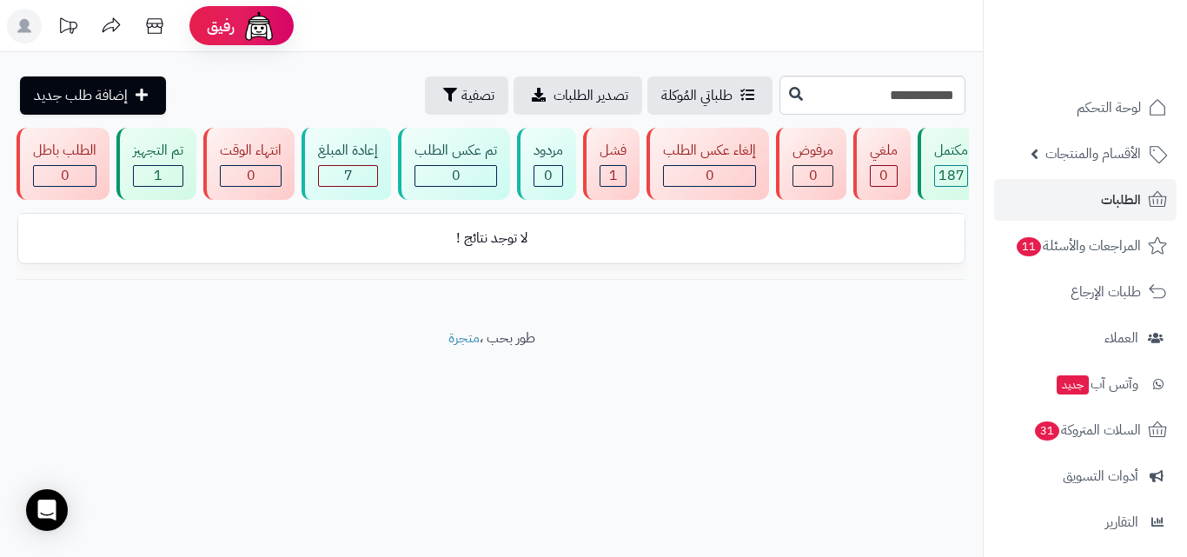
scroll to position [0, 1]
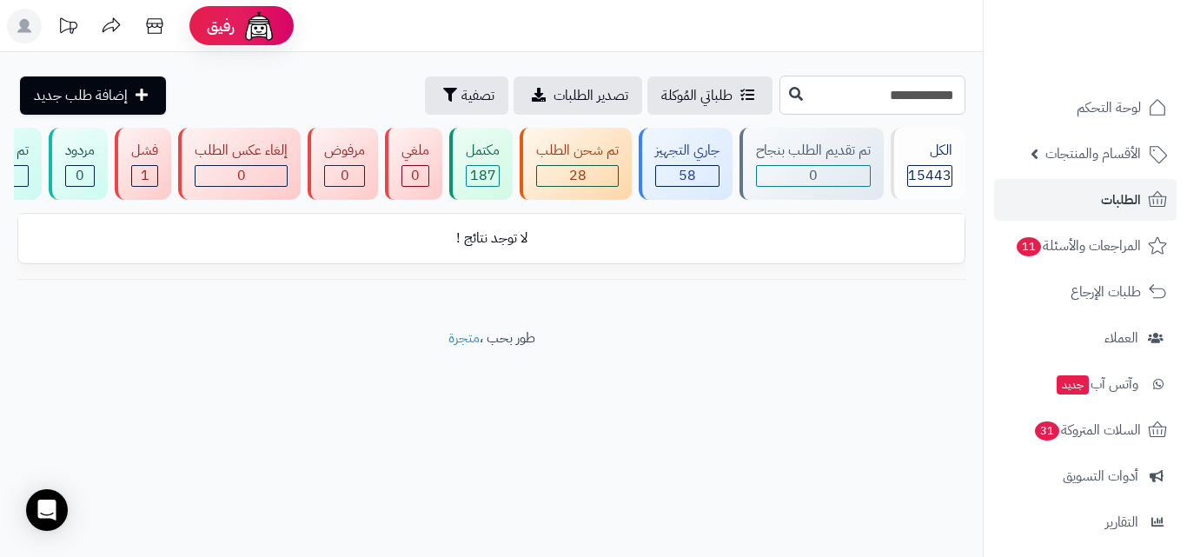
click at [893, 101] on input "**********" at bounding box center [872, 95] width 186 height 39
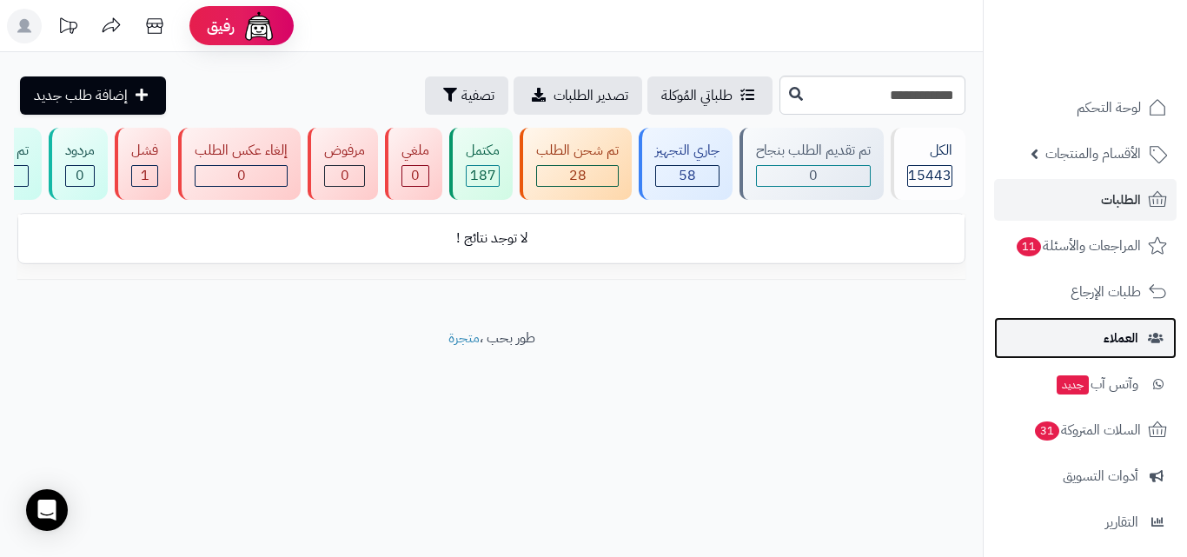
click at [1127, 334] on span "العملاء" at bounding box center [1120, 338] width 35 height 24
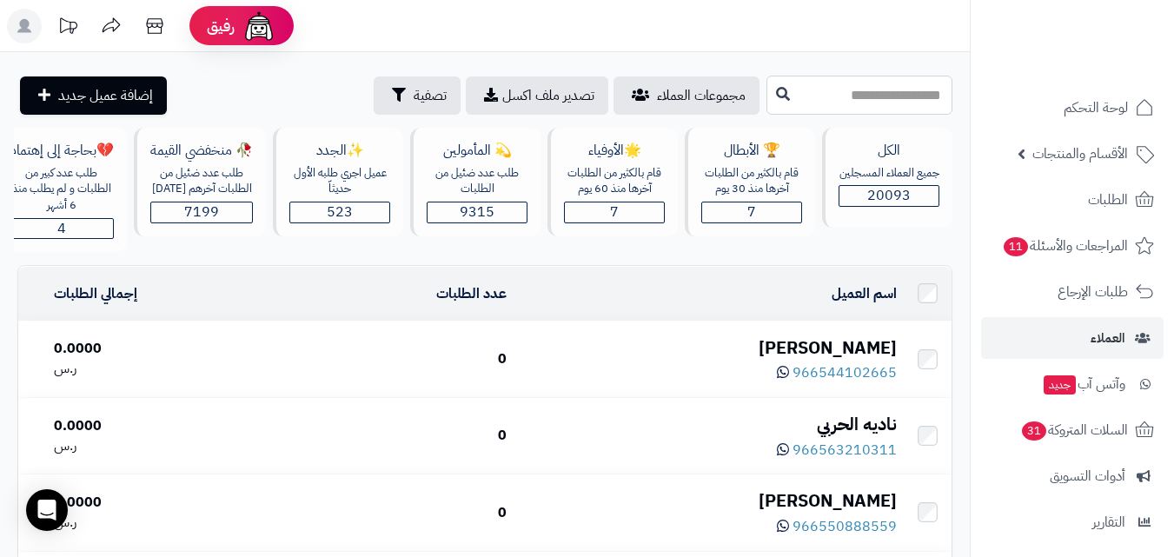
click at [766, 88] on input "text" at bounding box center [859, 95] width 186 height 39
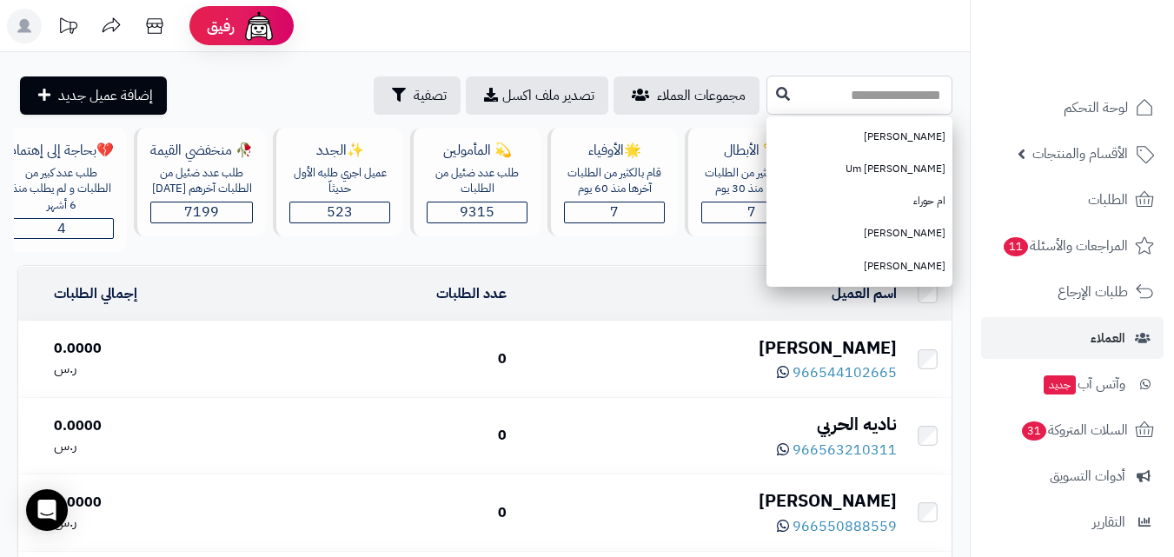
paste input "**********"
type input "**********"
click at [776, 95] on icon at bounding box center [783, 93] width 14 height 14
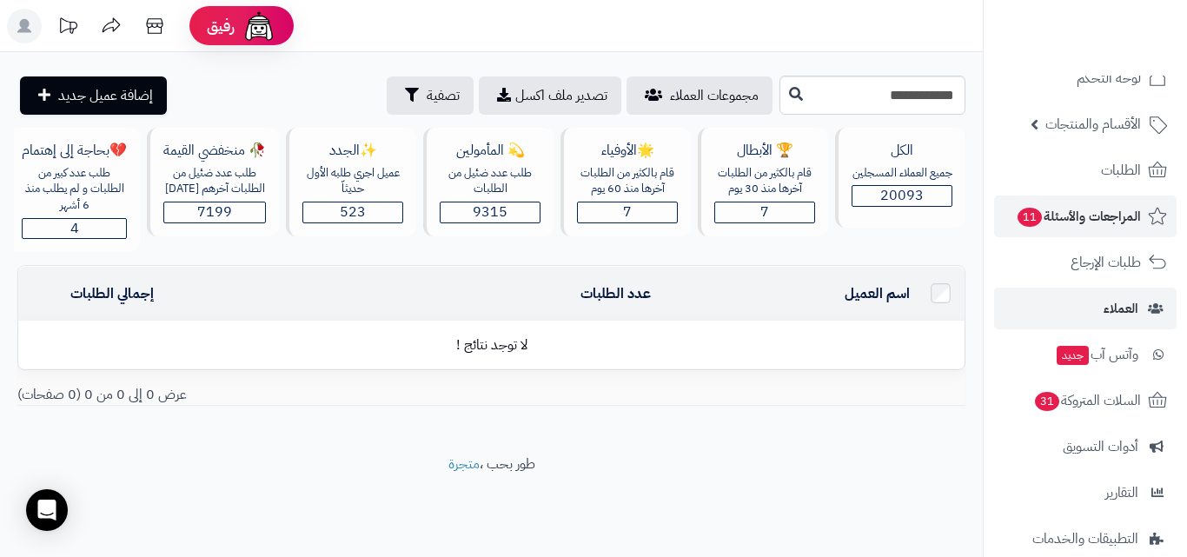
scroll to position [18, 0]
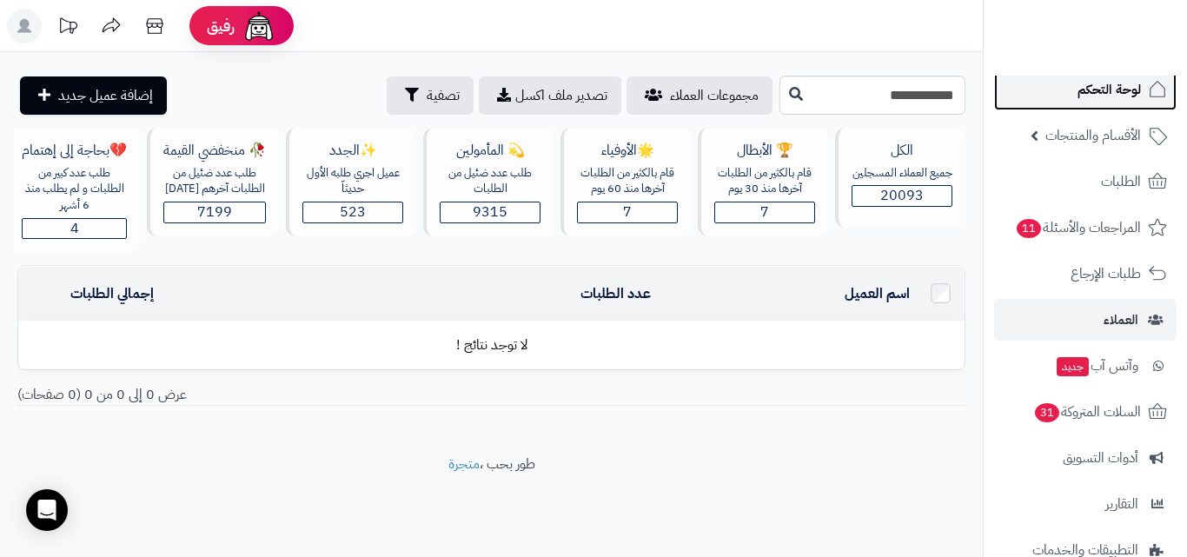
click at [1109, 99] on span "لوحة التحكم" at bounding box center [1108, 89] width 63 height 24
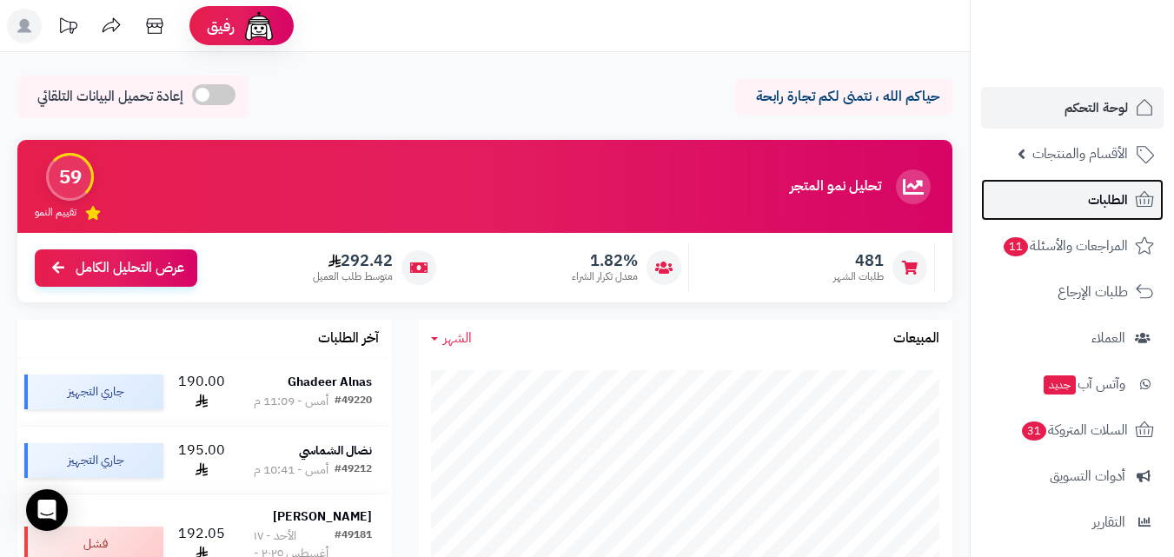
click at [1049, 207] on link "الطلبات" at bounding box center [1072, 200] width 182 height 42
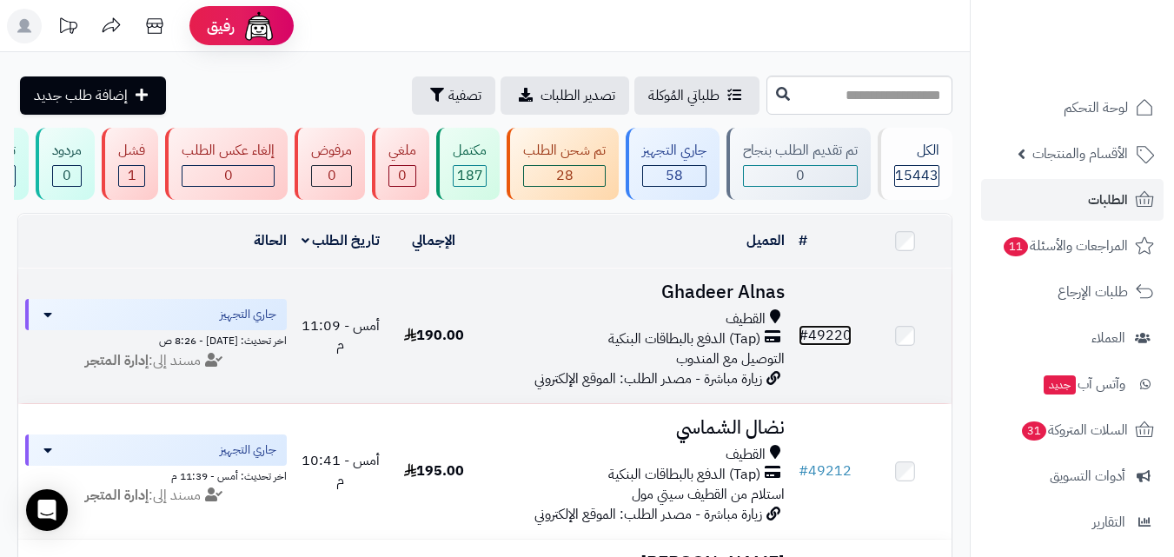
click at [819, 339] on link "# 49220" at bounding box center [824, 335] width 53 height 21
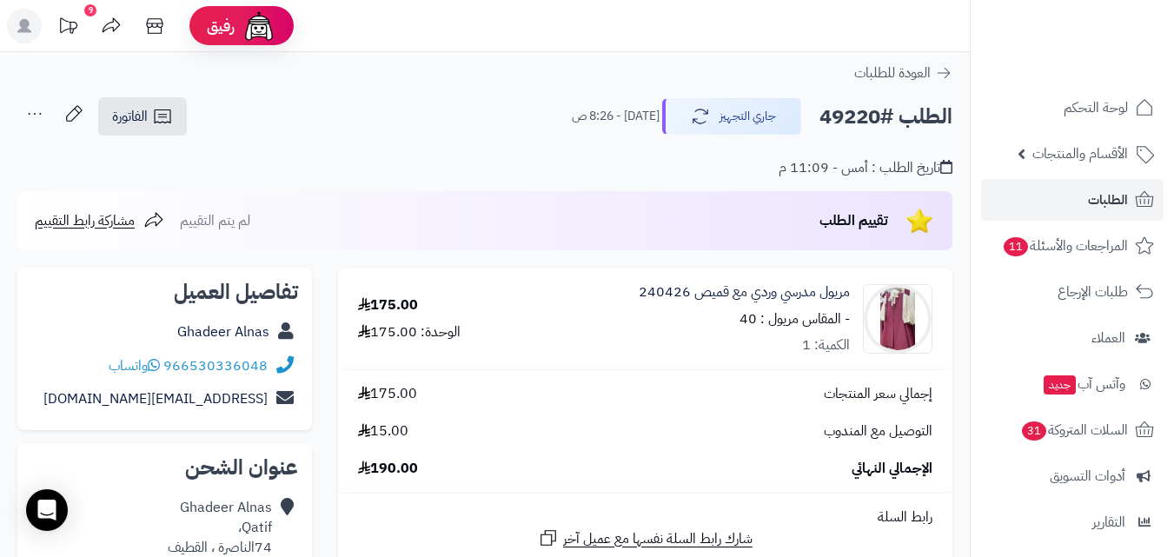
click at [17, 26] on rect at bounding box center [24, 26] width 35 height 35
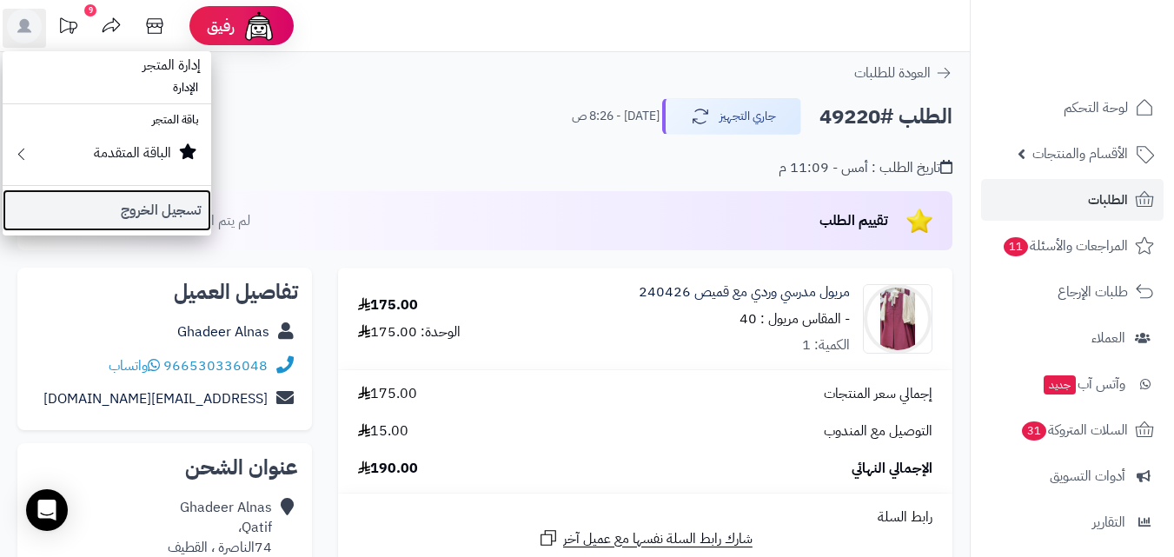
click at [101, 207] on link "تسجيل الخروج" at bounding box center [107, 210] width 208 height 42
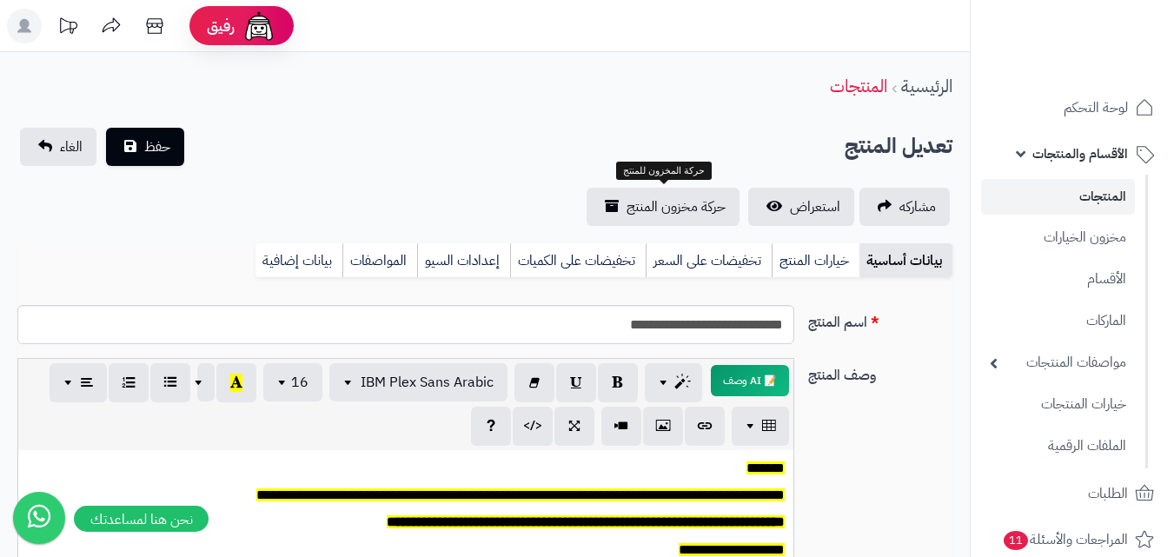
scroll to position [143, 0]
click at [28, 31] on icon at bounding box center [24, 26] width 14 height 14
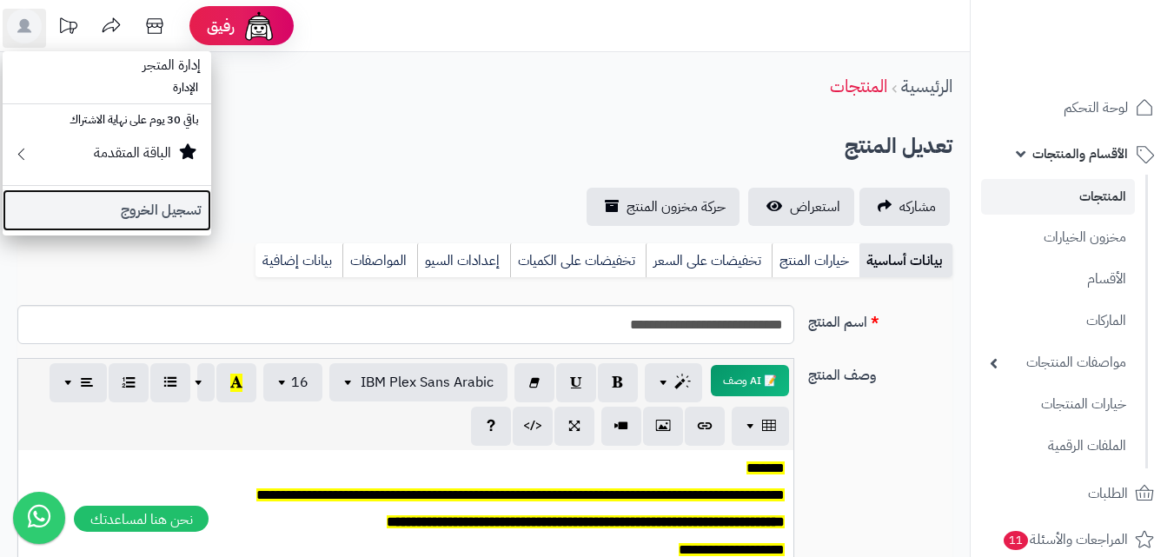
click at [103, 223] on link "تسجيل الخروج" at bounding box center [107, 210] width 208 height 42
